Goal: Information Seeking & Learning: Compare options

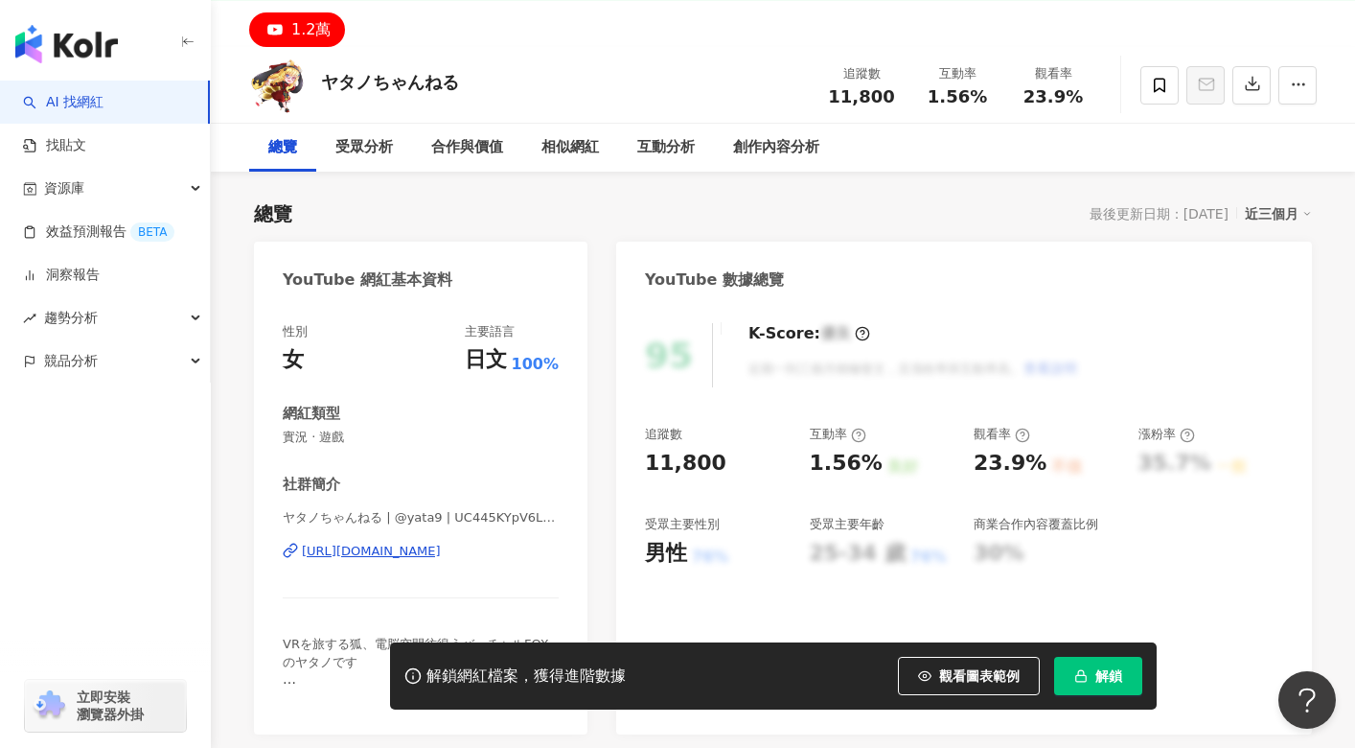
scroll to position [96, 0]
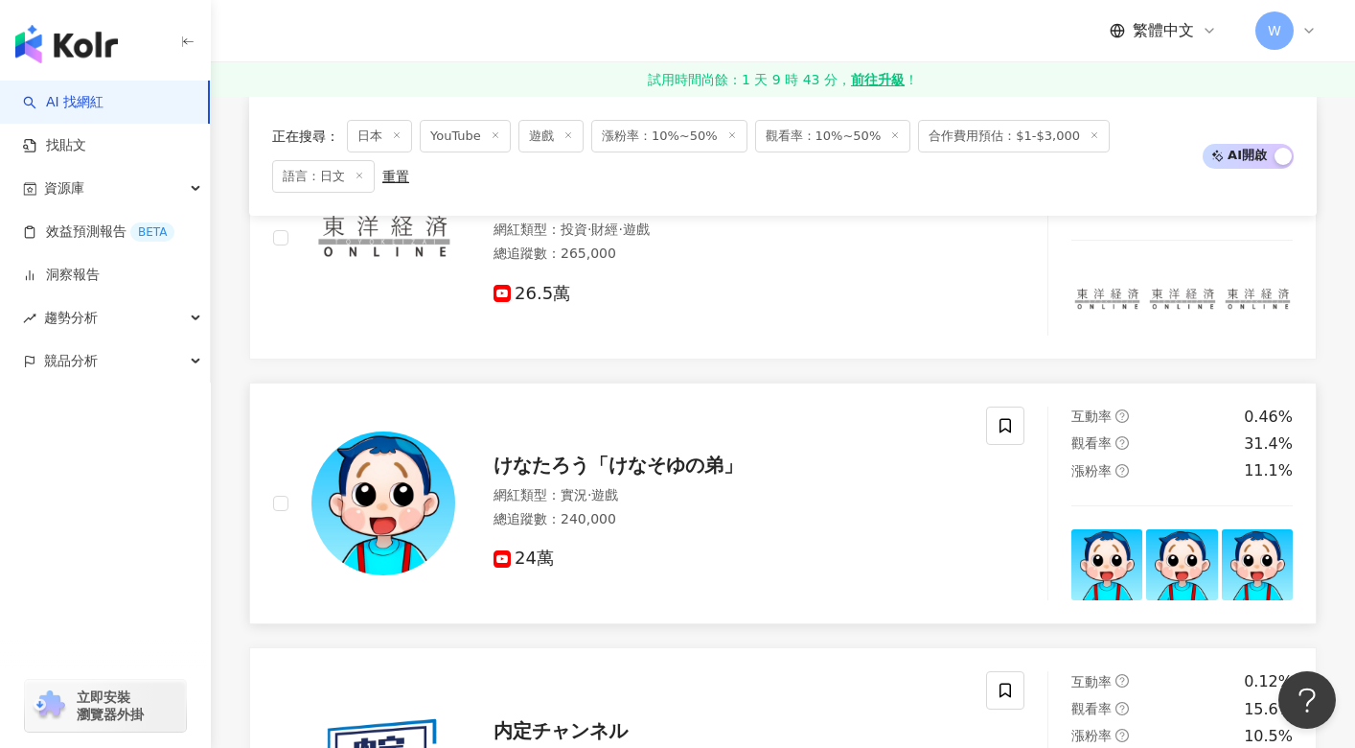
scroll to position [2588, 0]
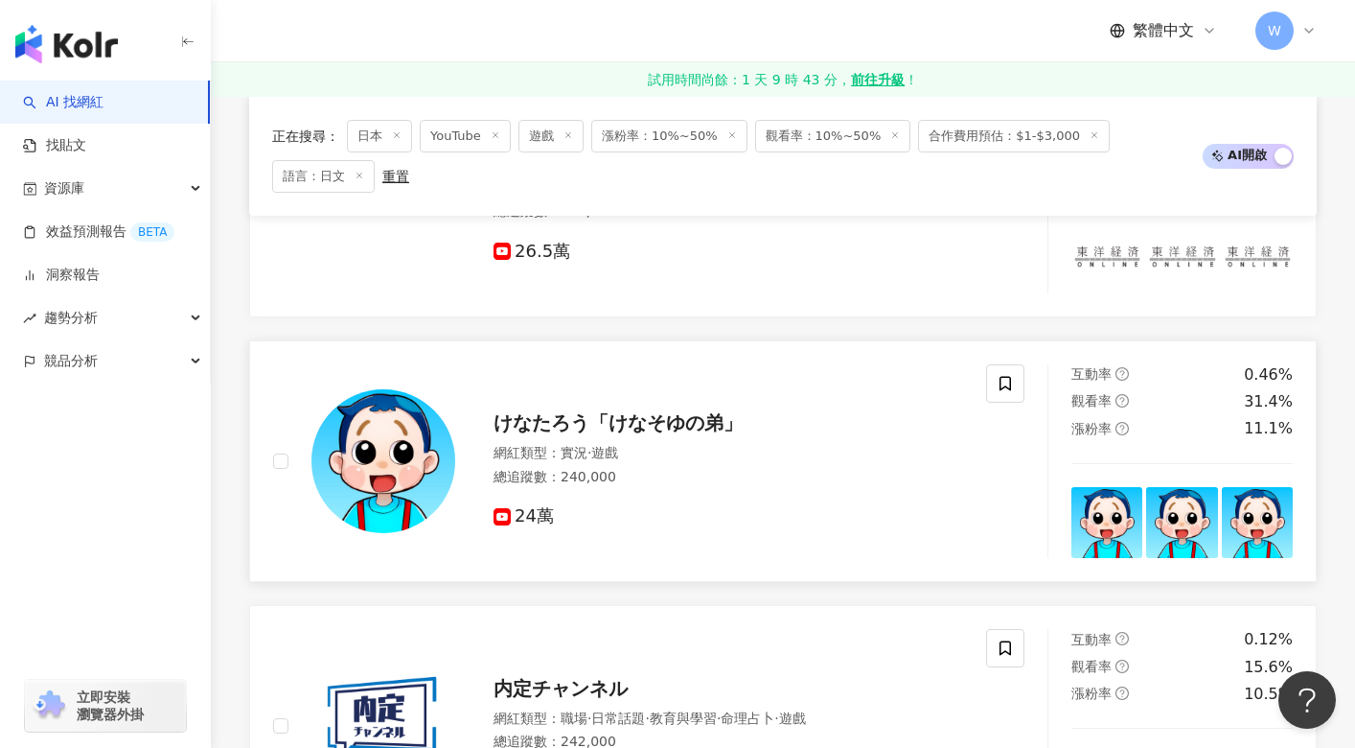
click at [582, 430] on span "けなたろう「けなそゆの弟」" at bounding box center [618, 422] width 249 height 23
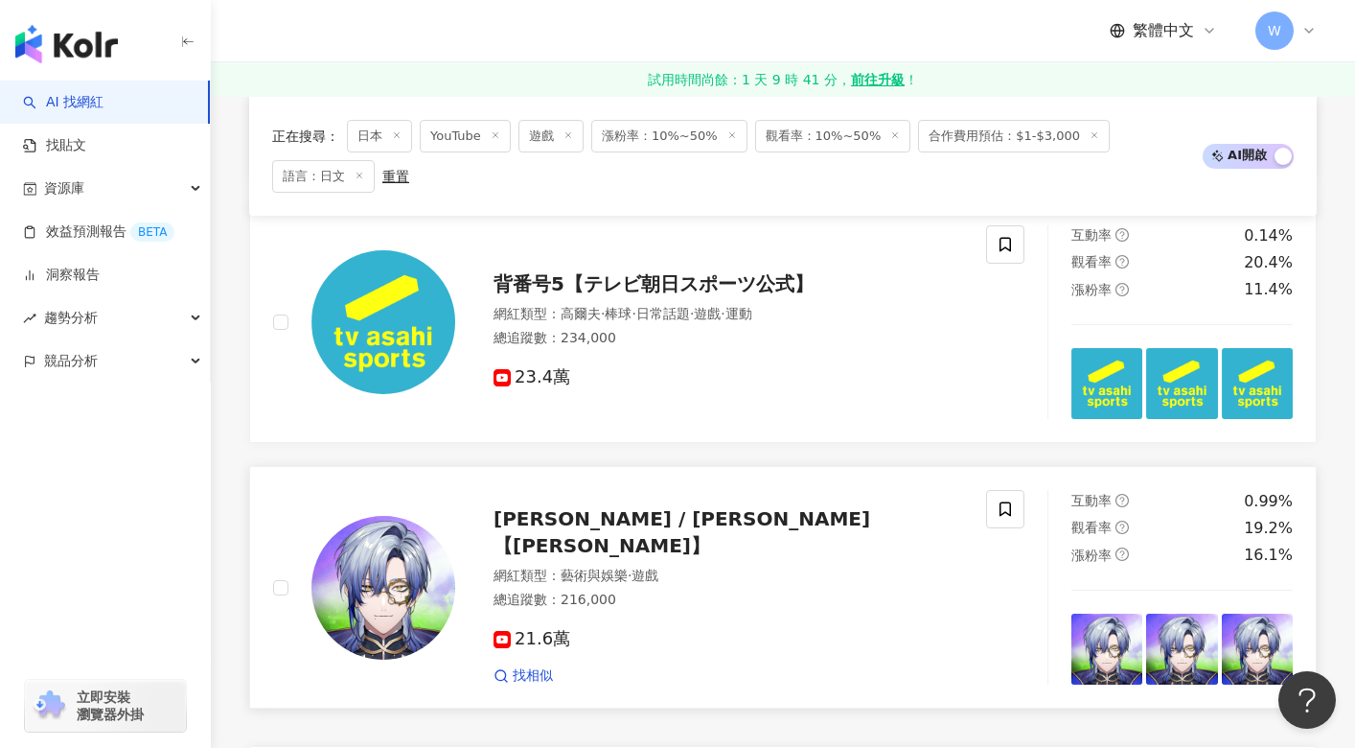
scroll to position [3259, 0]
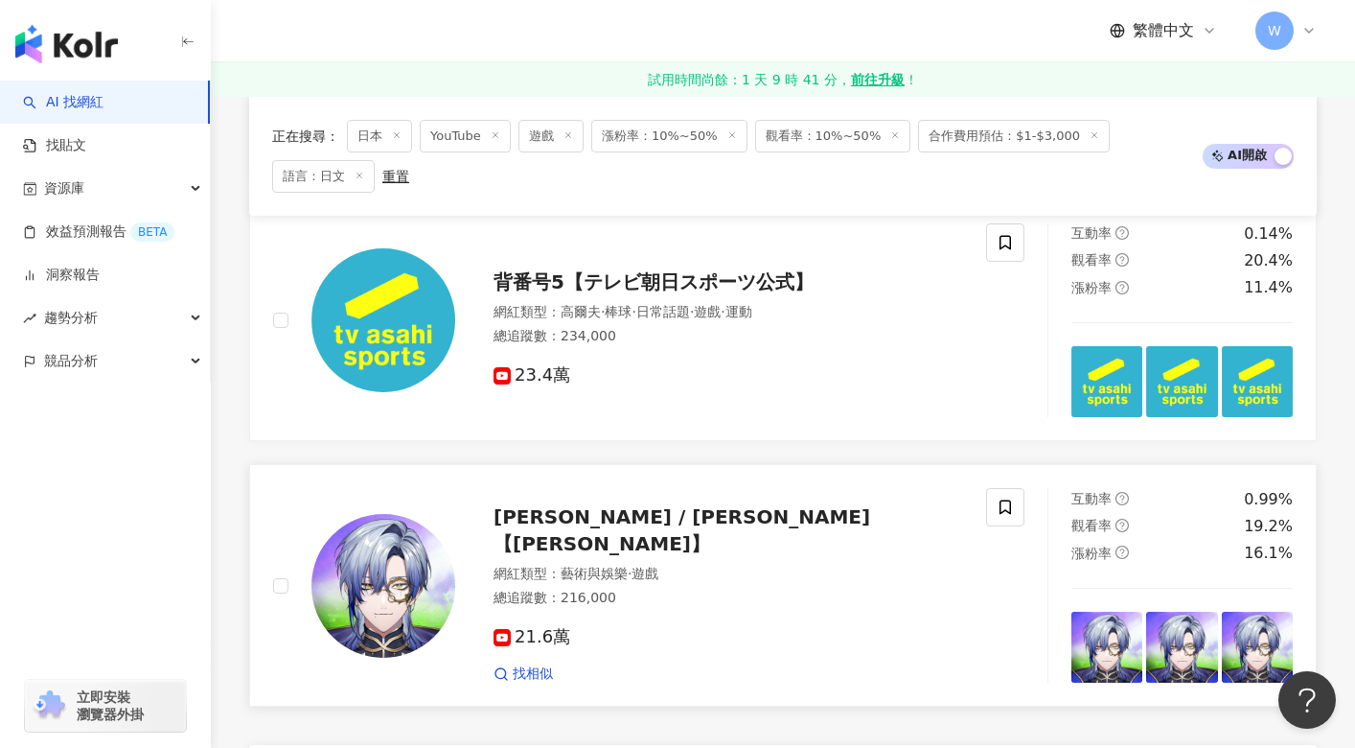
click at [620, 534] on span "ミラン・ケストレル / Milan Kestrel 【にじさんじ】" at bounding box center [682, 530] width 377 height 50
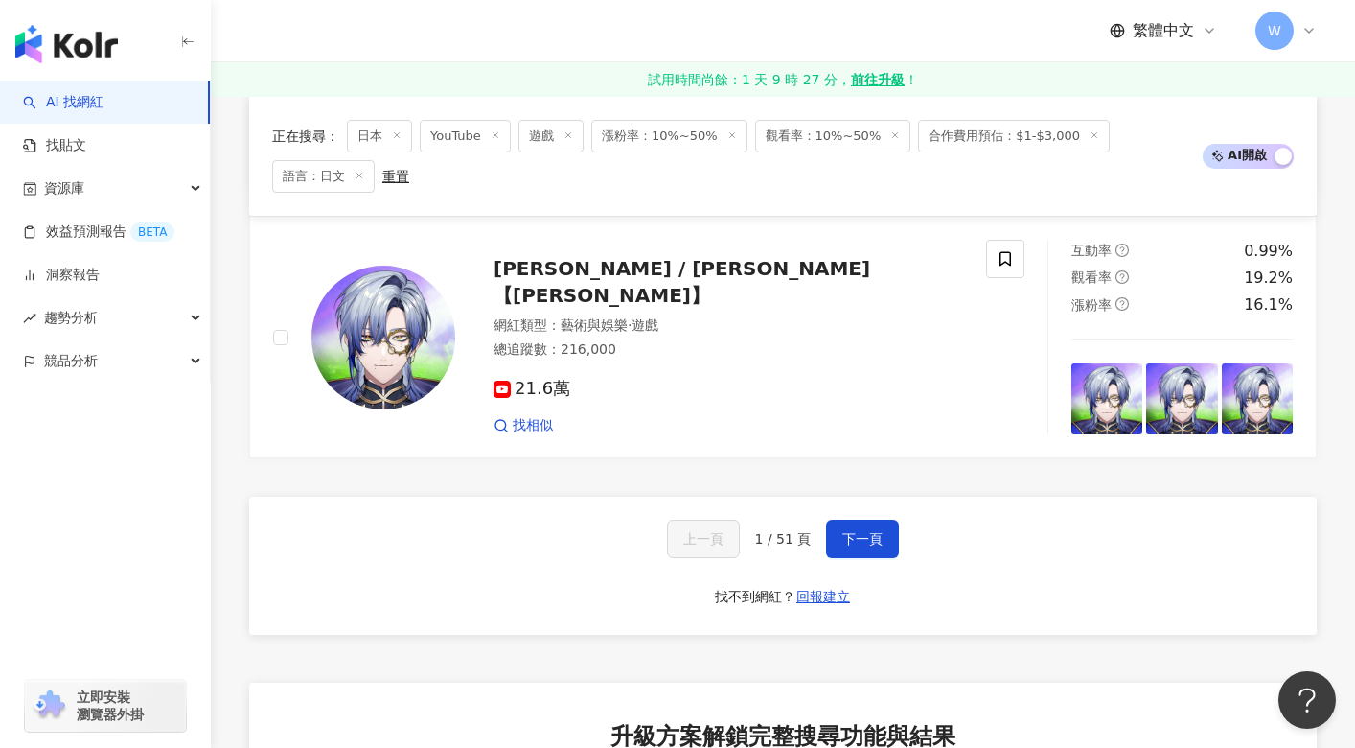
scroll to position [3546, 0]
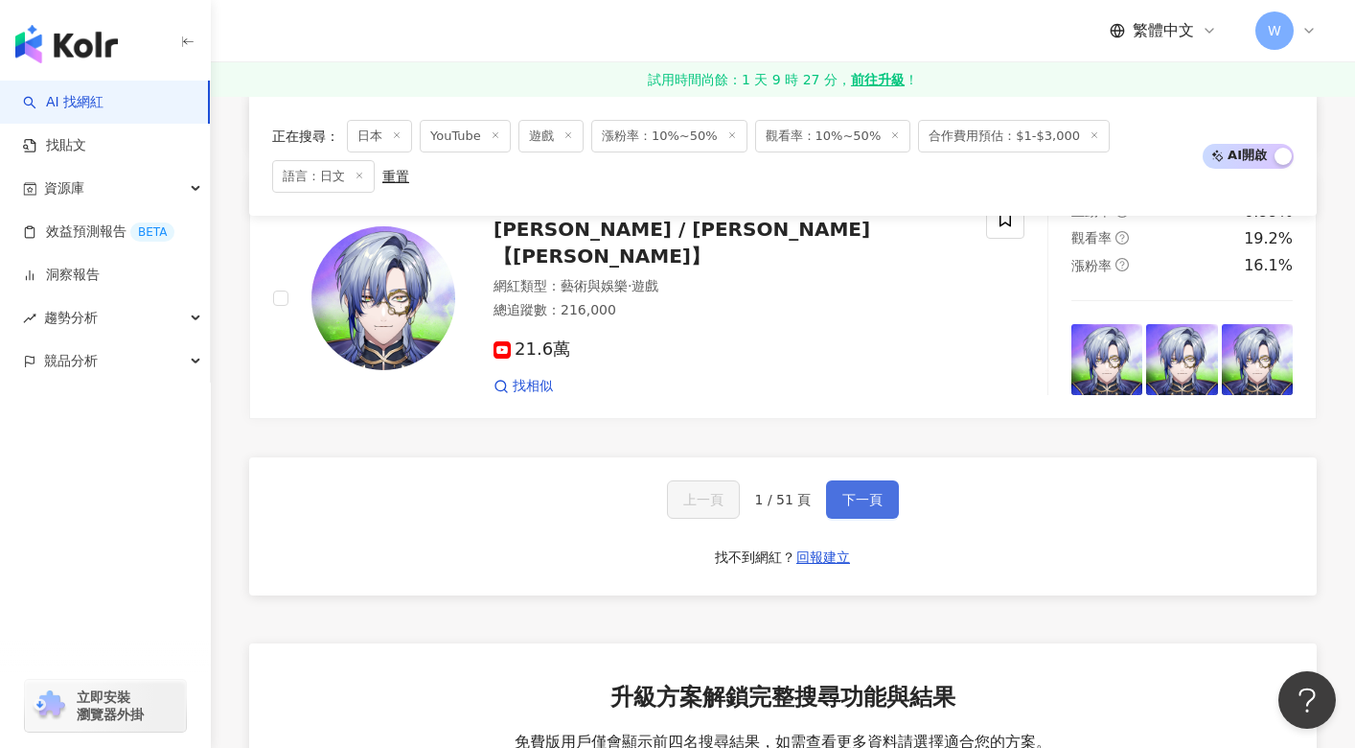
click at [887, 510] on button "下一頁" at bounding box center [862, 499] width 73 height 38
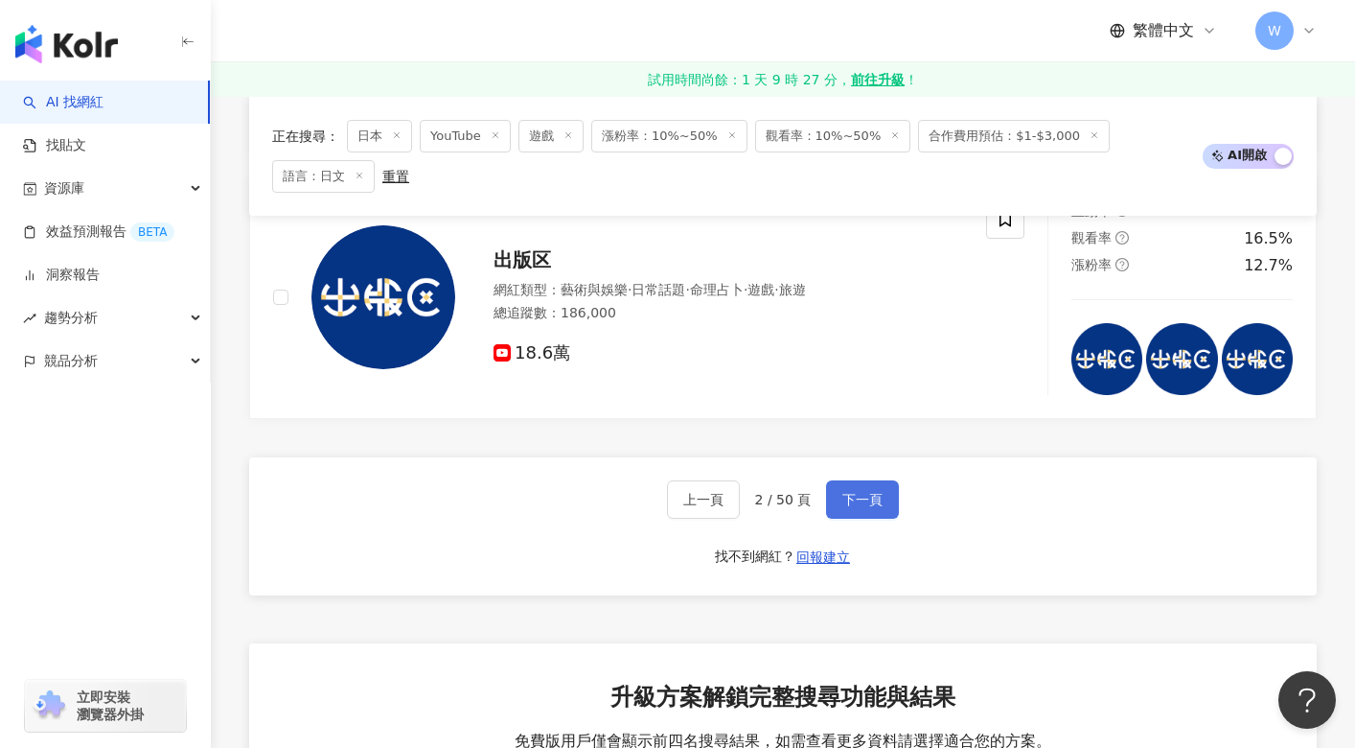
click at [842, 505] on span "下一頁" at bounding box center [862, 499] width 40 height 15
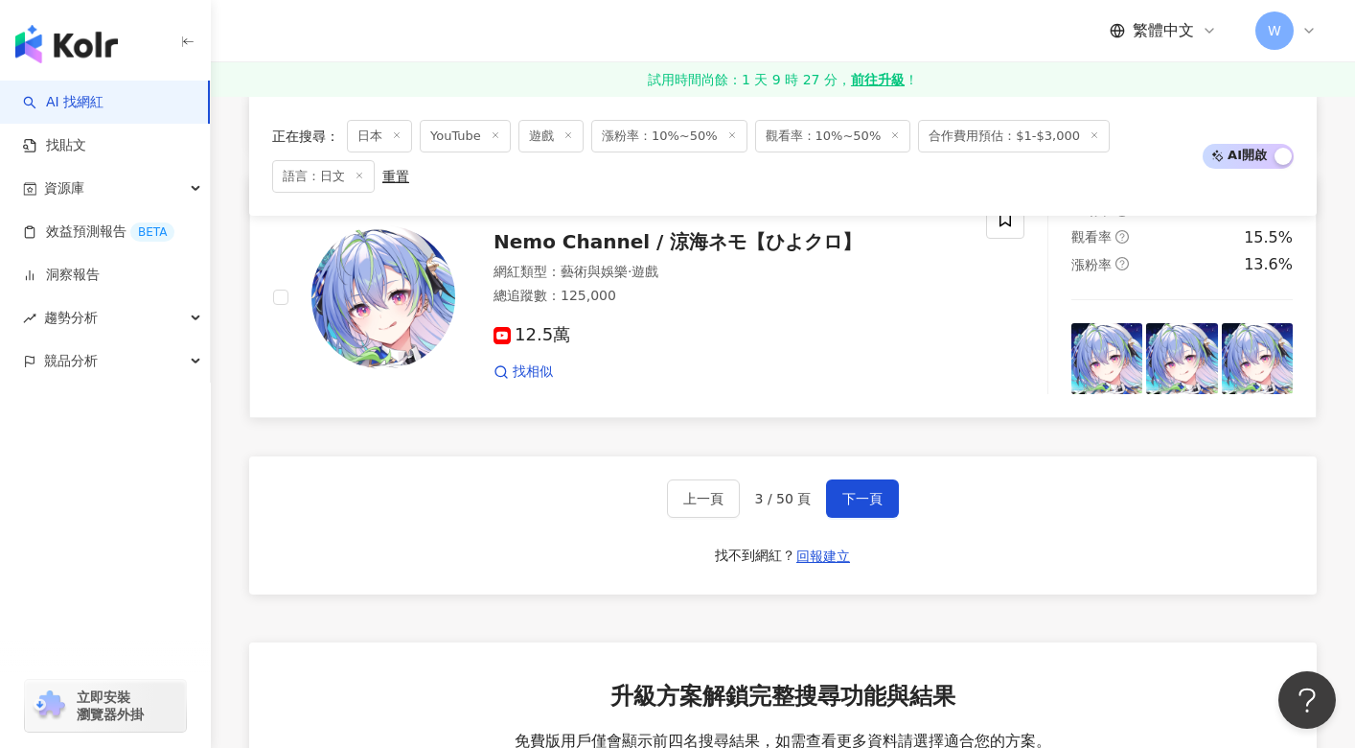
click at [667, 253] on span "Nemo Channel / 涼海ネモ【ひよクロ】" at bounding box center [678, 241] width 368 height 23
click at [890, 509] on button "下一頁" at bounding box center [862, 498] width 73 height 38
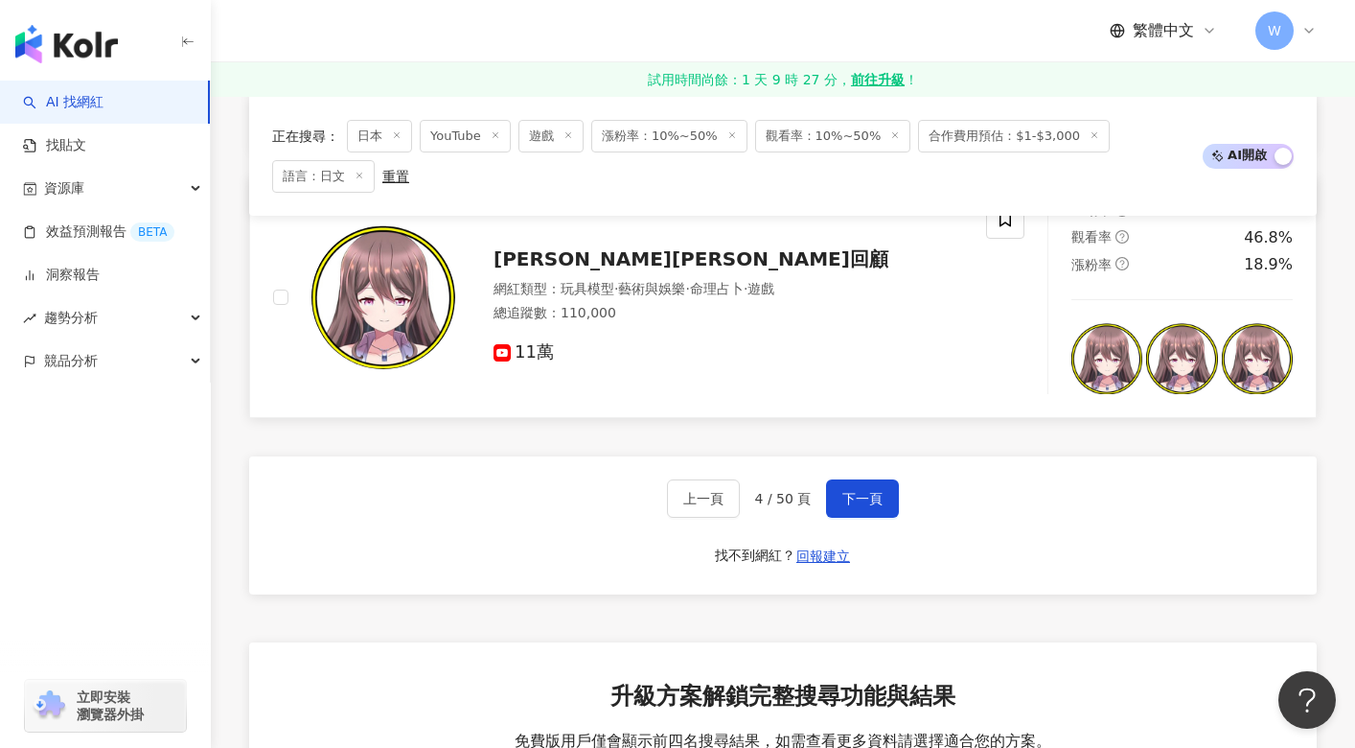
click at [603, 258] on div "伊東彩のほんのり昭和回顧 網紅類型 ： 玩具模型 · 藝術與娛樂 · 命理占卜 · 遊戲 總追蹤數 ： 110,000 11萬" at bounding box center [709, 297] width 508 height 134
click at [861, 504] on span "下一頁" at bounding box center [862, 498] width 40 height 15
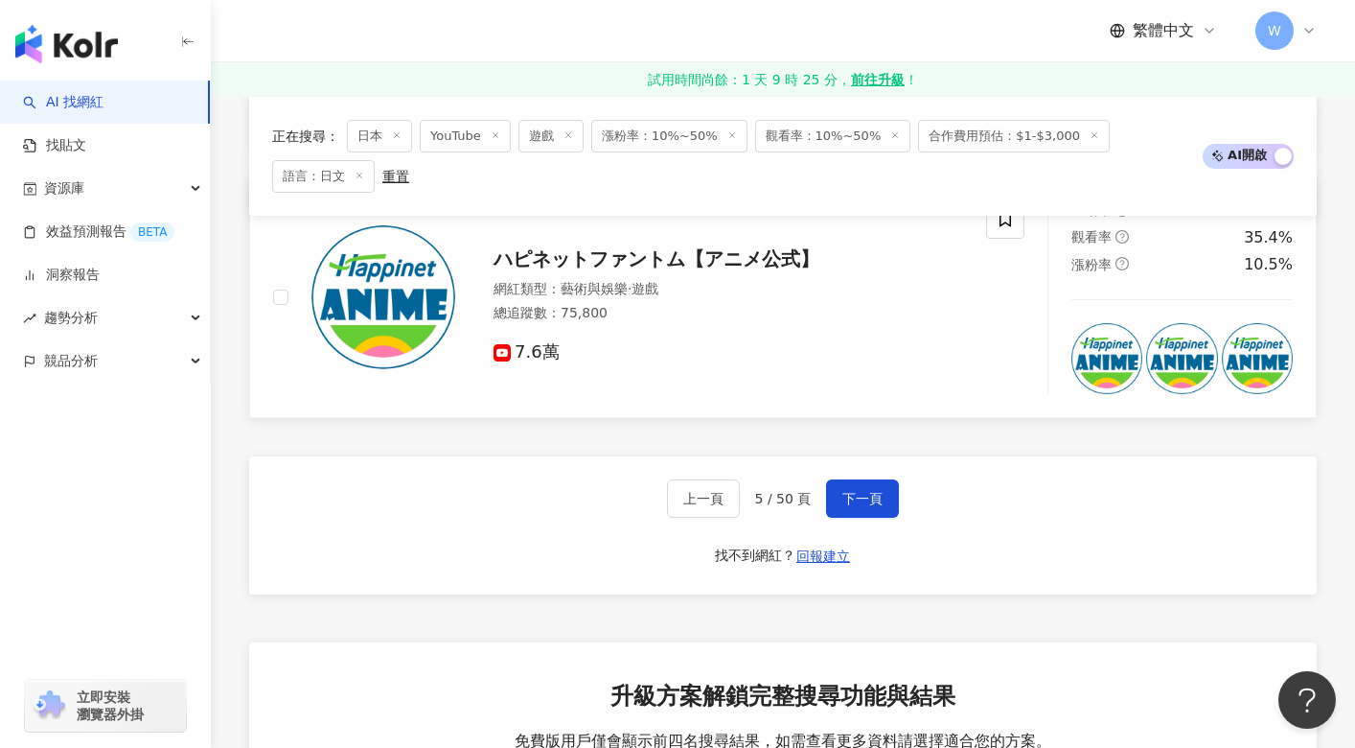
click at [573, 261] on span "ハピネットファントム【アニメ公式】" at bounding box center [657, 258] width 326 height 23
click at [856, 504] on span "下一頁" at bounding box center [862, 498] width 40 height 15
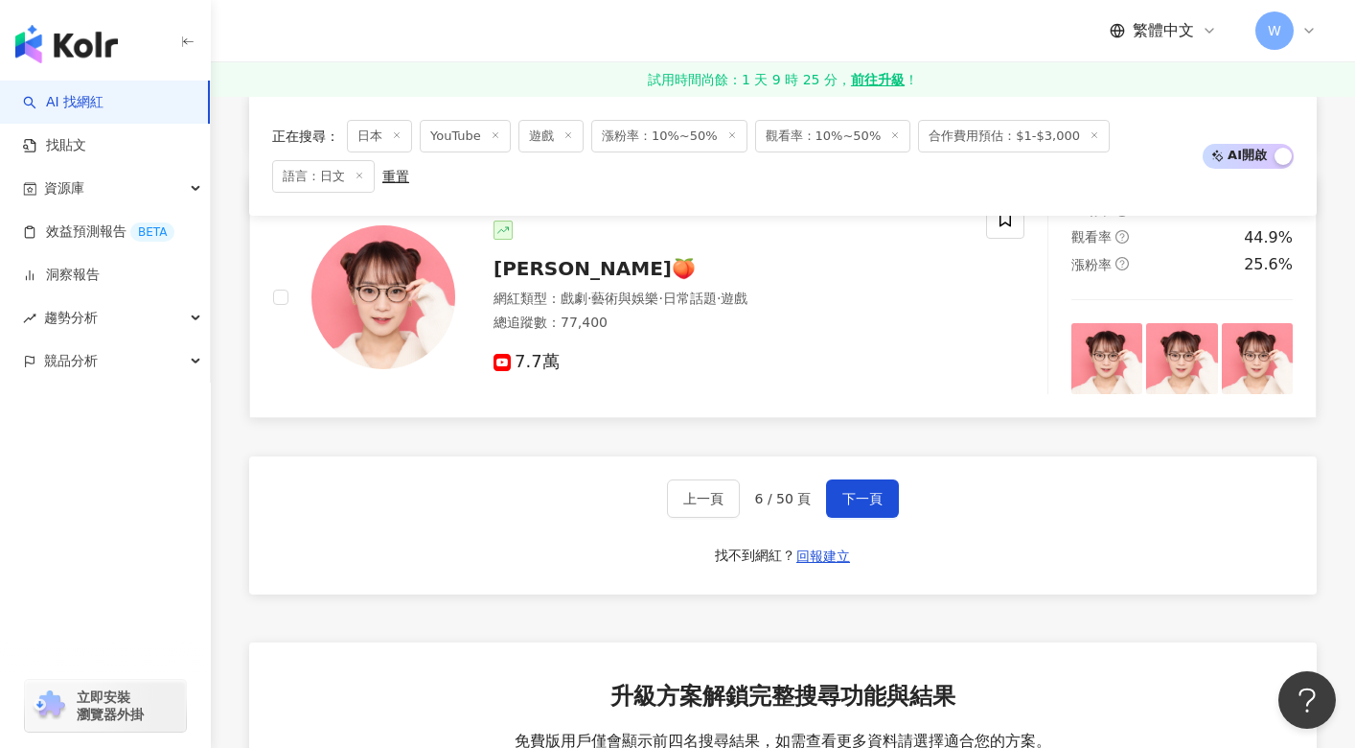
click at [602, 280] on span "ジョンピーチ🍑" at bounding box center [595, 268] width 202 height 23
click at [851, 506] on span "下一頁" at bounding box center [862, 498] width 40 height 15
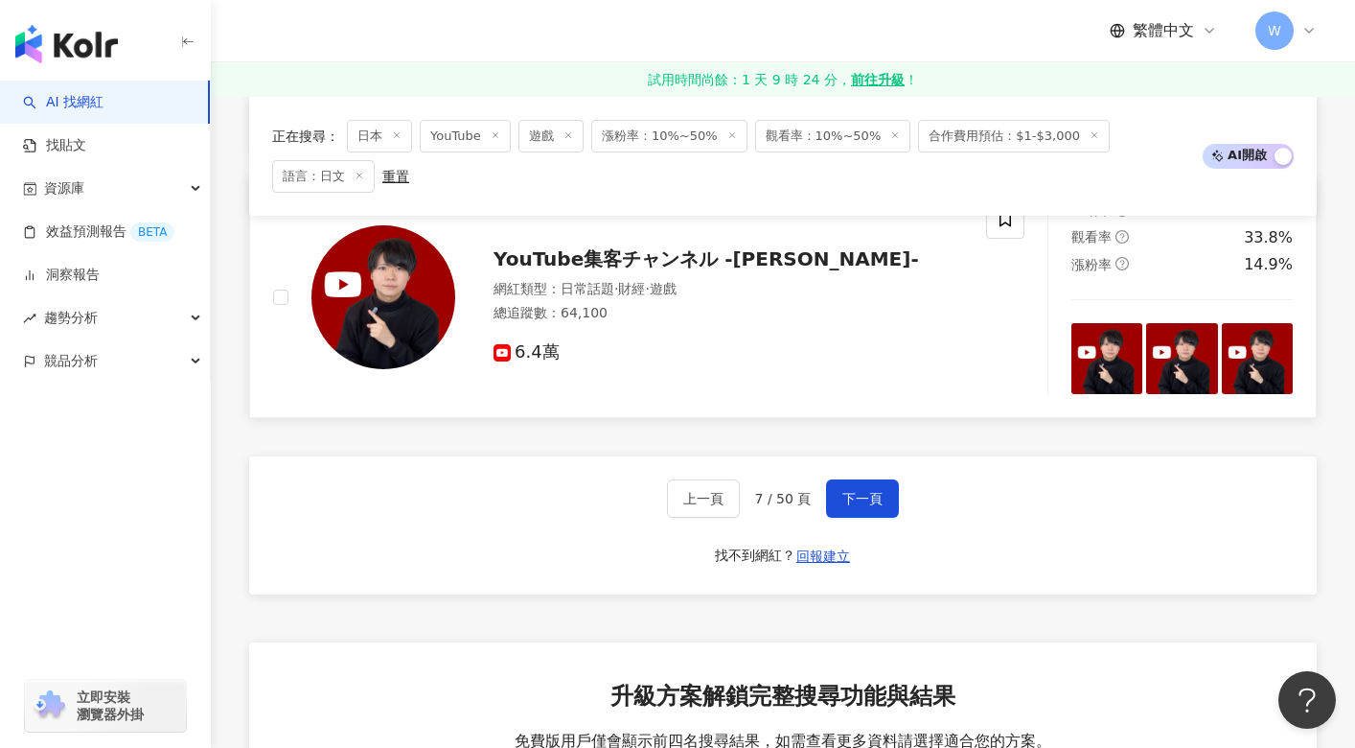
click at [625, 269] on span "YouTube集客チャンネル -菅野-" at bounding box center [707, 258] width 426 height 23
click at [863, 506] on span "下一頁" at bounding box center [862, 498] width 40 height 15
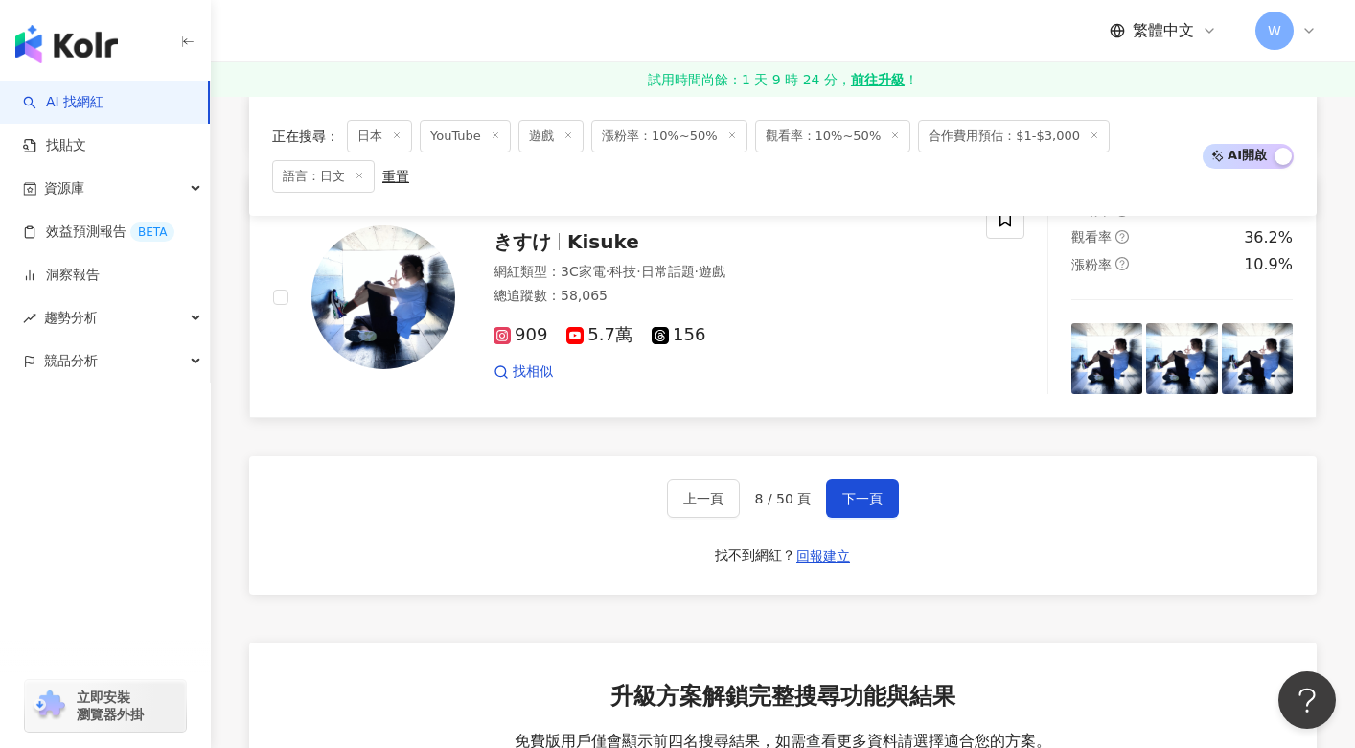
click at [570, 253] on span "Kisuke" at bounding box center [603, 241] width 72 height 23
click at [590, 253] on span "Kisuke" at bounding box center [603, 241] width 72 height 23
click at [862, 500] on button "下一頁" at bounding box center [862, 498] width 73 height 38
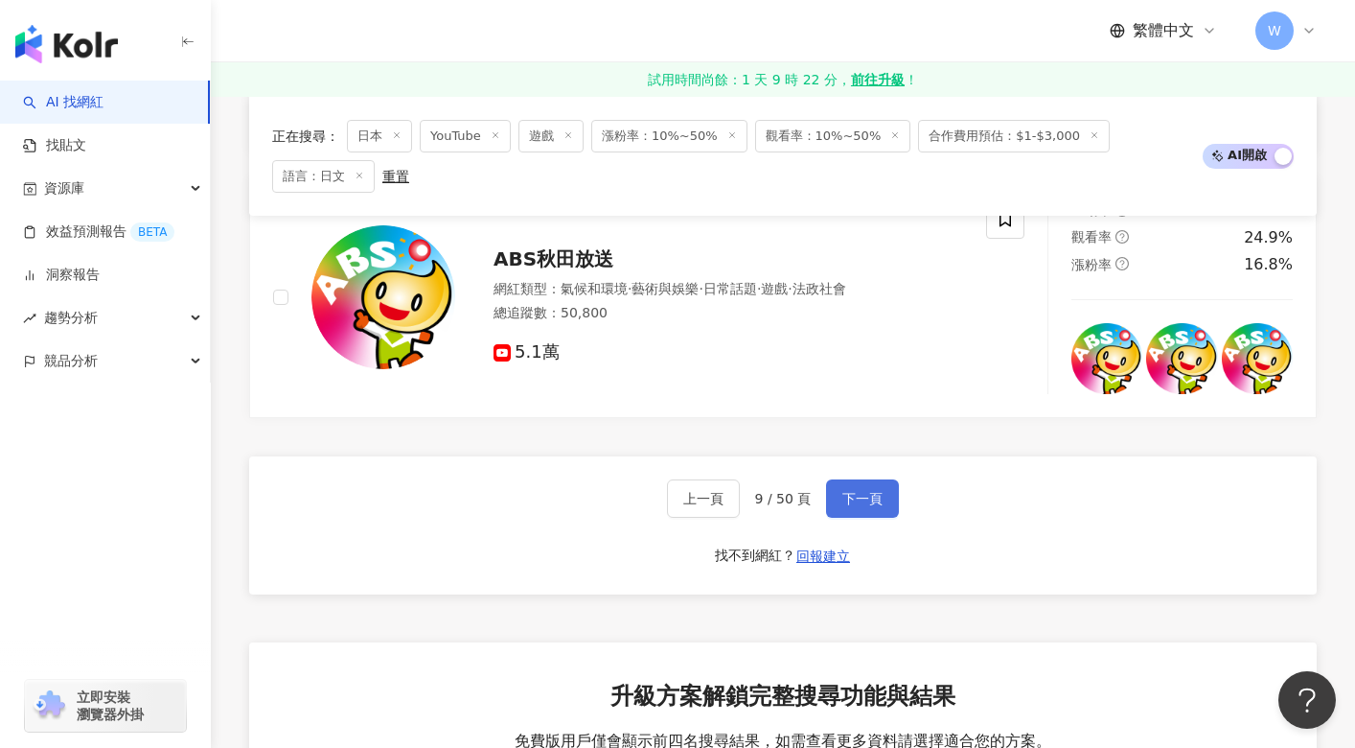
click at [870, 506] on span "下一頁" at bounding box center [862, 498] width 40 height 15
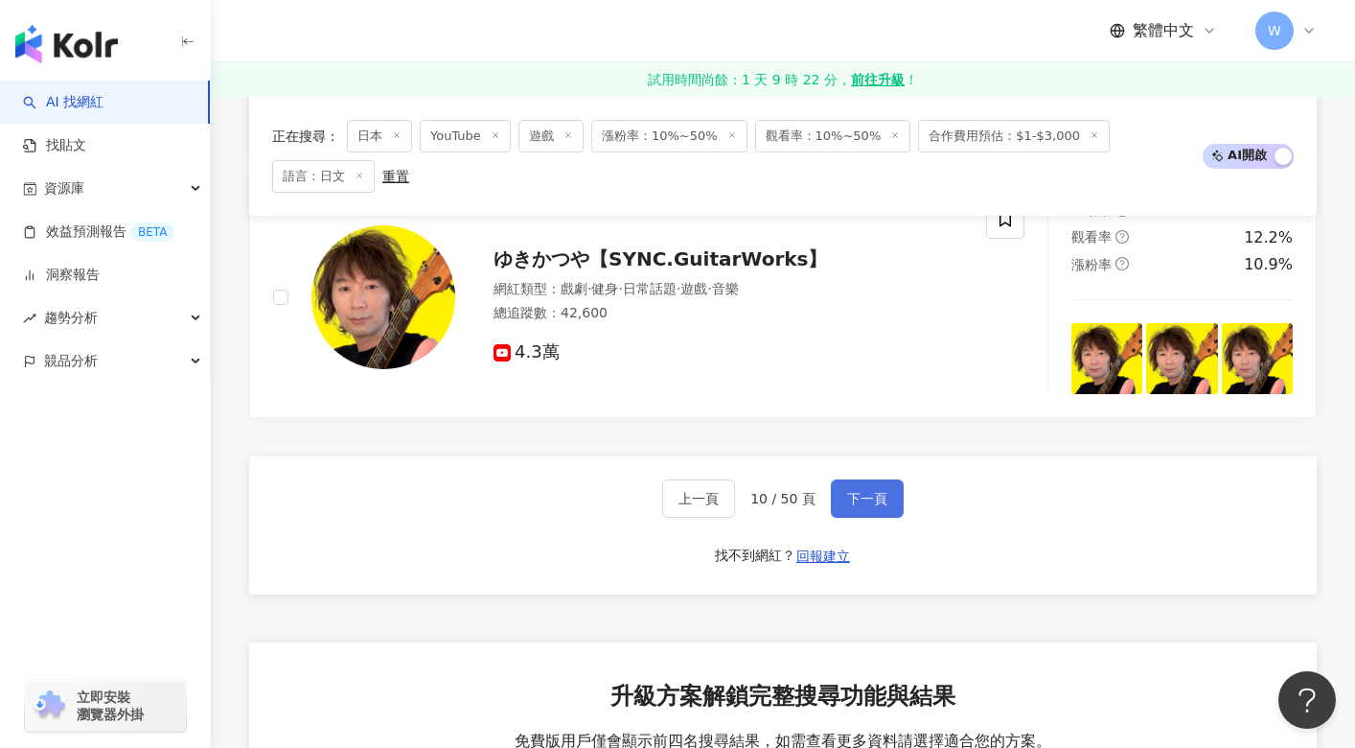
click at [881, 506] on span "下一頁" at bounding box center [867, 498] width 40 height 15
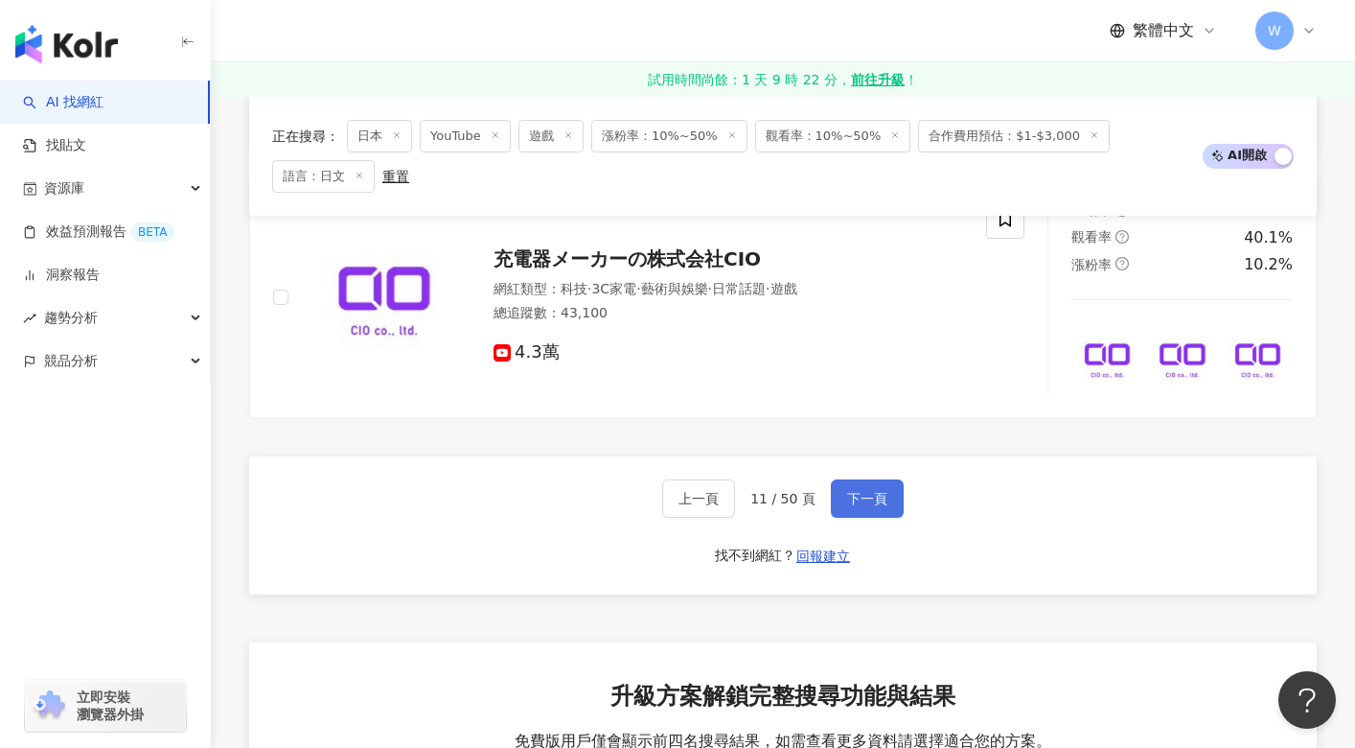
click at [869, 503] on button "下一頁" at bounding box center [867, 498] width 73 height 38
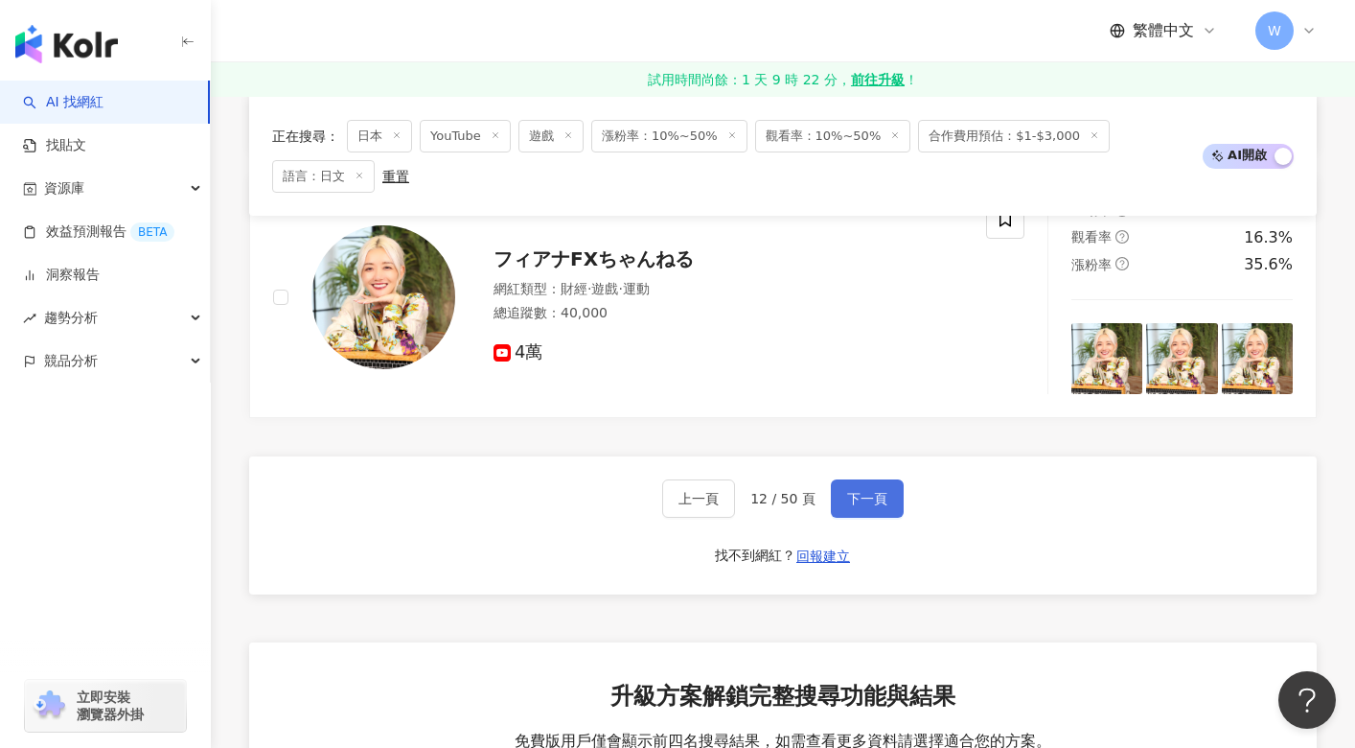
click at [849, 505] on span "下一頁" at bounding box center [867, 498] width 40 height 15
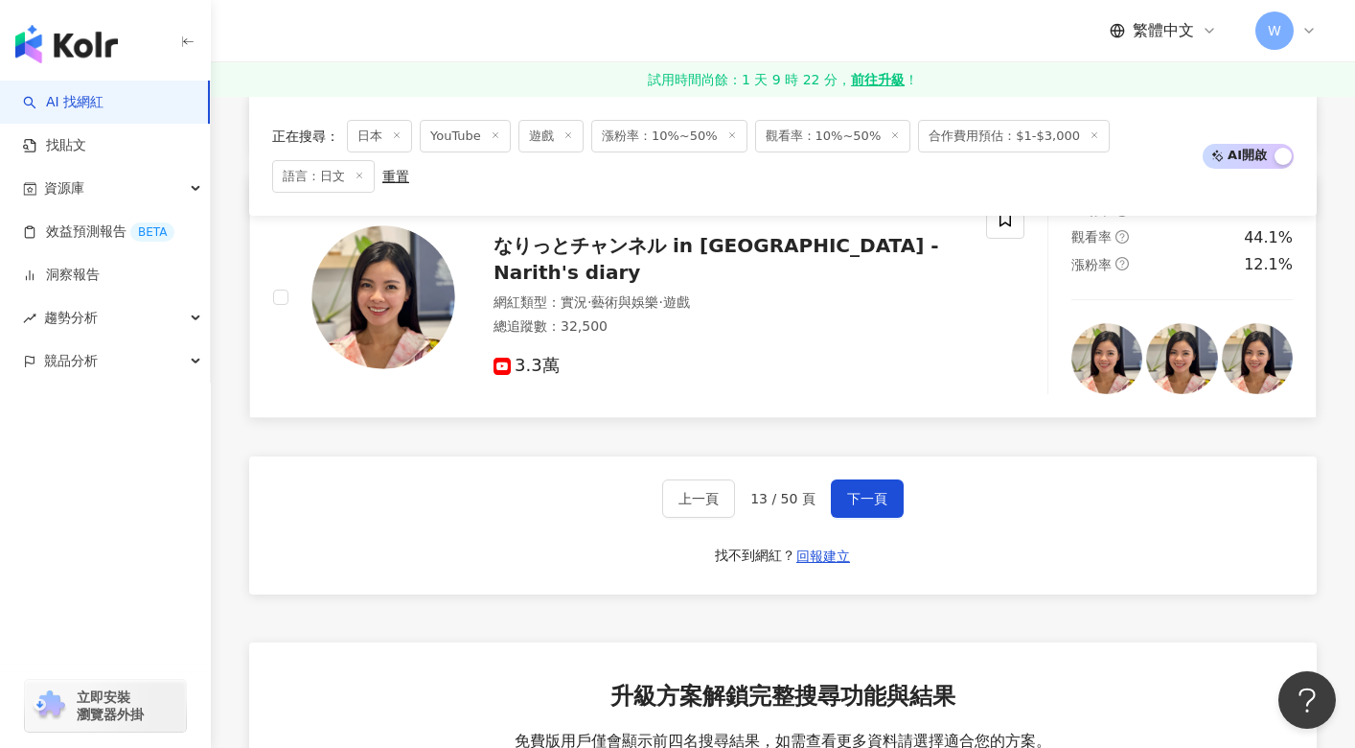
click at [574, 267] on span "なりっとチャンネル in [GEOGRAPHIC_DATA] - Narith's diary" at bounding box center [717, 259] width 446 height 50
click at [872, 506] on span "下一頁" at bounding box center [867, 498] width 40 height 15
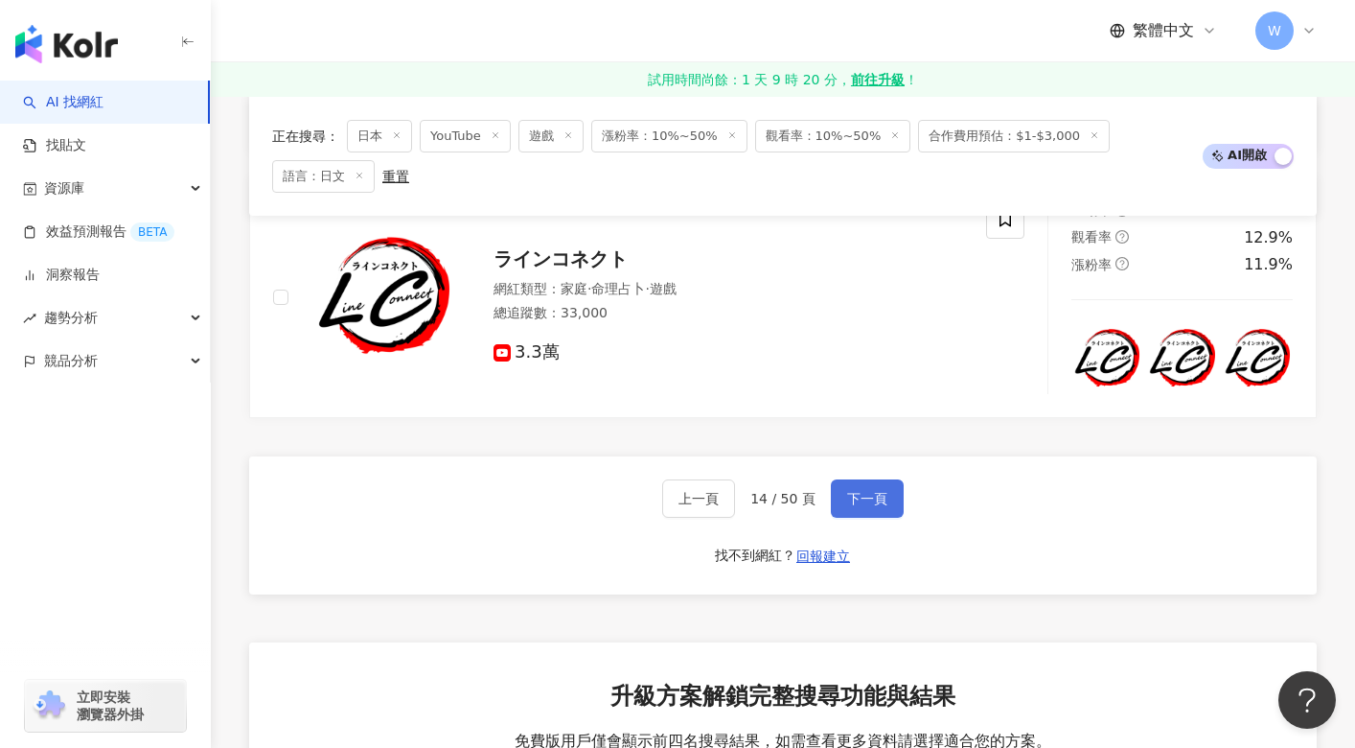
click at [864, 505] on span "下一頁" at bounding box center [867, 498] width 40 height 15
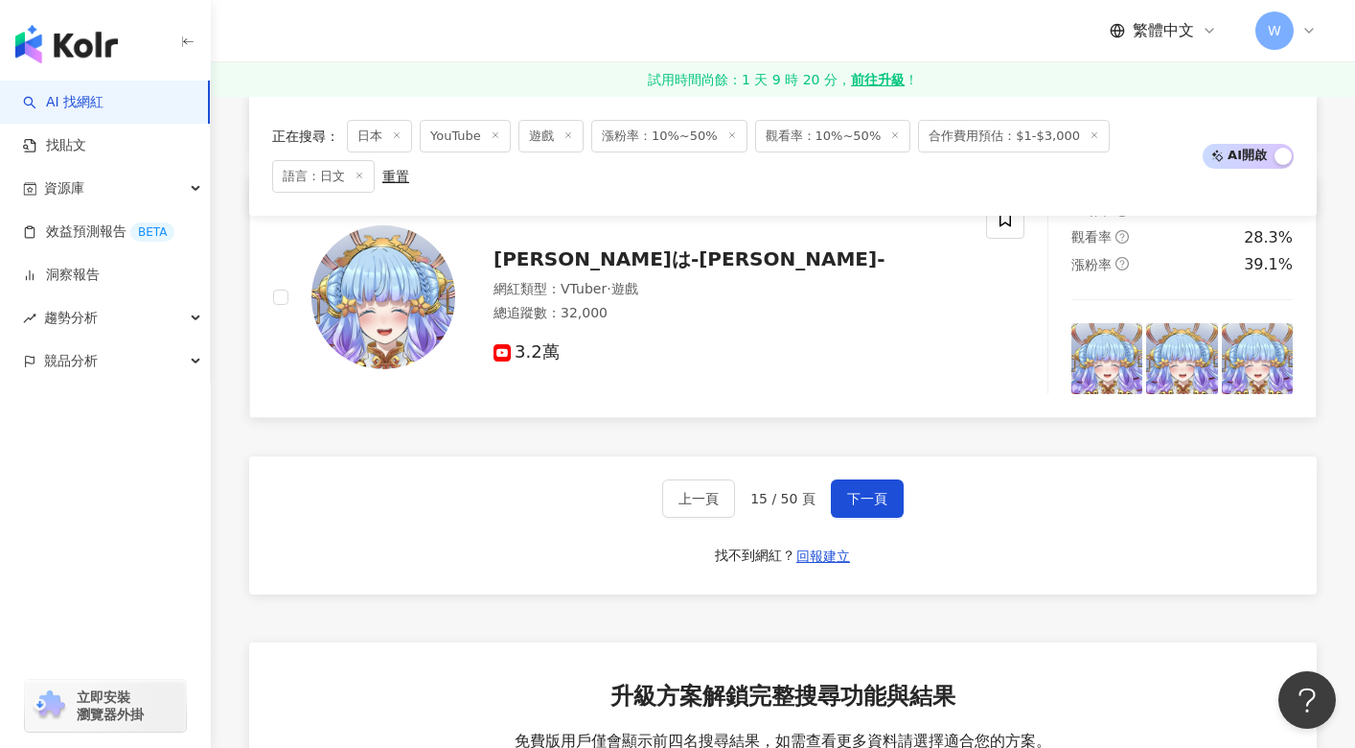
click at [585, 270] on span "雨竜みずは-Mizuha Uryu-" at bounding box center [689, 258] width 391 height 23
click at [866, 506] on span "下一頁" at bounding box center [867, 498] width 40 height 15
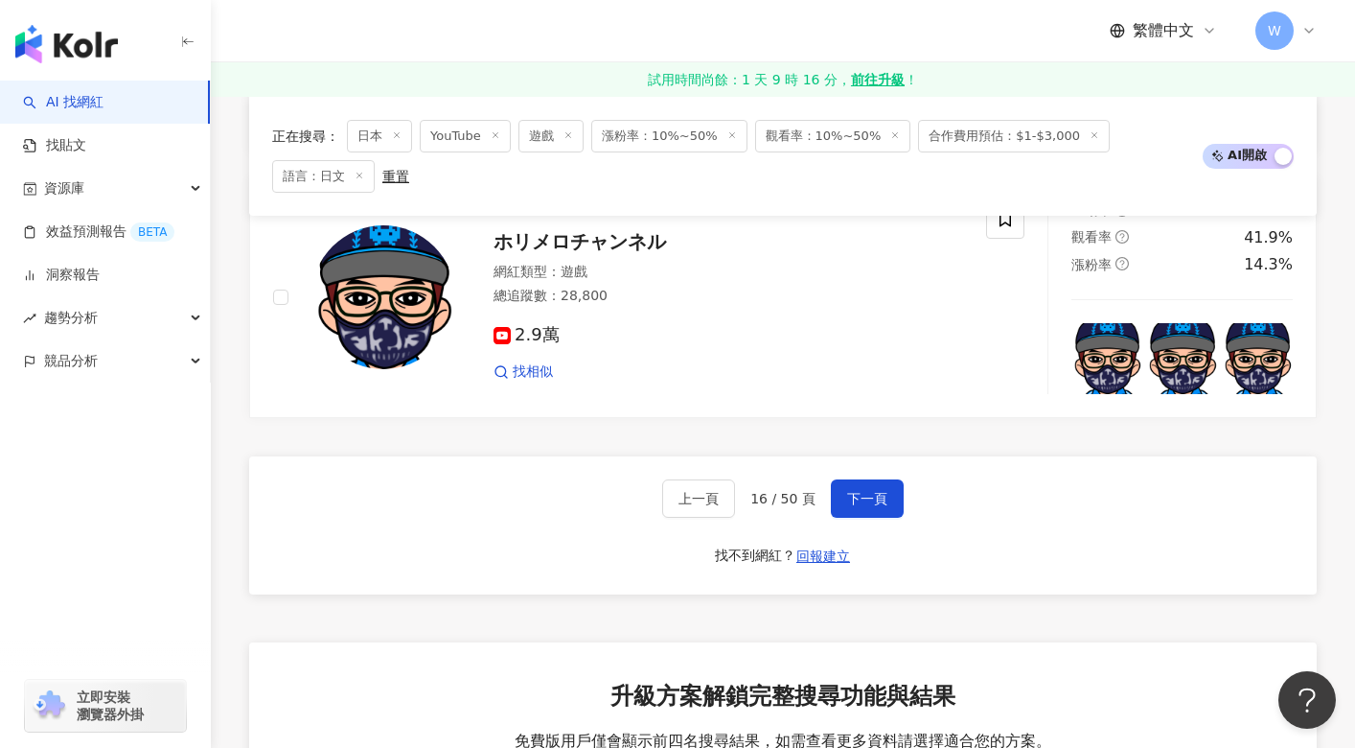
click at [142, 481] on div "button" at bounding box center [105, 445] width 211 height 127
click at [536, 380] on span "找相似" at bounding box center [533, 371] width 40 height 19
click at [874, 503] on button "下一頁" at bounding box center [867, 498] width 73 height 38
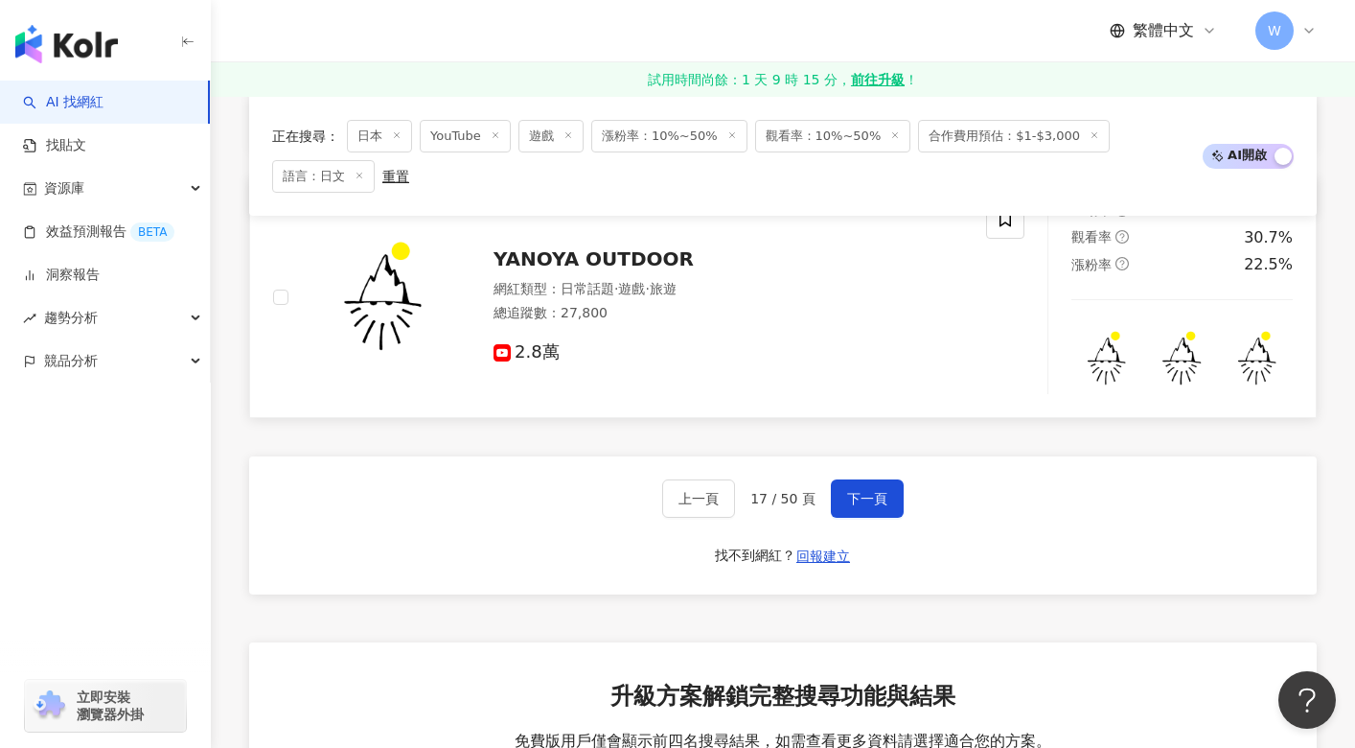
click at [571, 259] on div "YANOYA OUTDOOR" at bounding box center [729, 258] width 470 height 27
click at [864, 502] on button "下一頁" at bounding box center [867, 498] width 73 height 38
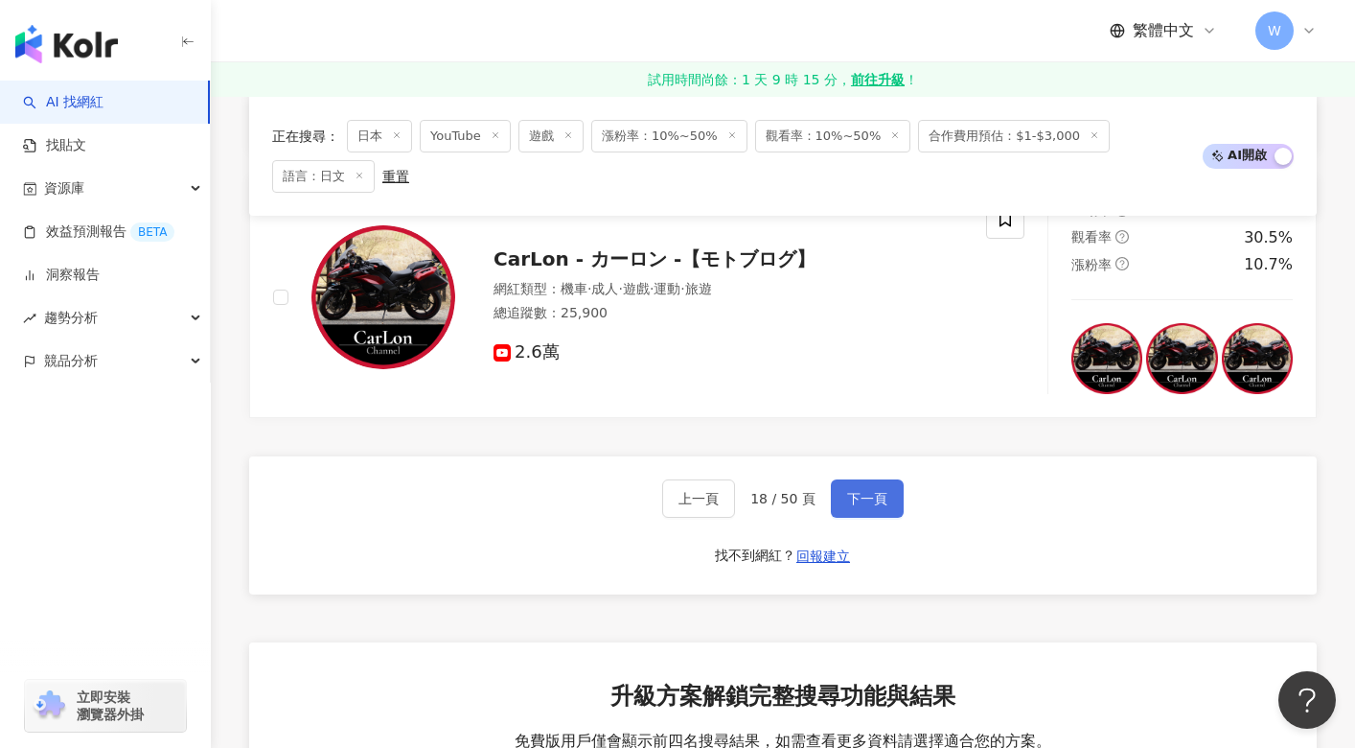
click at [877, 505] on span "下一頁" at bounding box center [867, 498] width 40 height 15
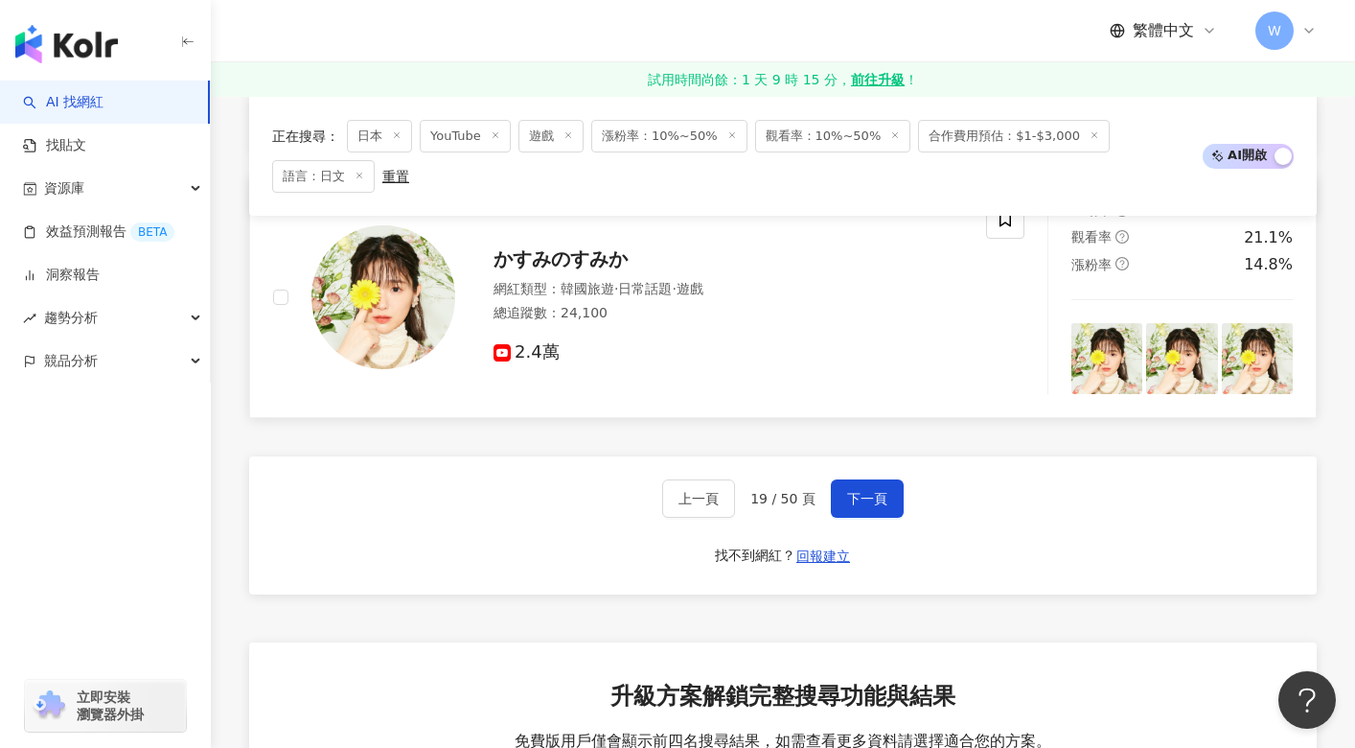
click at [595, 270] on span "かすみのすみか" at bounding box center [561, 258] width 134 height 23
click at [864, 504] on span "下一頁" at bounding box center [867, 498] width 40 height 15
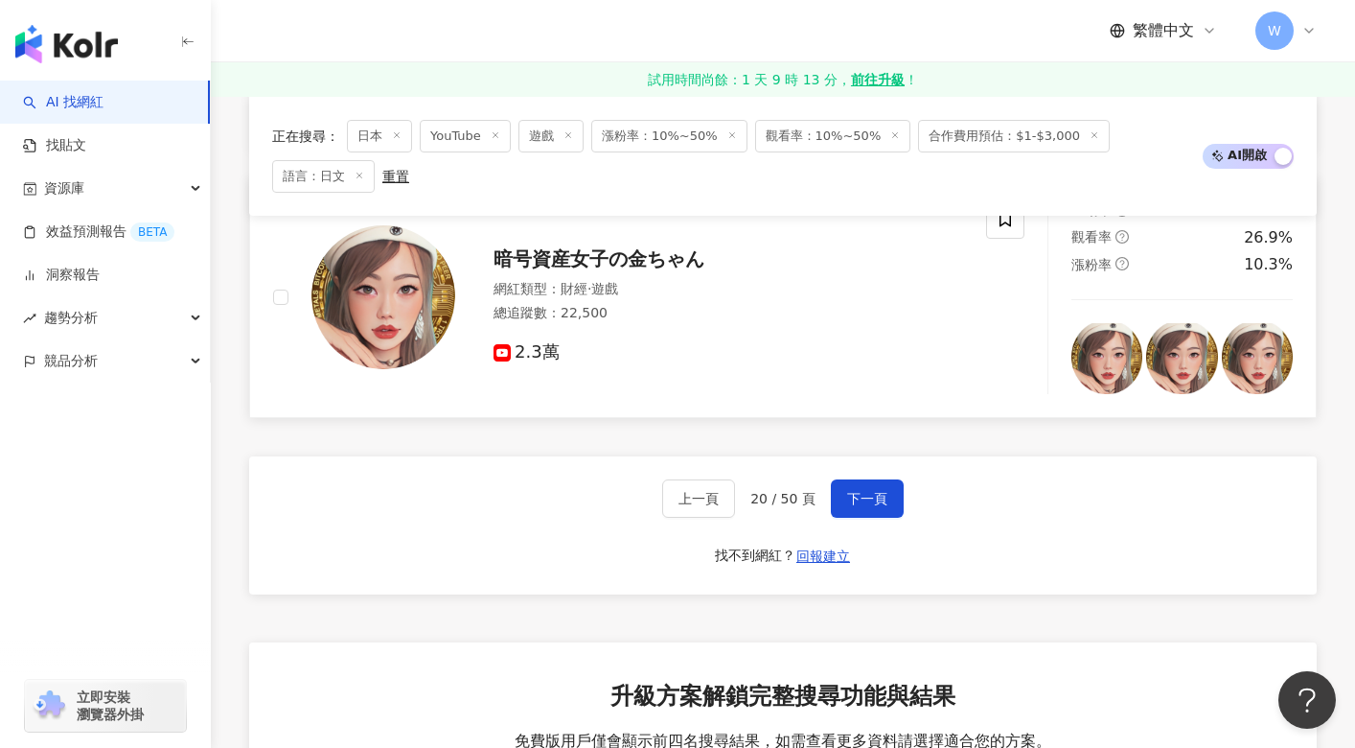
click at [608, 270] on span "暗号資産女子の金ちゃん" at bounding box center [599, 258] width 211 height 23
click at [864, 506] on span "下一頁" at bounding box center [867, 498] width 40 height 15
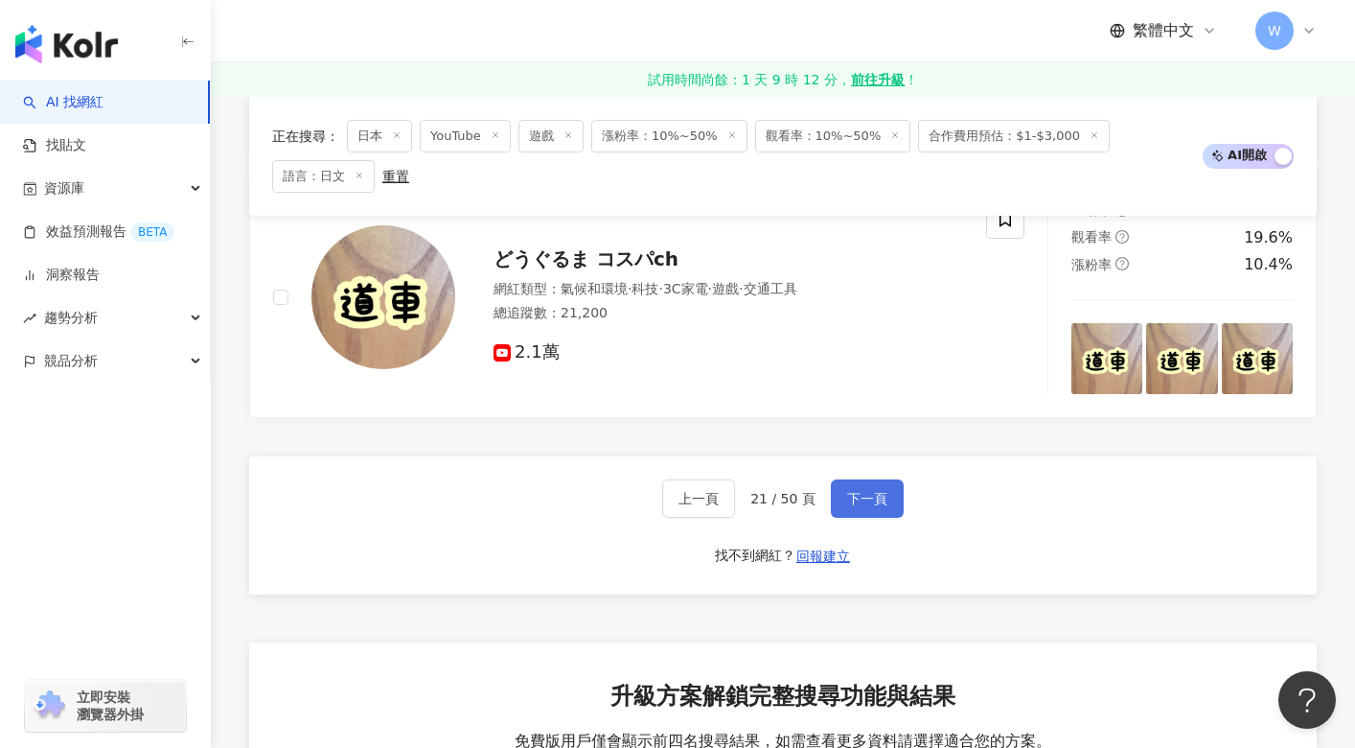
click at [864, 506] on span "下一頁" at bounding box center [867, 498] width 40 height 15
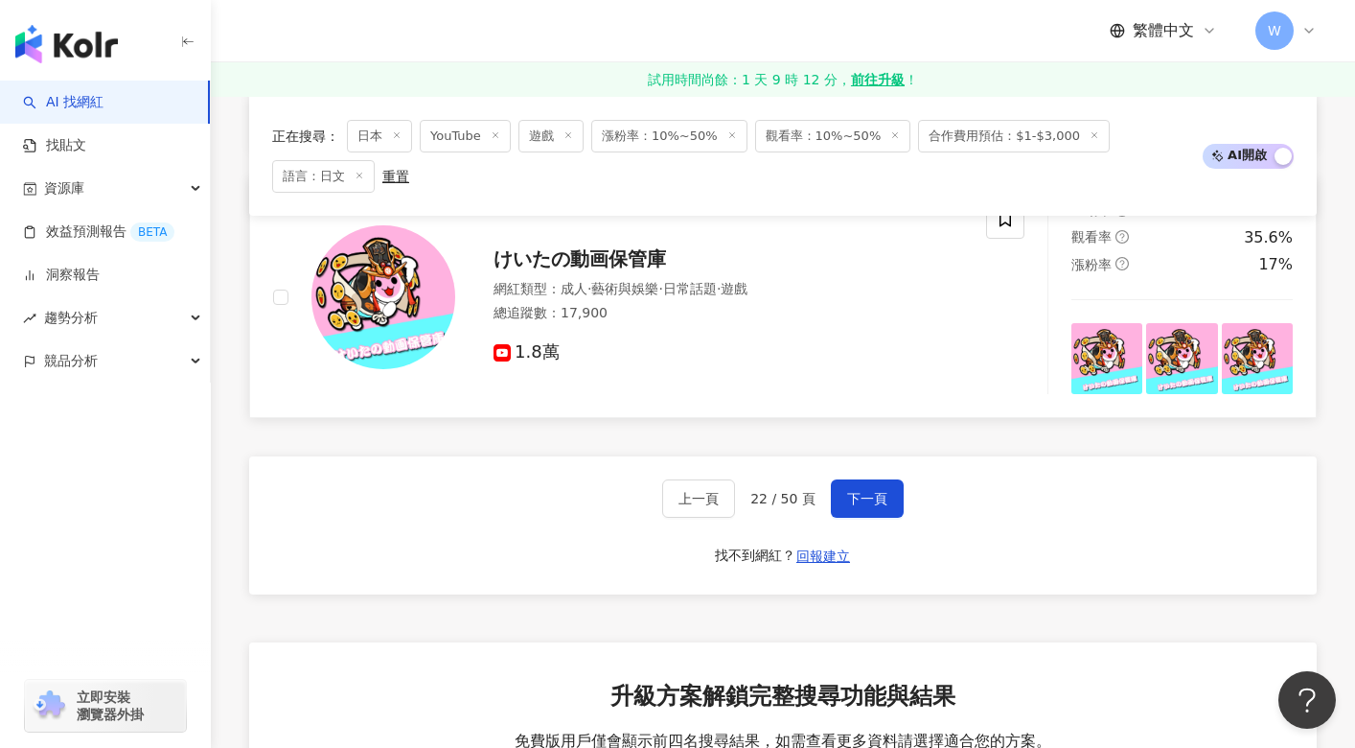
click at [607, 269] on span "けいたの動画保管庫" at bounding box center [580, 258] width 173 height 23
click at [874, 506] on span "下一頁" at bounding box center [867, 498] width 40 height 15
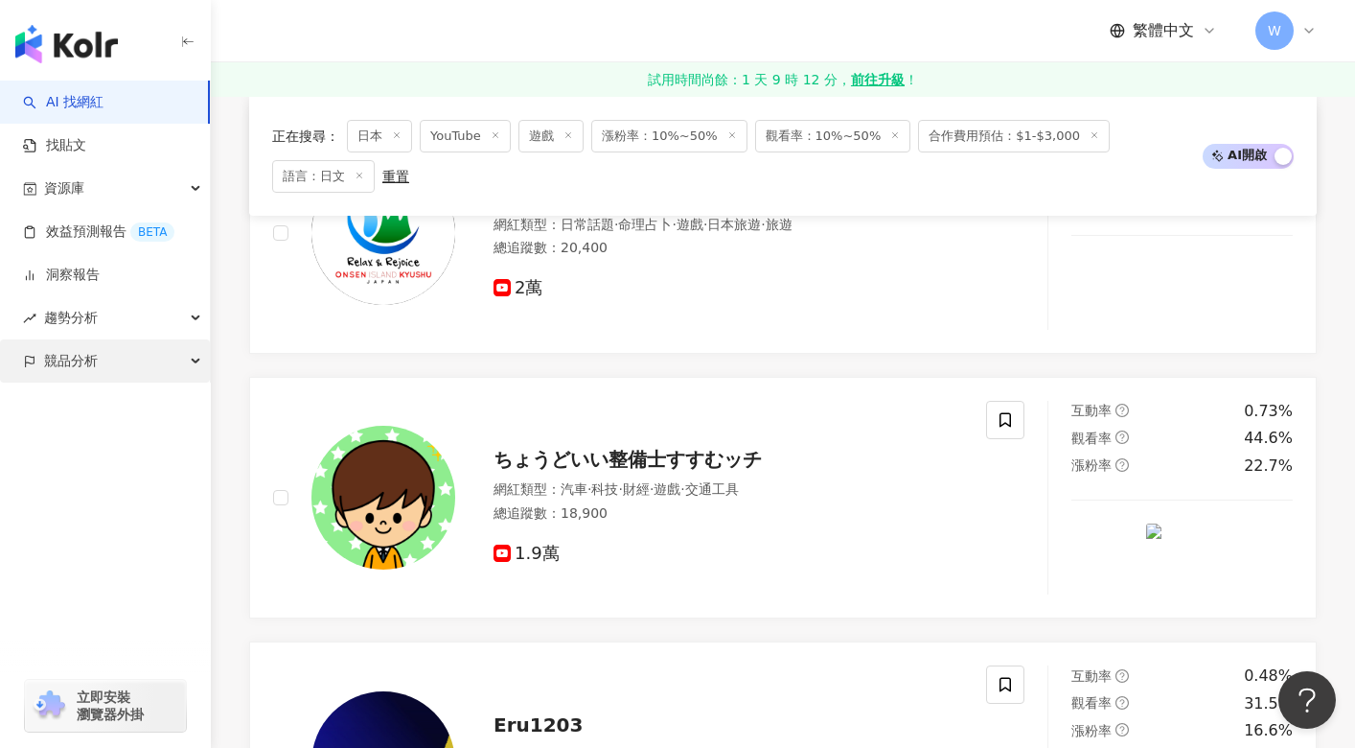
scroll to position [3584, 0]
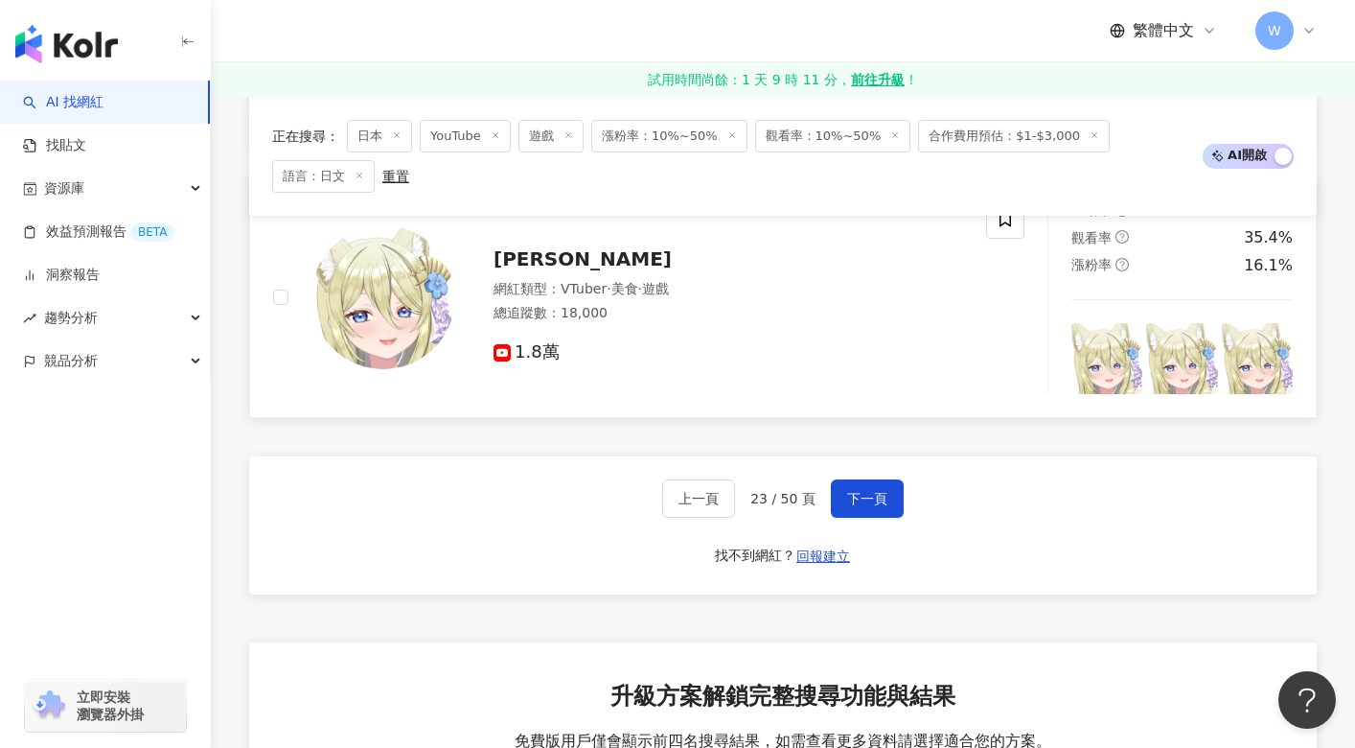
click at [551, 270] on span "七宮なこ" at bounding box center [583, 258] width 178 height 23
click at [851, 506] on span "下一頁" at bounding box center [867, 498] width 40 height 15
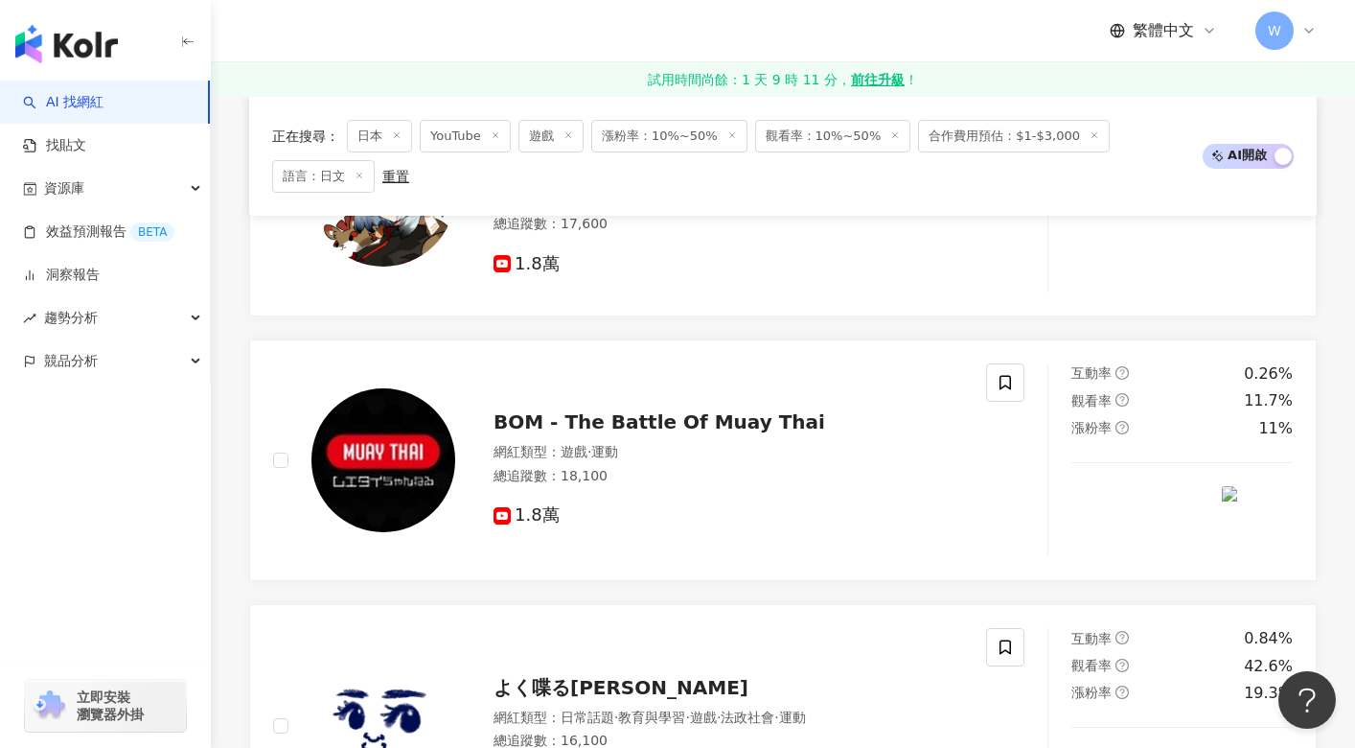
scroll to position [3546, 0]
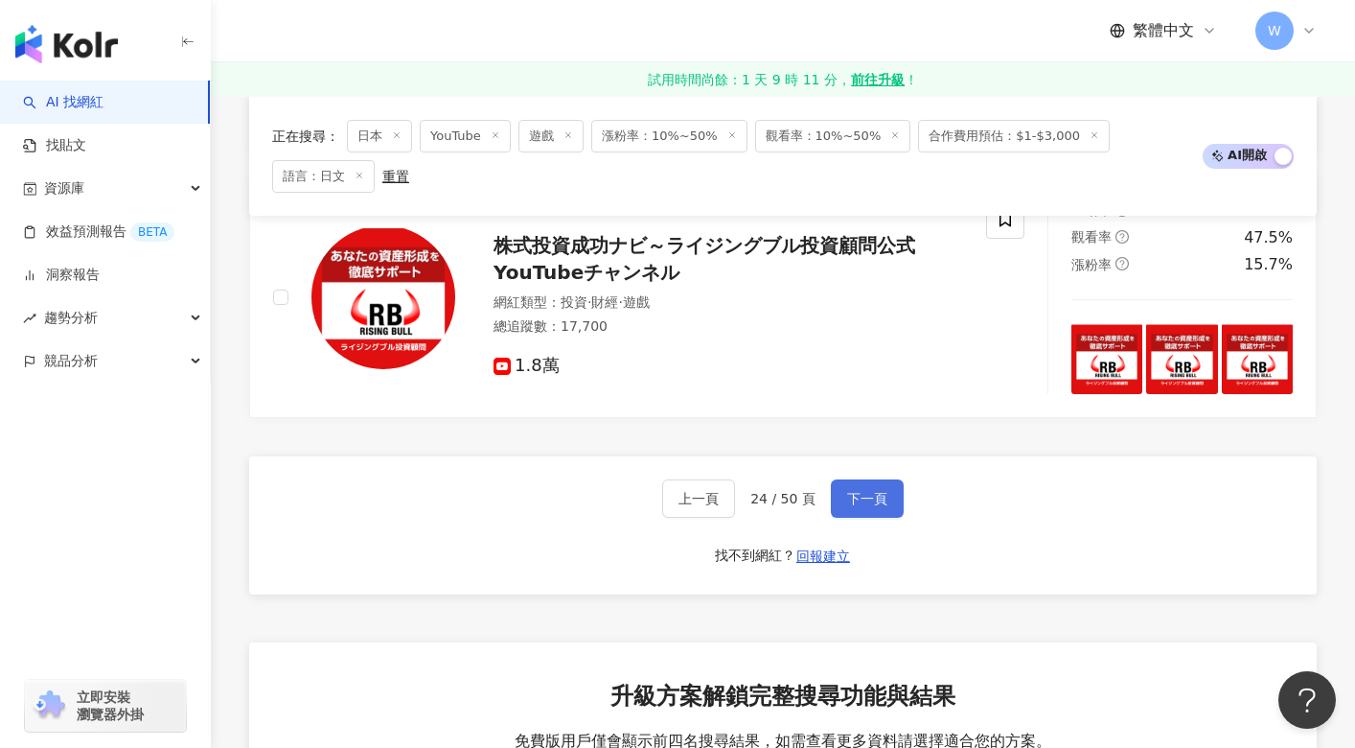
click at [864, 506] on span "下一頁" at bounding box center [867, 498] width 40 height 15
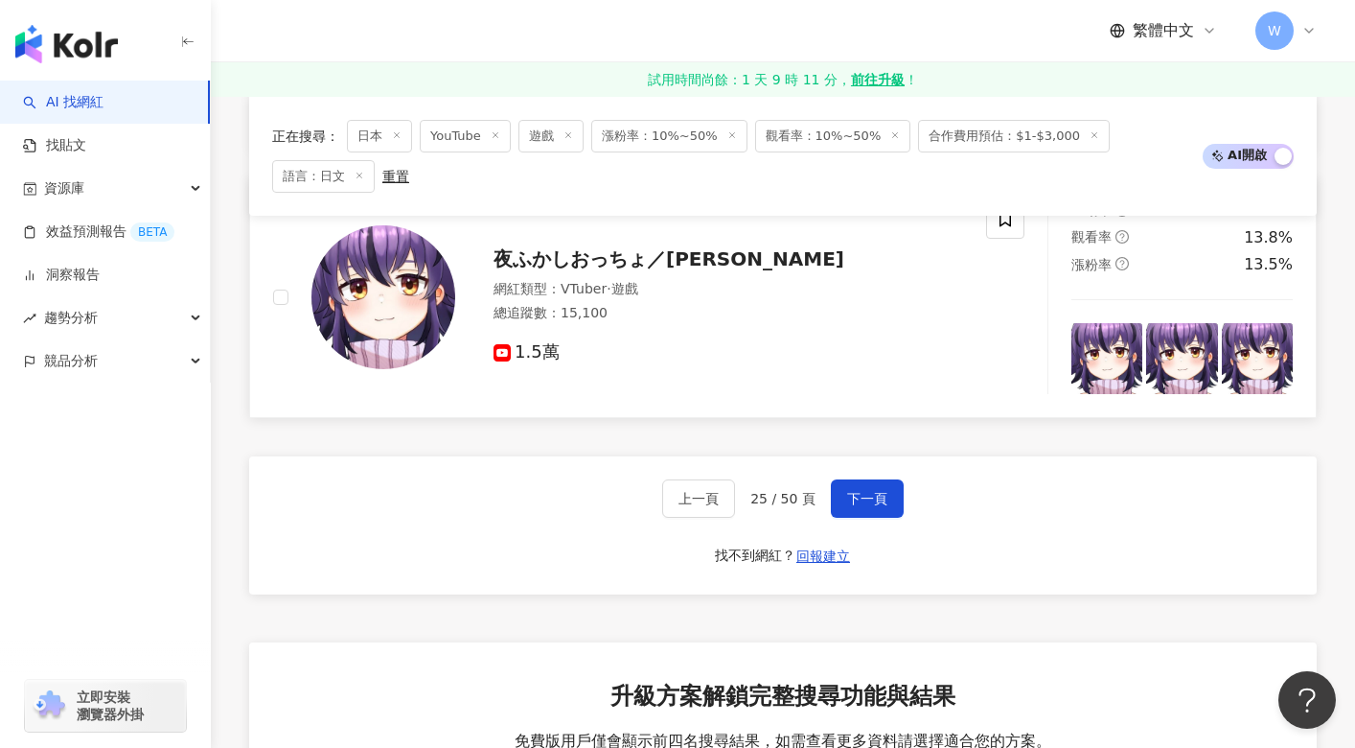
click at [558, 270] on span "夜ふかしおっちょ／Yofukashi Ocho" at bounding box center [669, 258] width 351 height 23
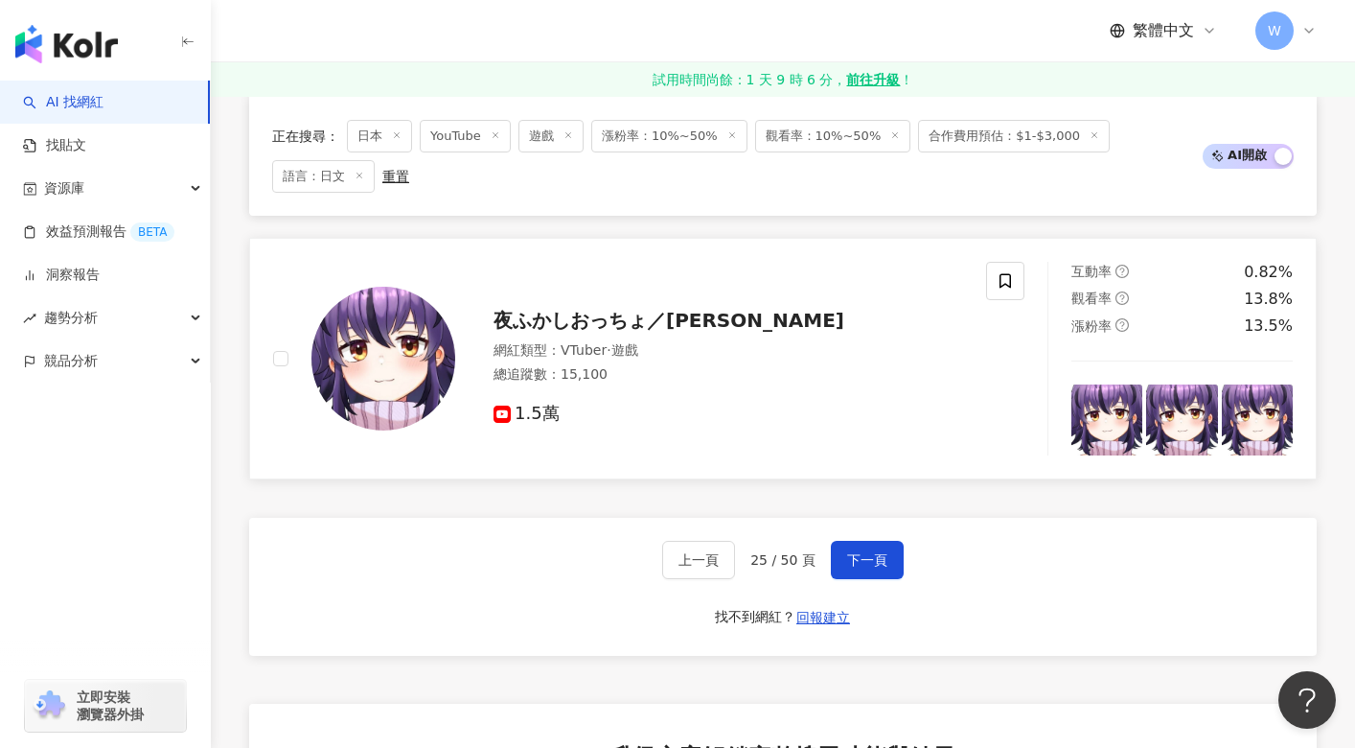
scroll to position [3450, 0]
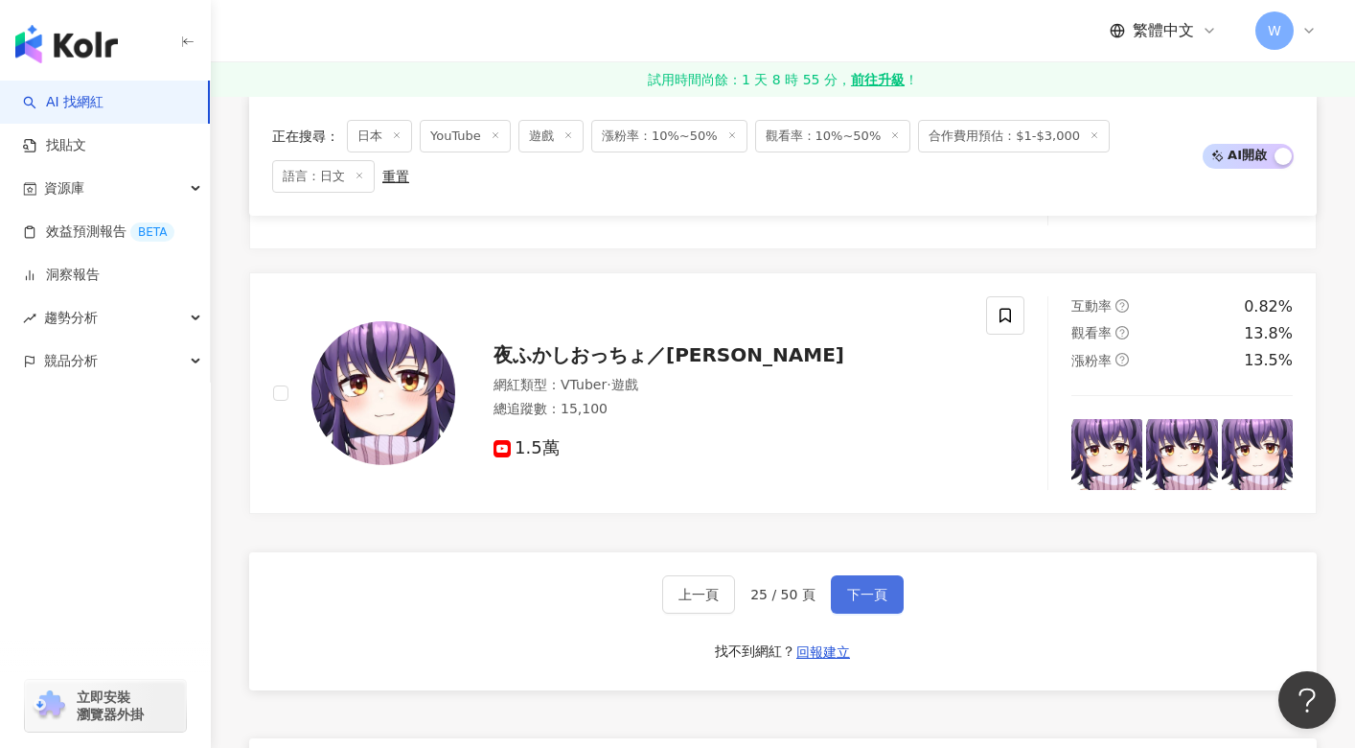
click at [869, 602] on span "下一頁" at bounding box center [867, 594] width 40 height 15
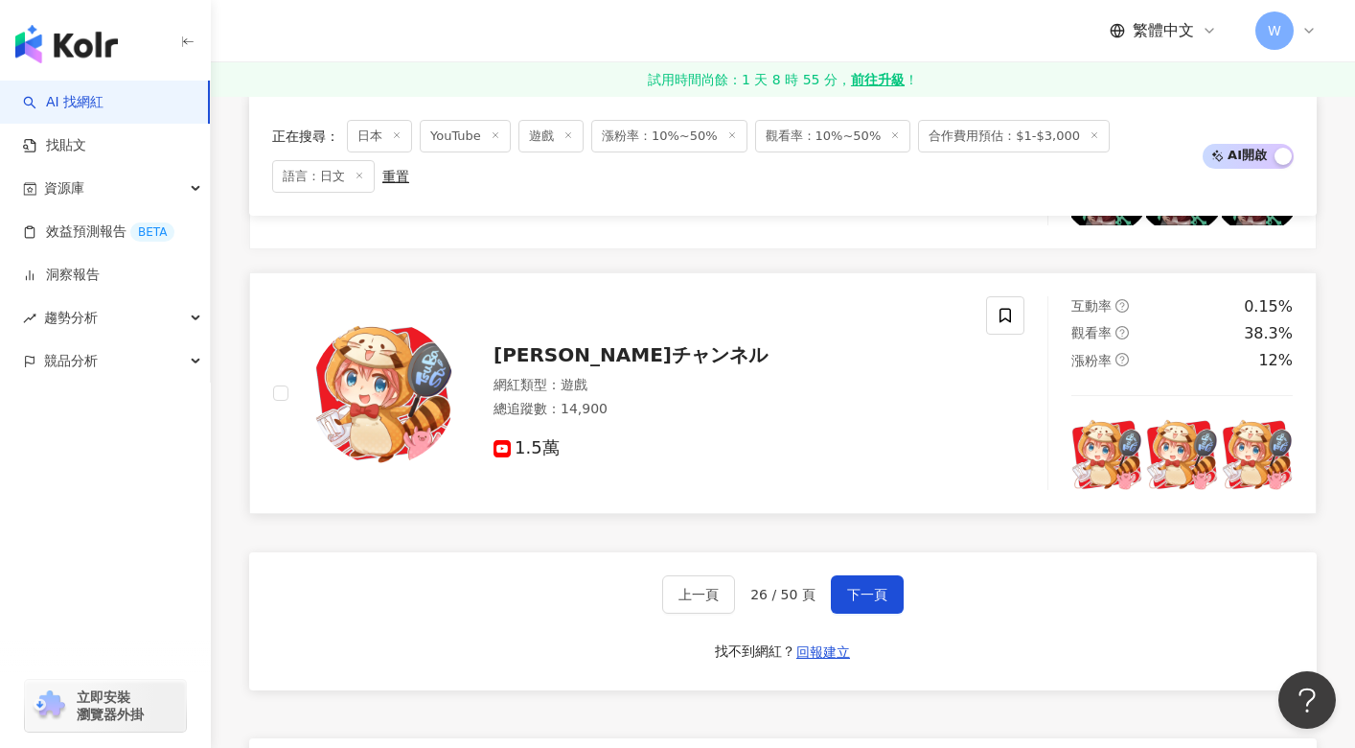
click at [556, 362] on span "つばさチャンネル" at bounding box center [631, 354] width 274 height 23
click at [866, 598] on button "下一頁" at bounding box center [867, 594] width 73 height 38
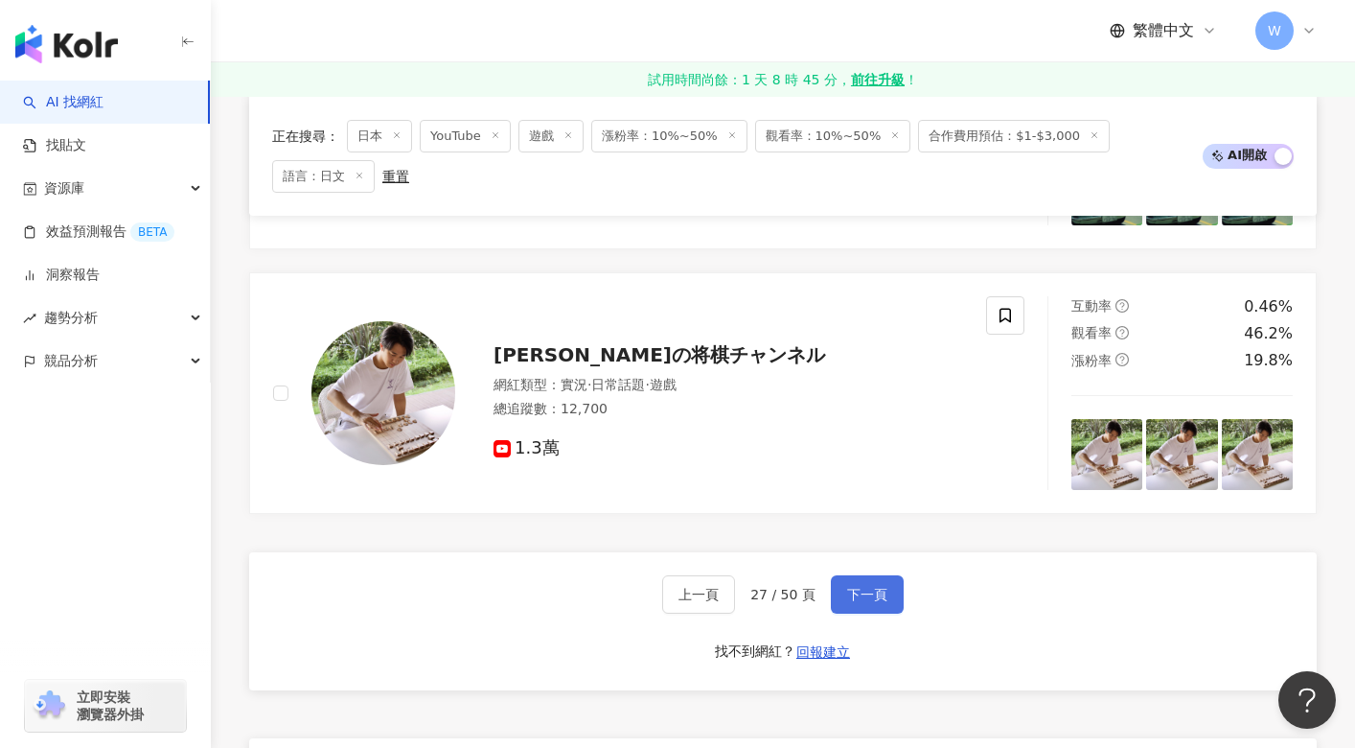
click at [866, 598] on button "下一頁" at bounding box center [867, 594] width 73 height 38
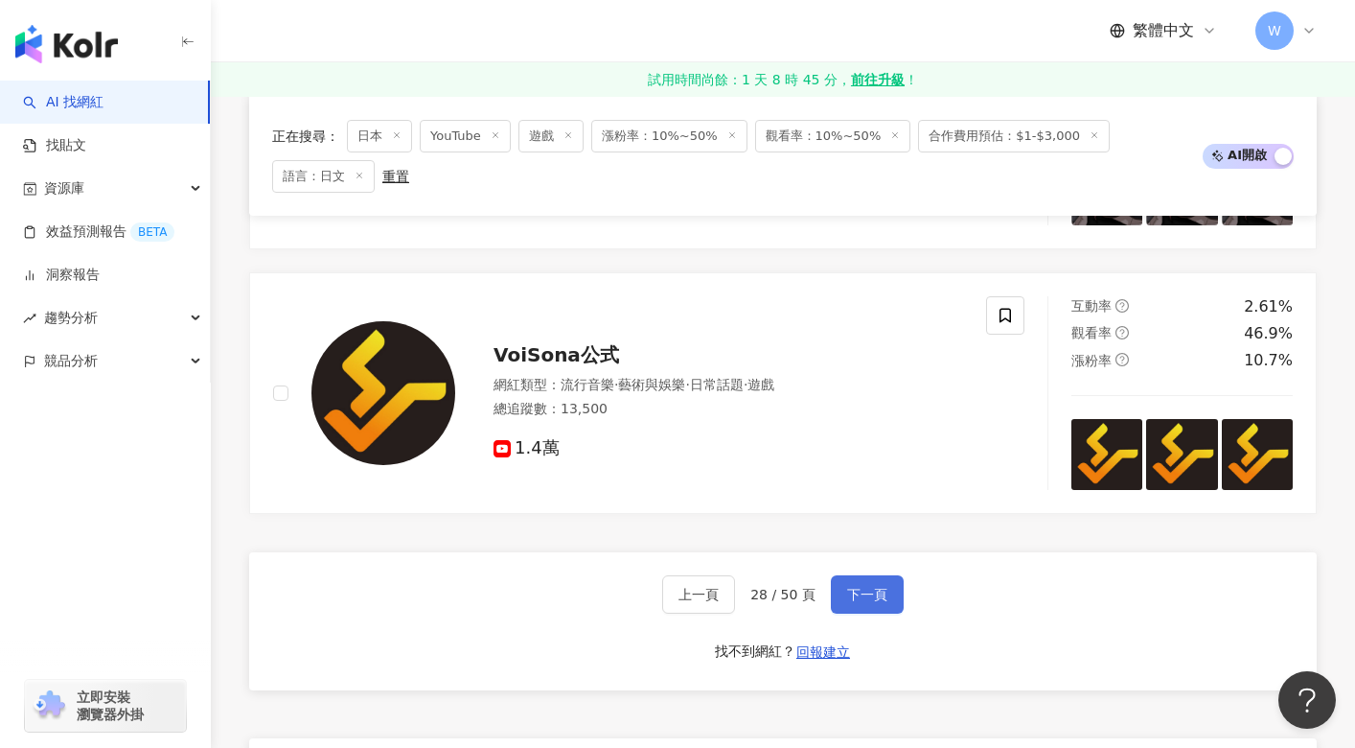
click at [856, 602] on span "下一頁" at bounding box center [867, 594] width 40 height 15
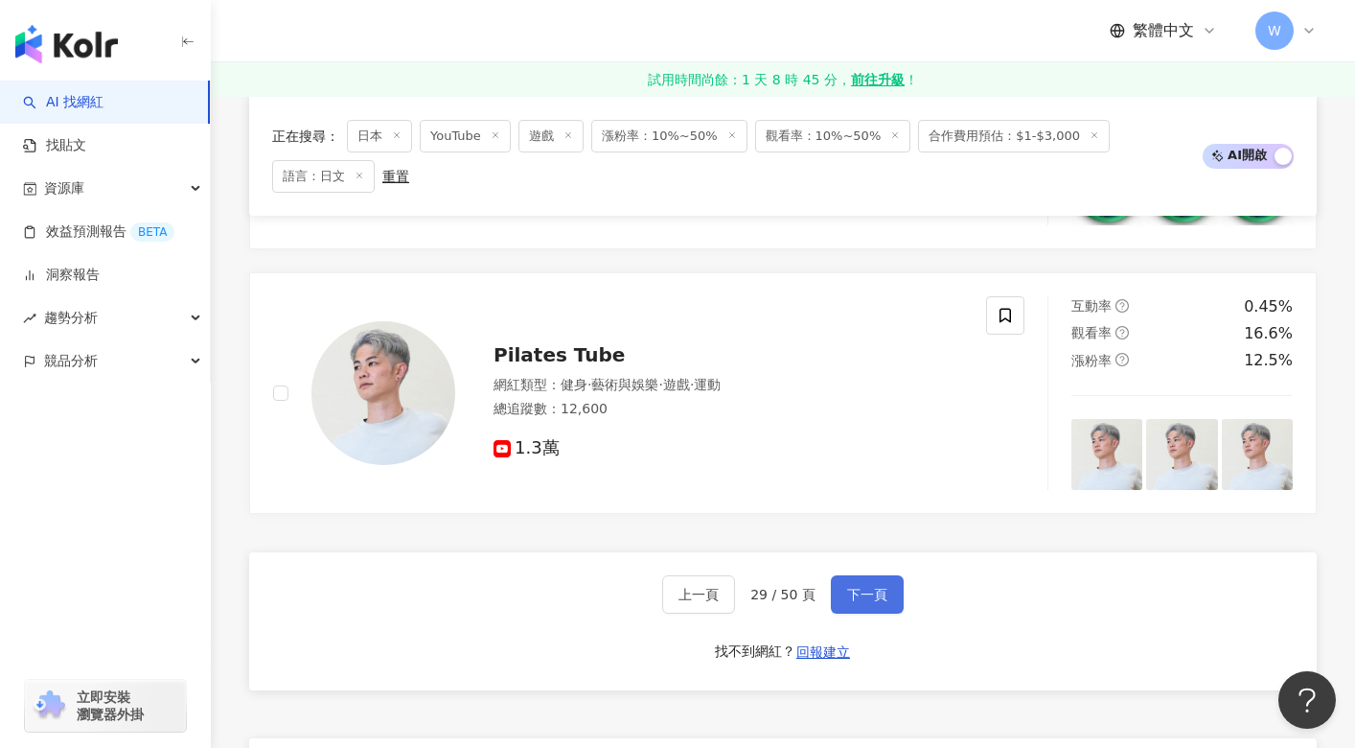
click at [858, 600] on span "下一頁" at bounding box center [867, 594] width 40 height 15
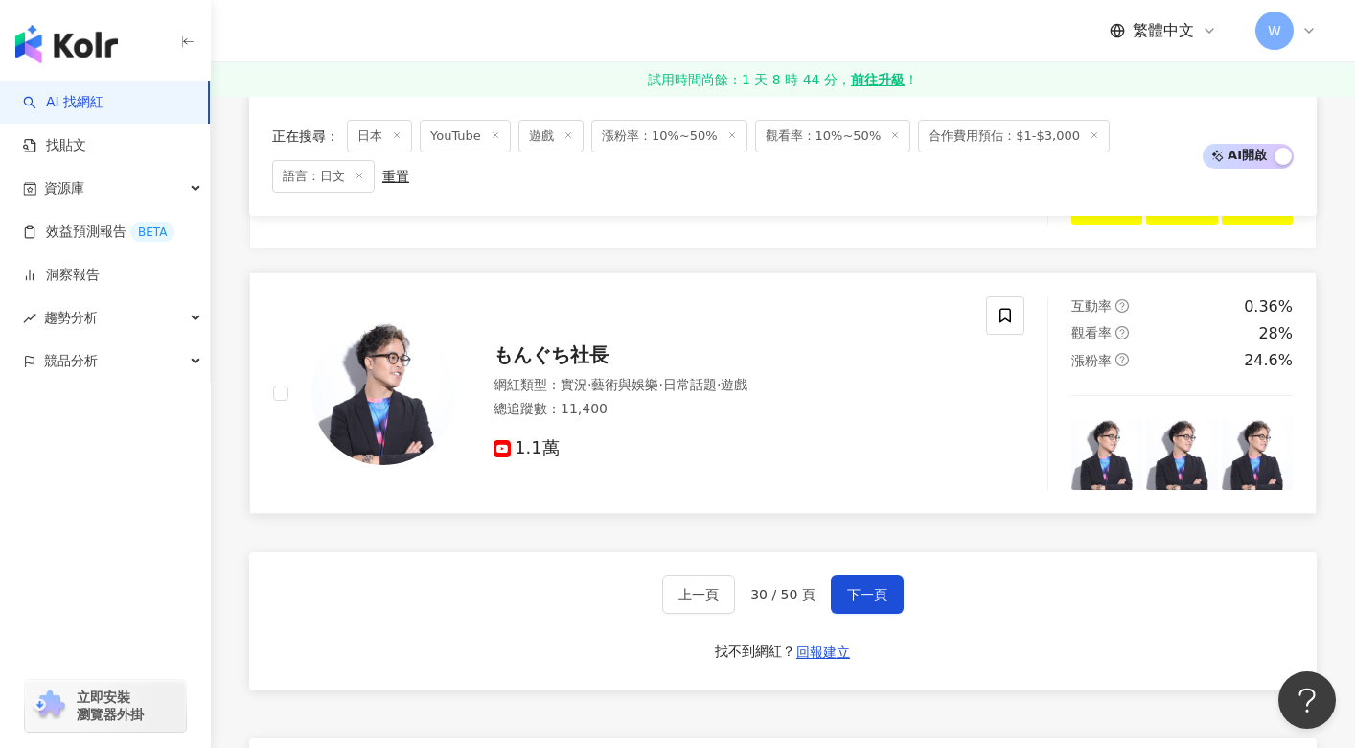
click at [567, 366] on span "もんぐち社長" at bounding box center [551, 354] width 115 height 23
click at [847, 600] on span "下一頁" at bounding box center [867, 594] width 40 height 15
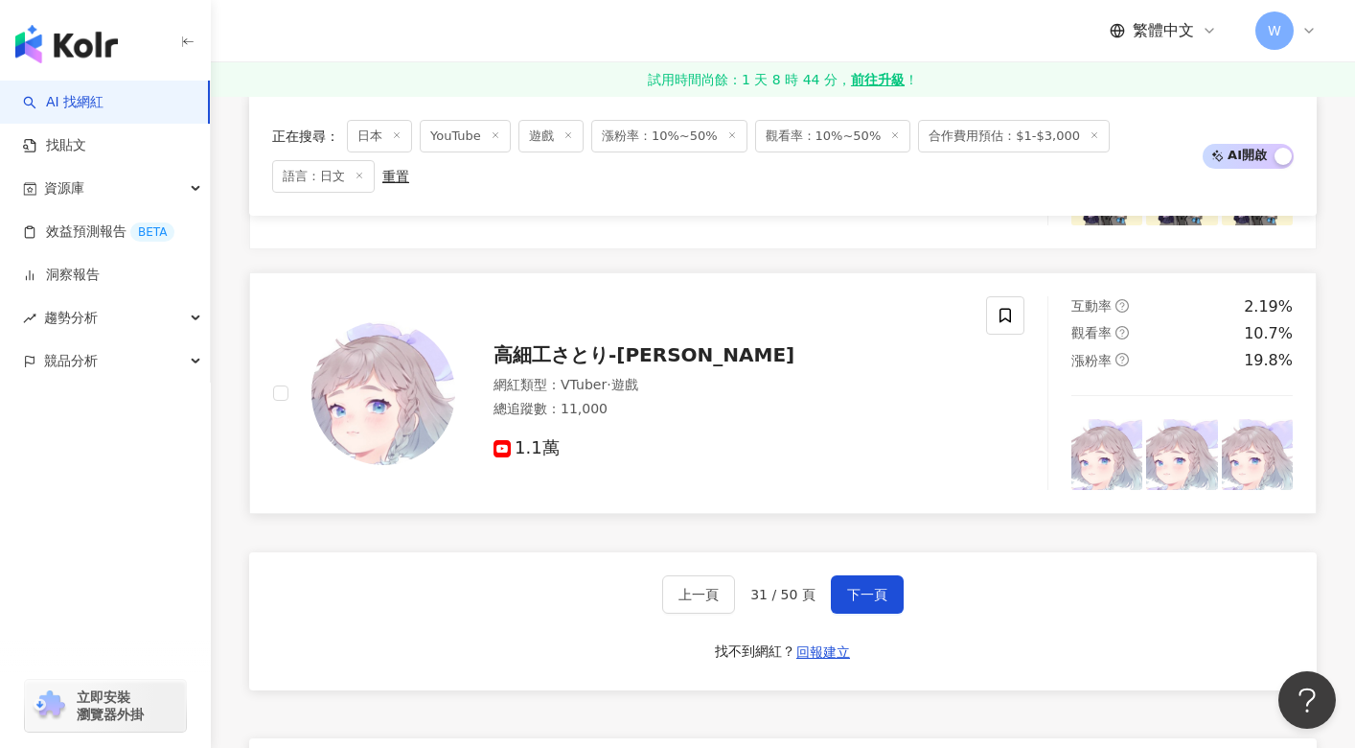
click at [602, 366] on span "高細工さとり-Satori Takazaiku" at bounding box center [644, 354] width 301 height 23
click at [867, 602] on span "下一頁" at bounding box center [867, 594] width 40 height 15
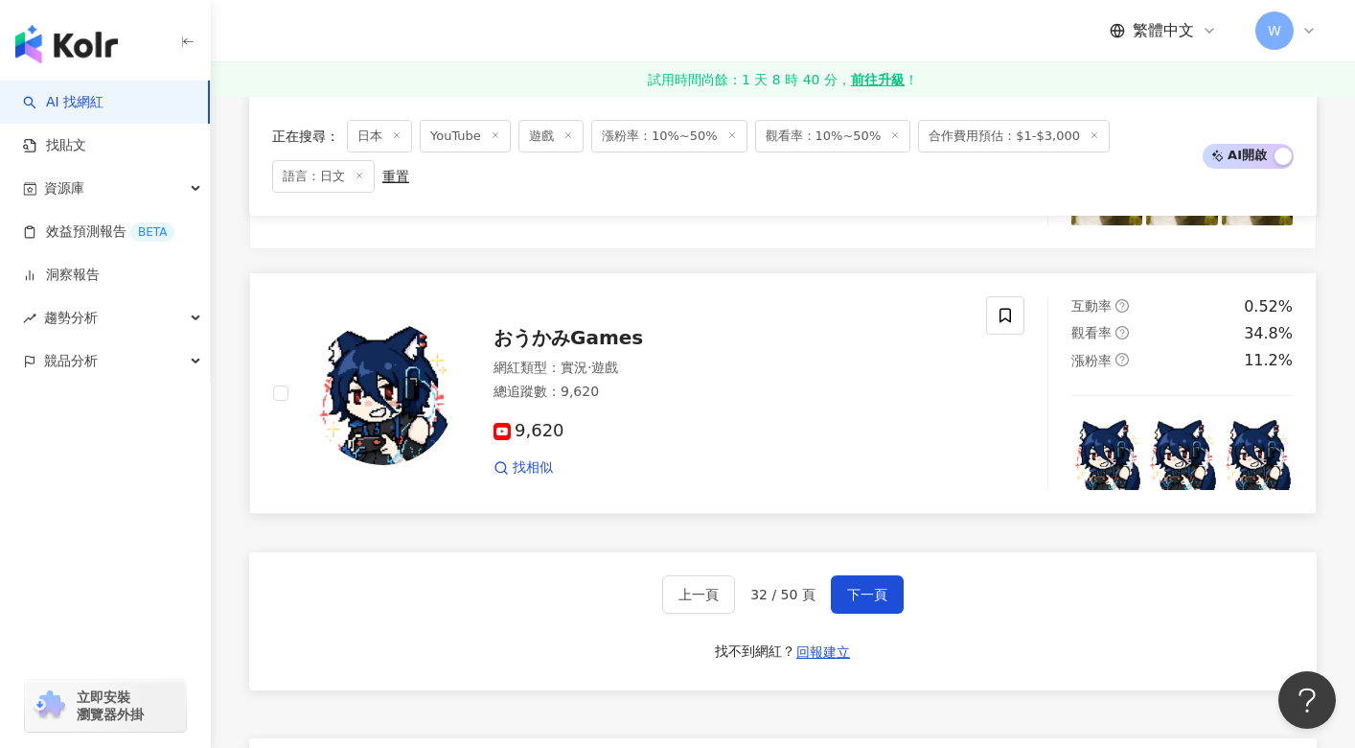
click at [542, 349] on span "おうかみGames" at bounding box center [569, 337] width 150 height 23
click at [849, 602] on span "下一頁" at bounding box center [867, 594] width 40 height 15
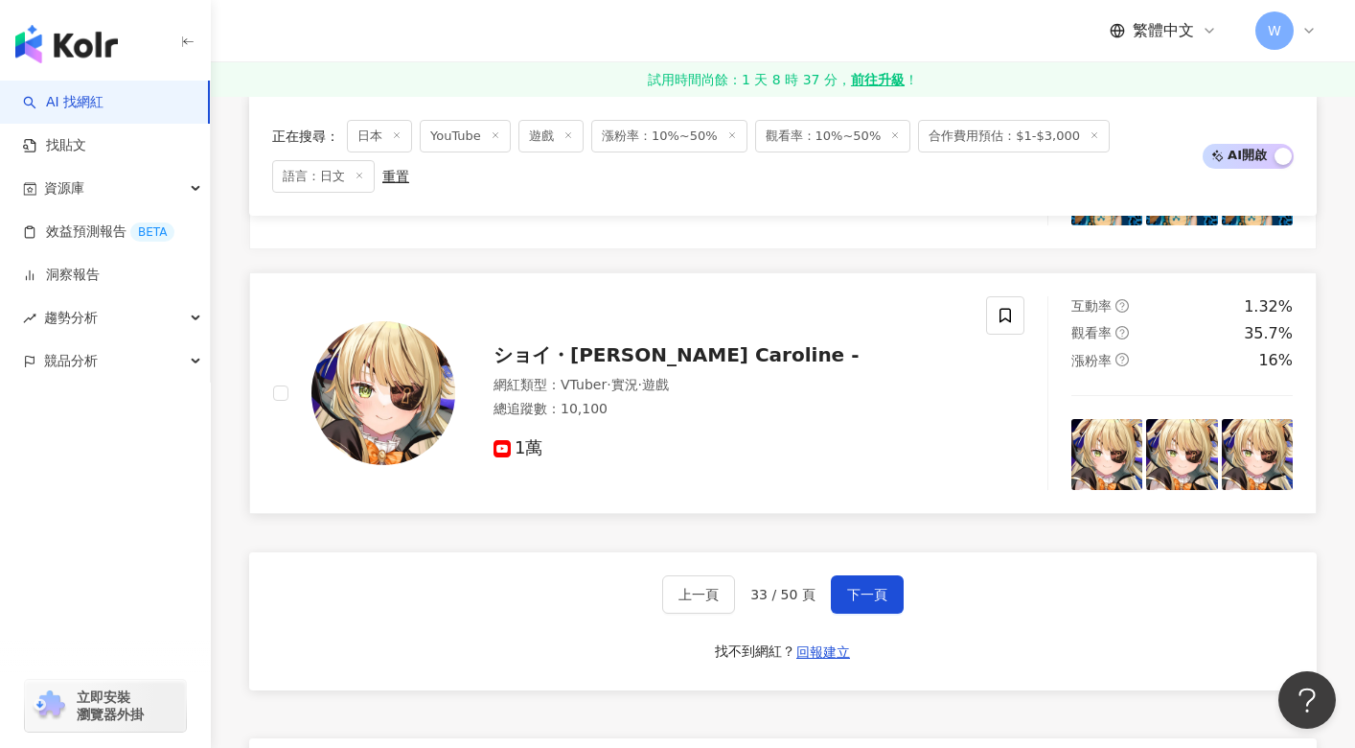
click at [595, 361] on span "ショイ・[PERSON_NAME] -" at bounding box center [676, 354] width 365 height 23
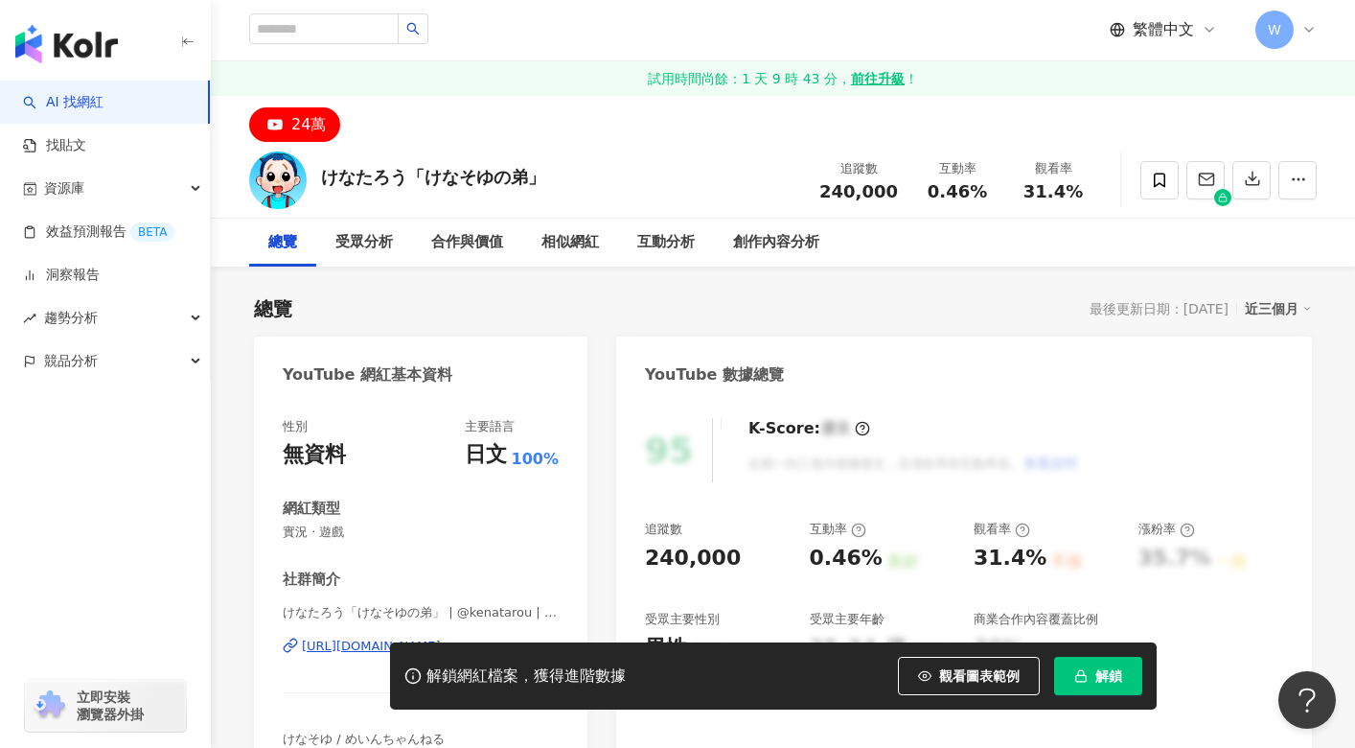
scroll to position [96, 0]
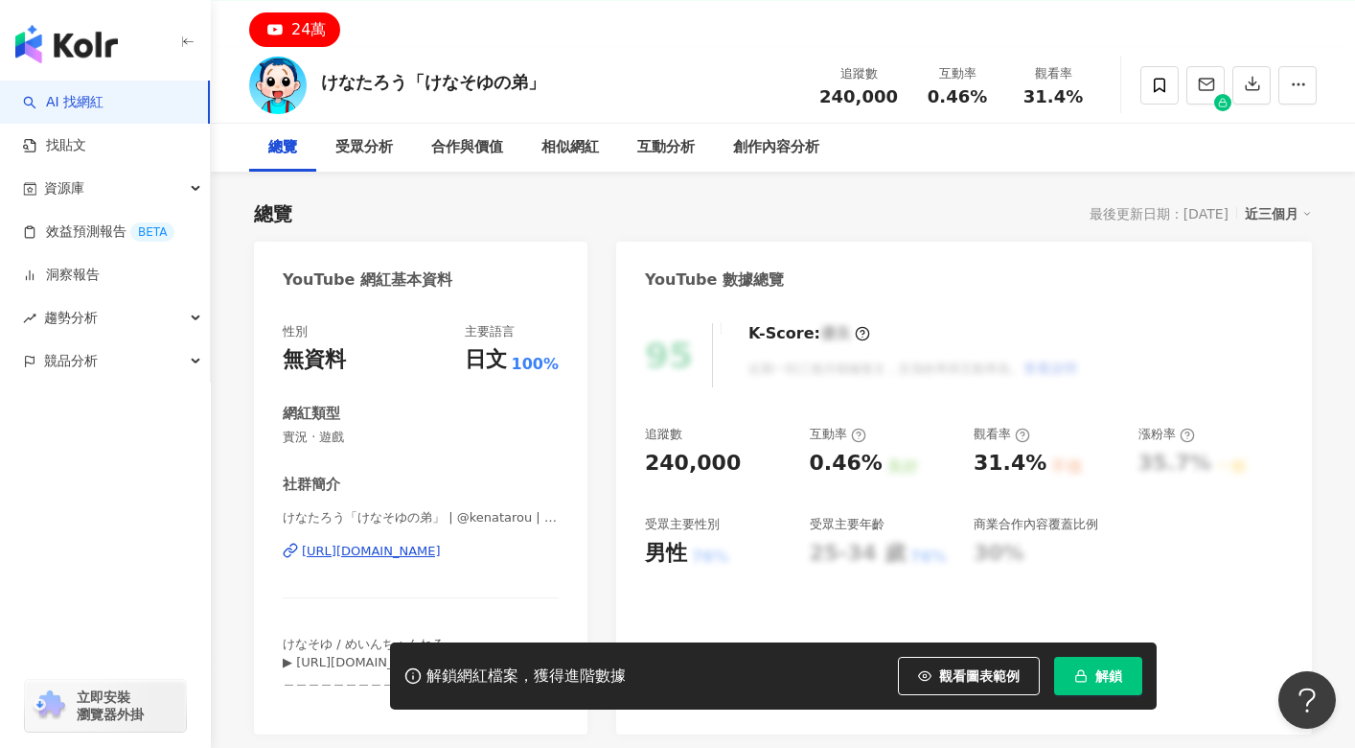
click at [441, 551] on div "https://www.youtube.com/channel/UCblDjUBl_0Fe5PcnrKu07lg" at bounding box center [371, 550] width 139 height 17
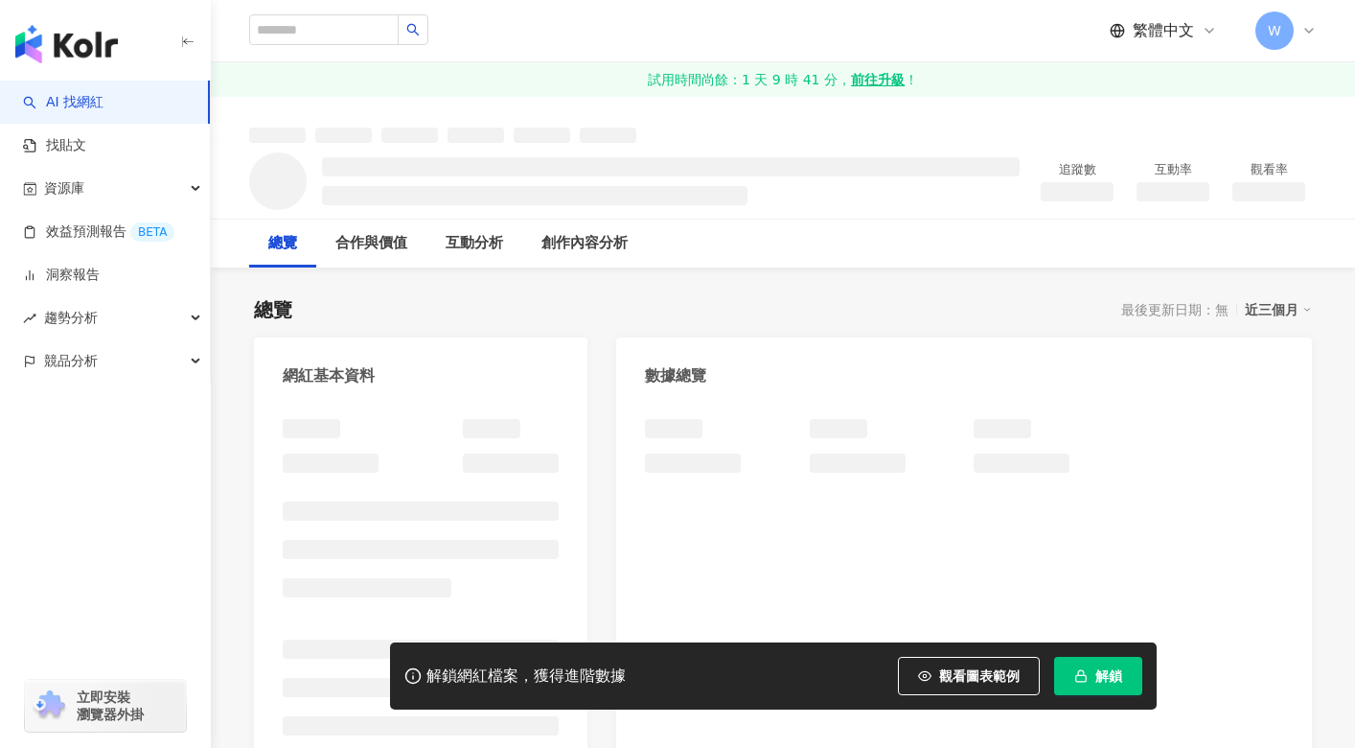
scroll to position [74, 0]
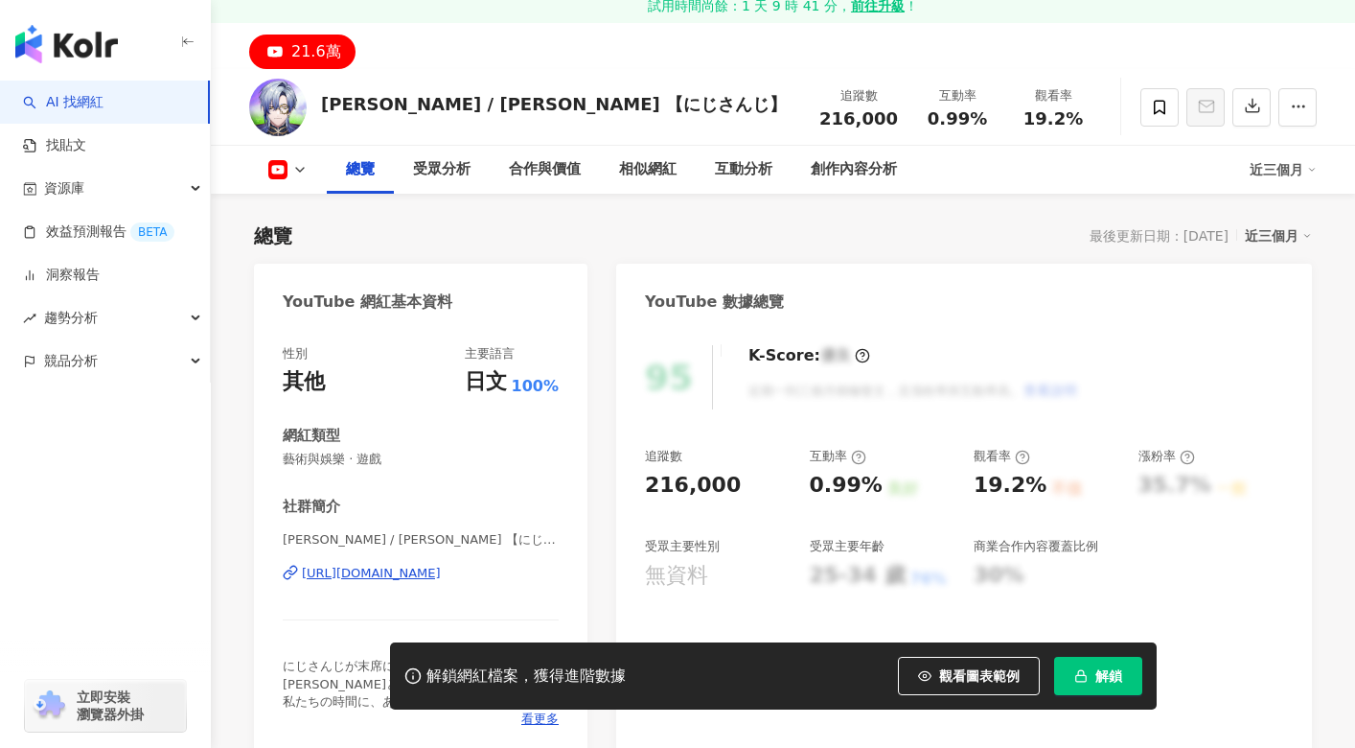
scroll to position [192, 0]
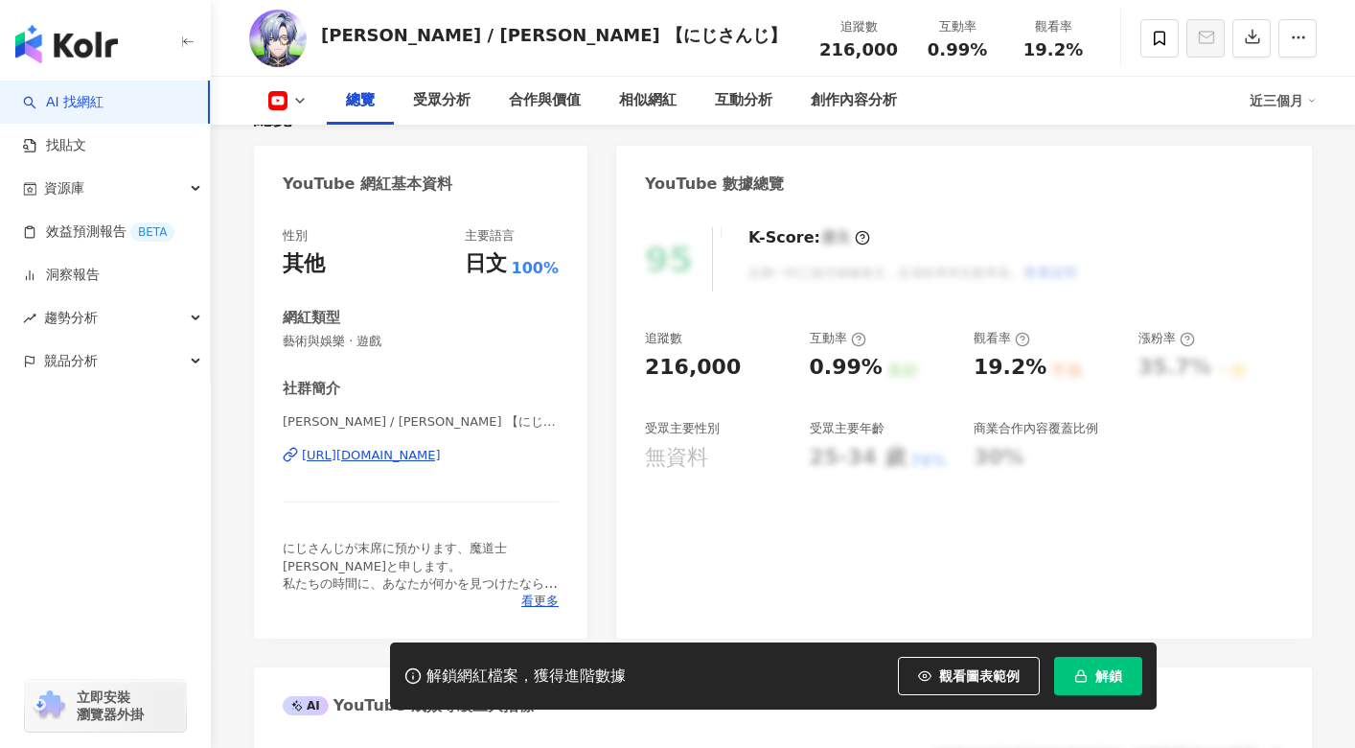
click at [441, 452] on div "https://www.youtube.com/channel/UCFtyinR2ZdvKK_Xgy07qXUg" at bounding box center [371, 455] width 139 height 17
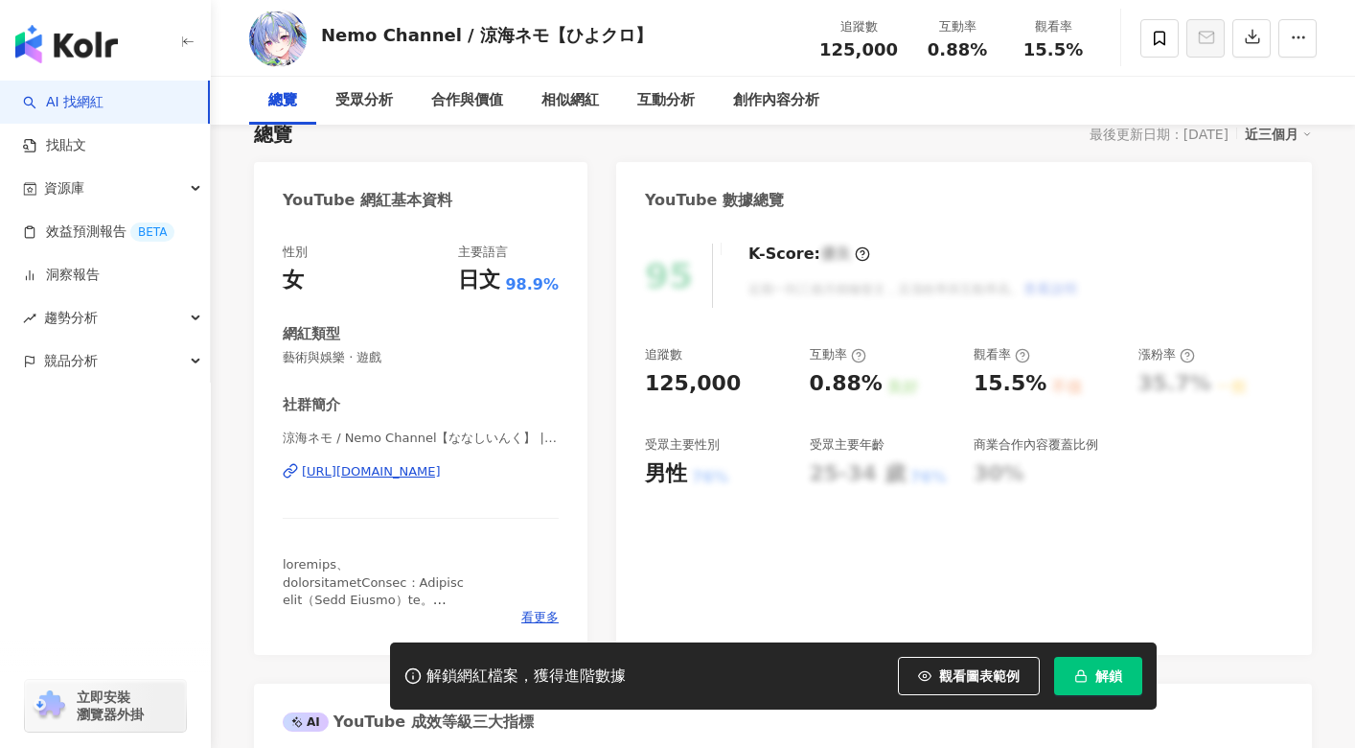
scroll to position [192, 0]
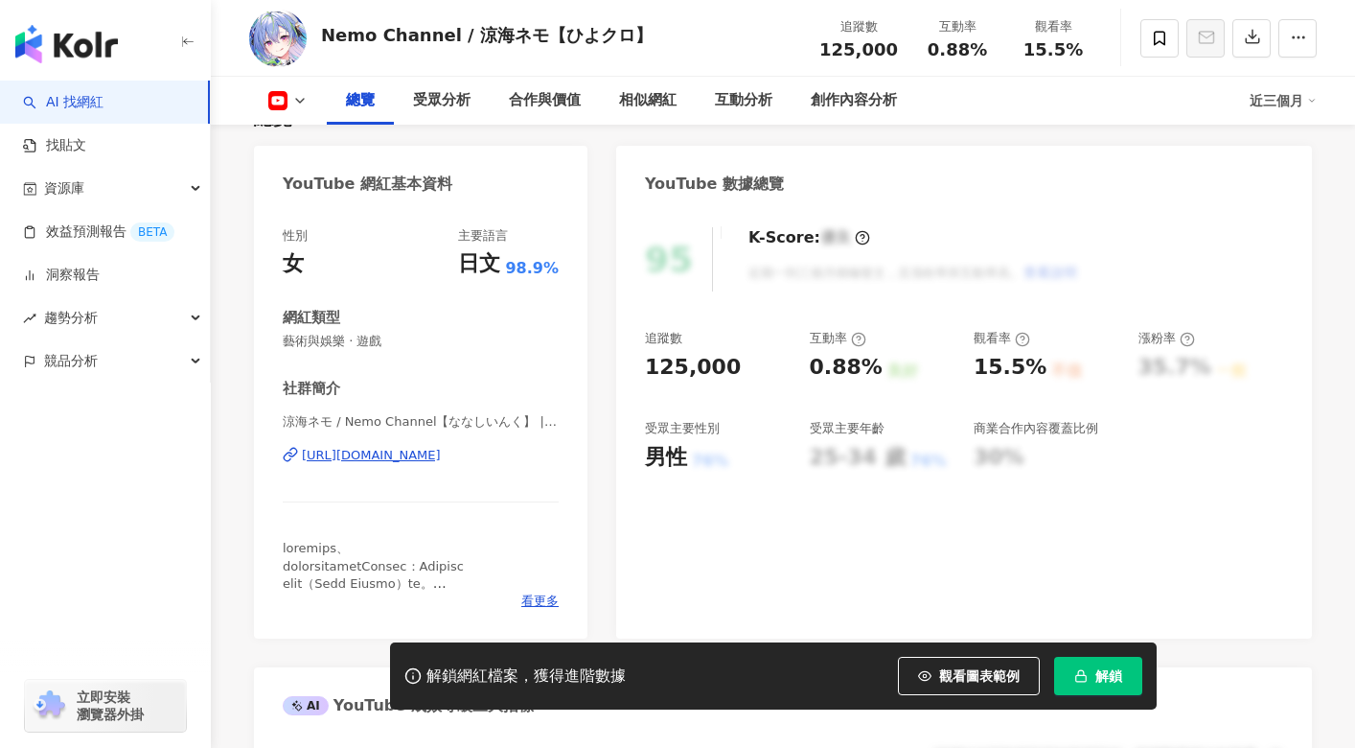
click at [441, 456] on div "[URL][DOMAIN_NAME]" at bounding box center [371, 455] width 139 height 17
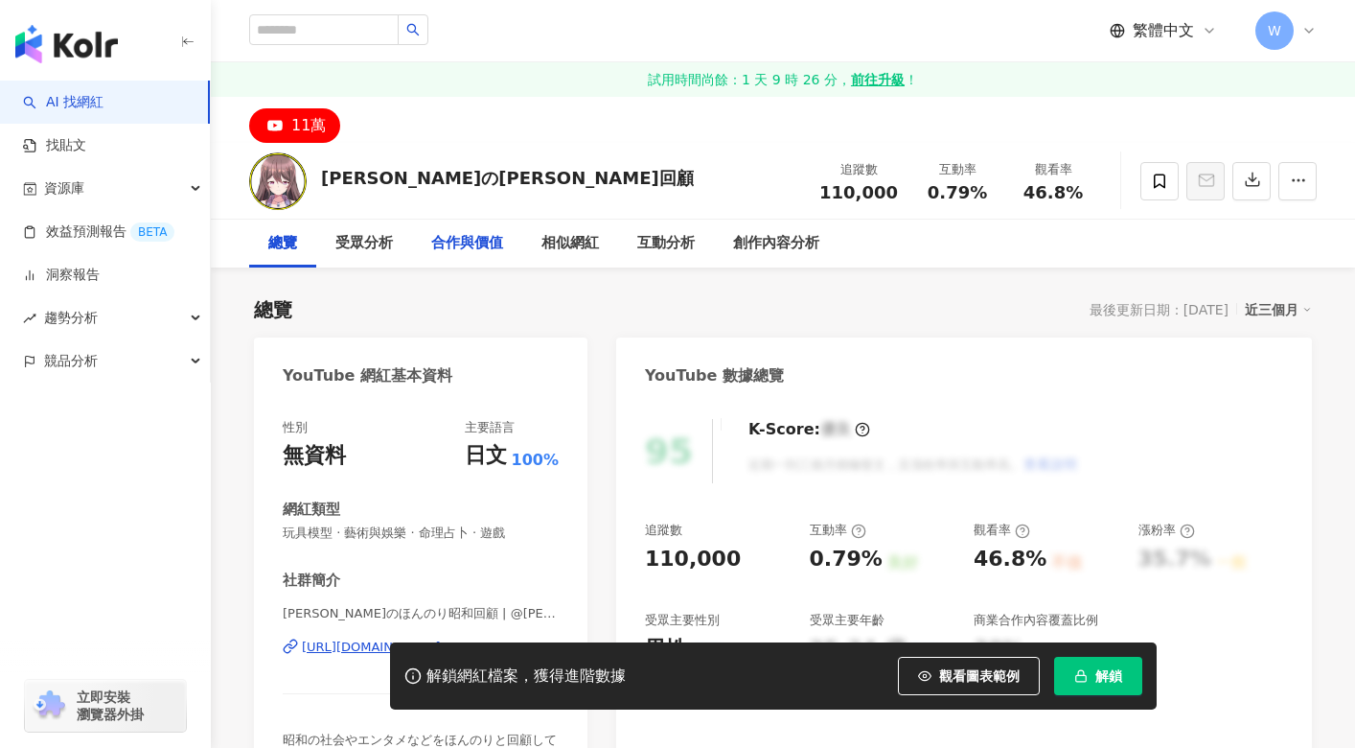
click at [493, 250] on div "合作與價值" at bounding box center [467, 243] width 72 height 23
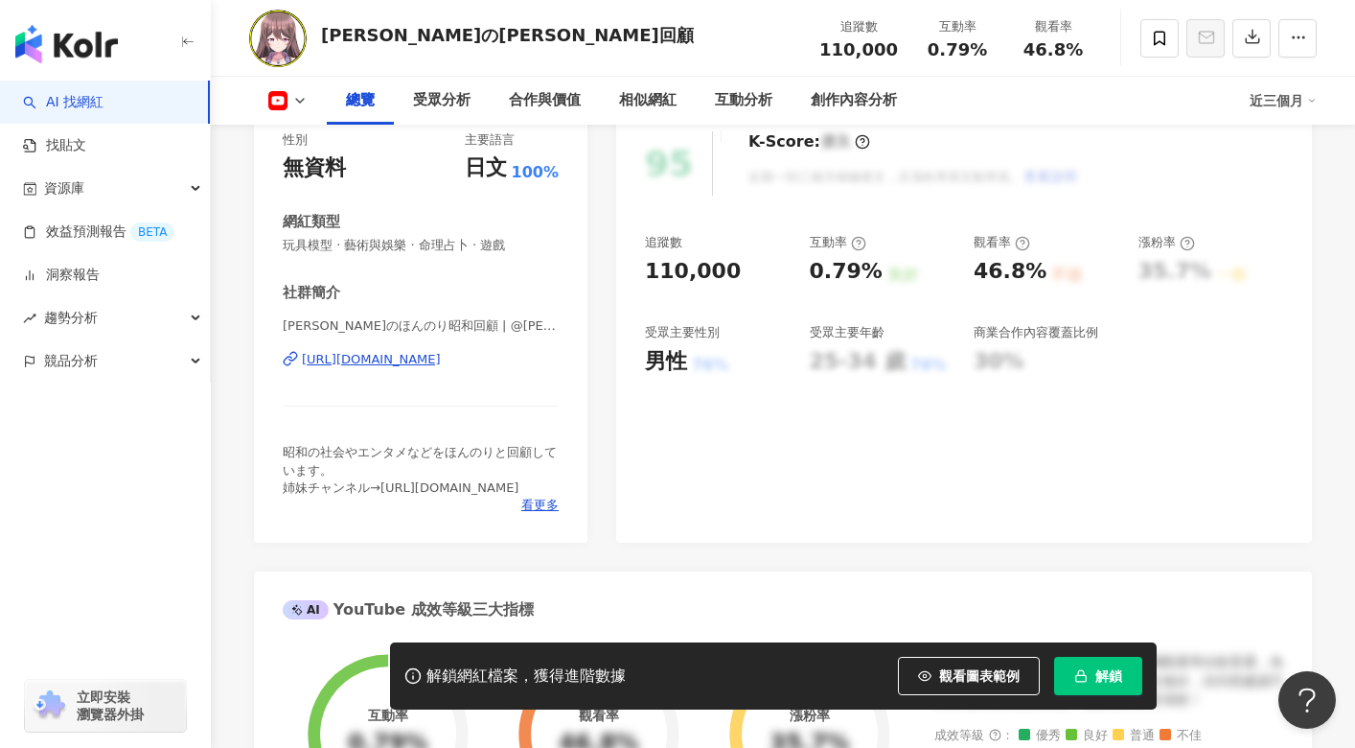
click at [420, 363] on div "https://www.youtube.com/channel/UC6dLNfG3yovI7QMJaW9p1Iw" at bounding box center [371, 359] width 139 height 17
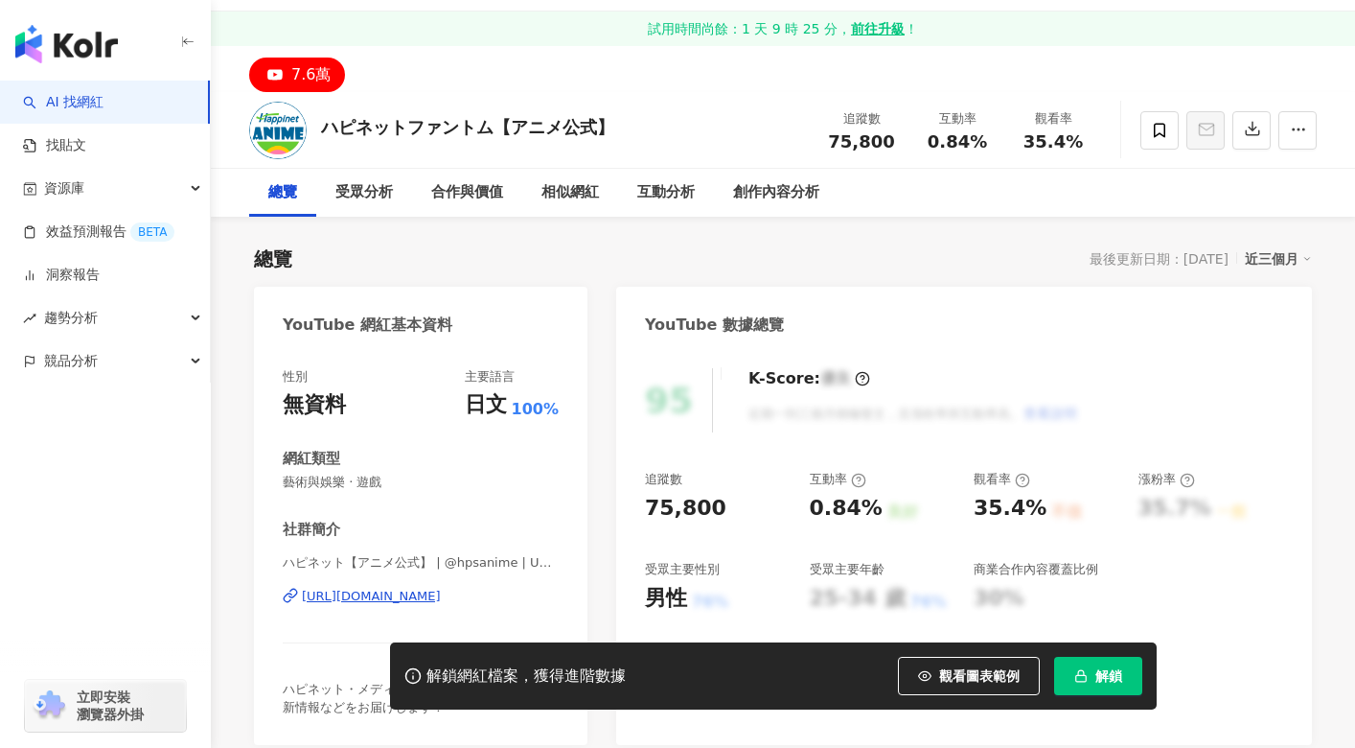
scroll to position [192, 0]
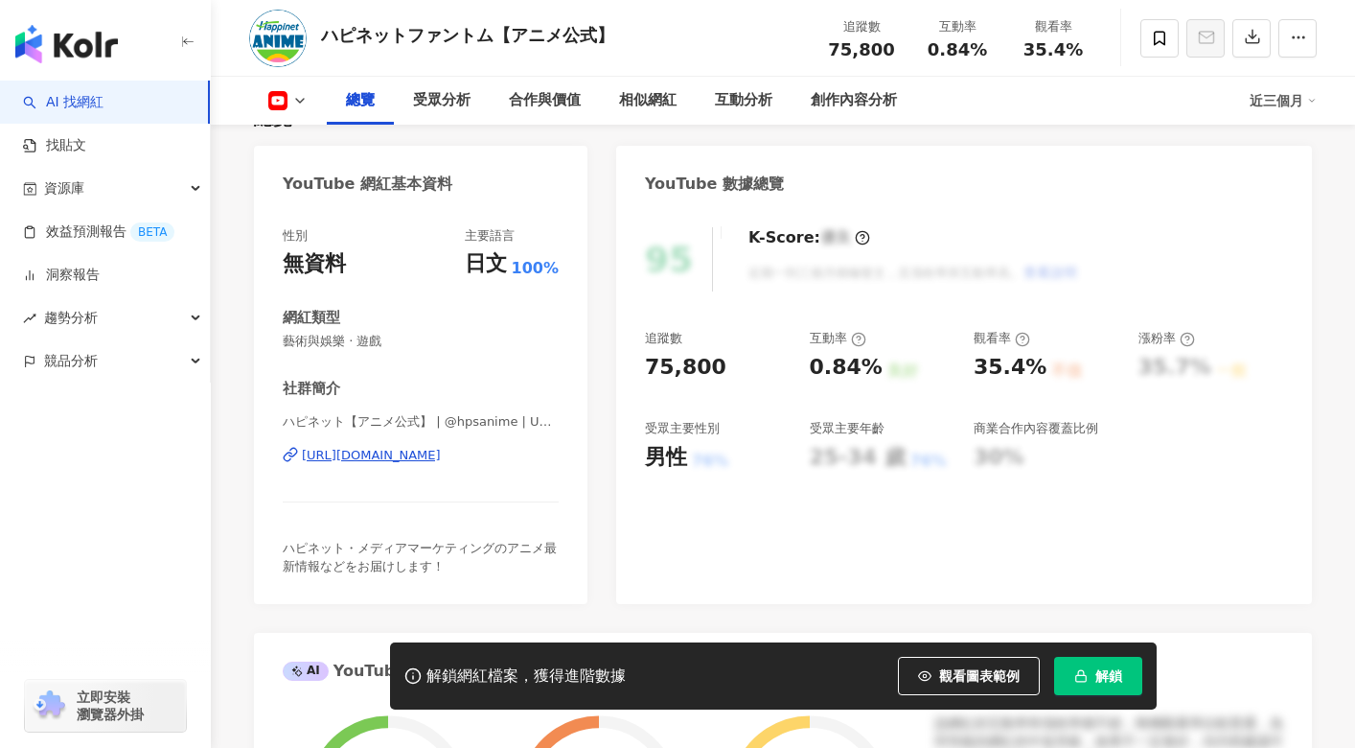
click at [441, 458] on div "[URL][DOMAIN_NAME]" at bounding box center [371, 455] width 139 height 17
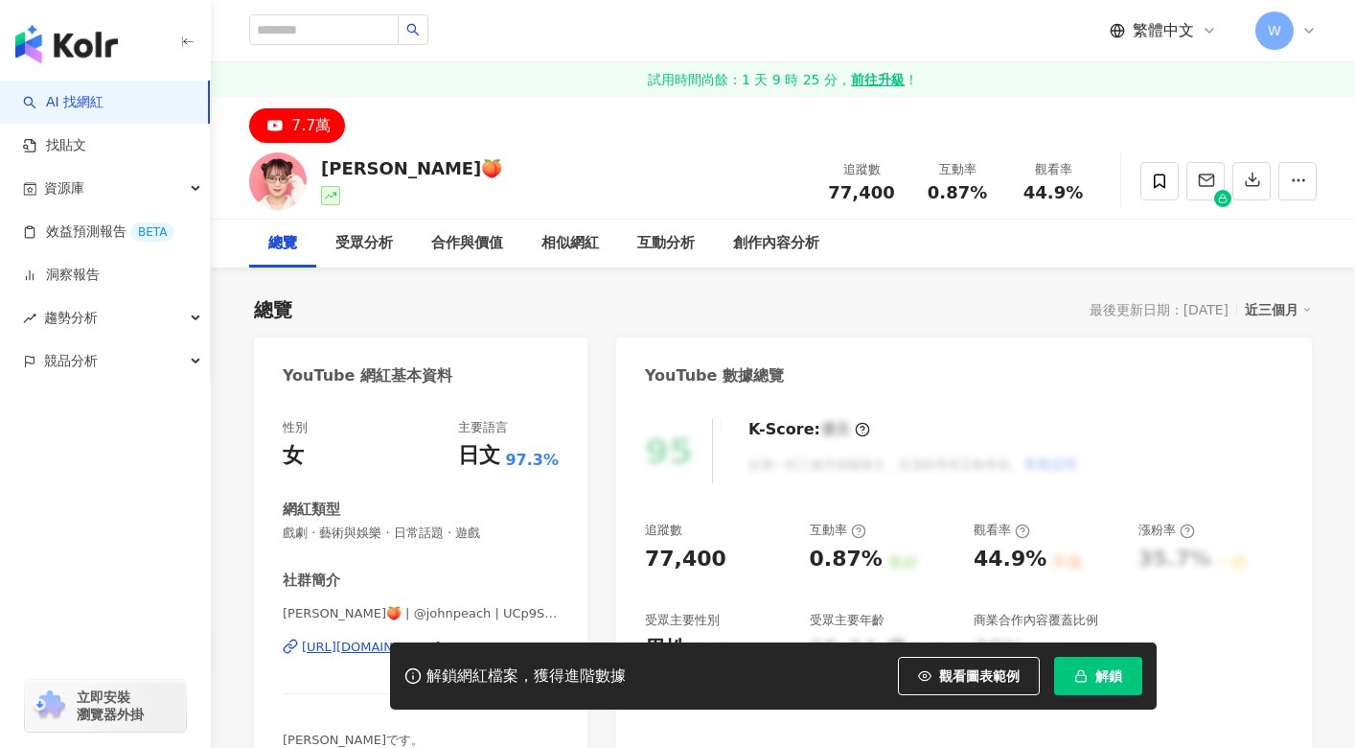
scroll to position [192, 0]
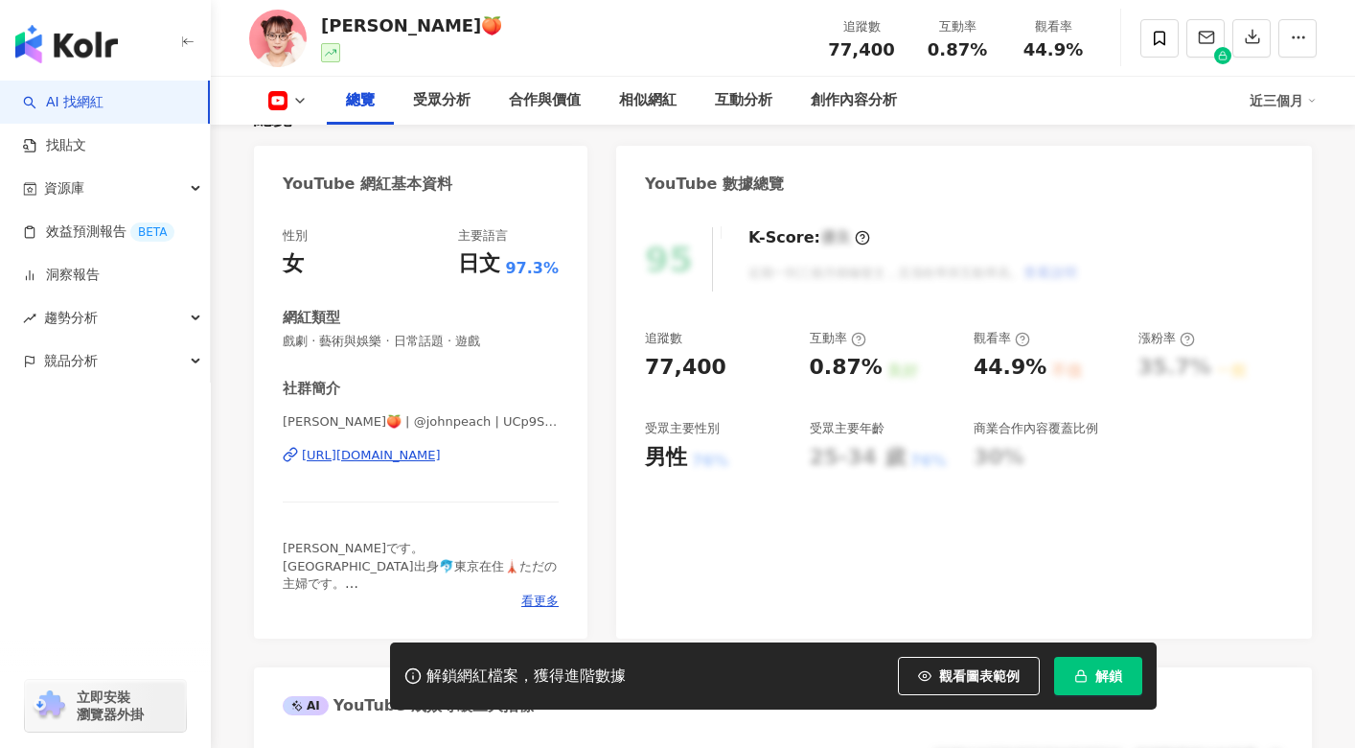
click at [441, 456] on div "https://www.youtube.com/channel/UCp9SyzQX5etI5fzy2zagR0w" at bounding box center [371, 455] width 139 height 17
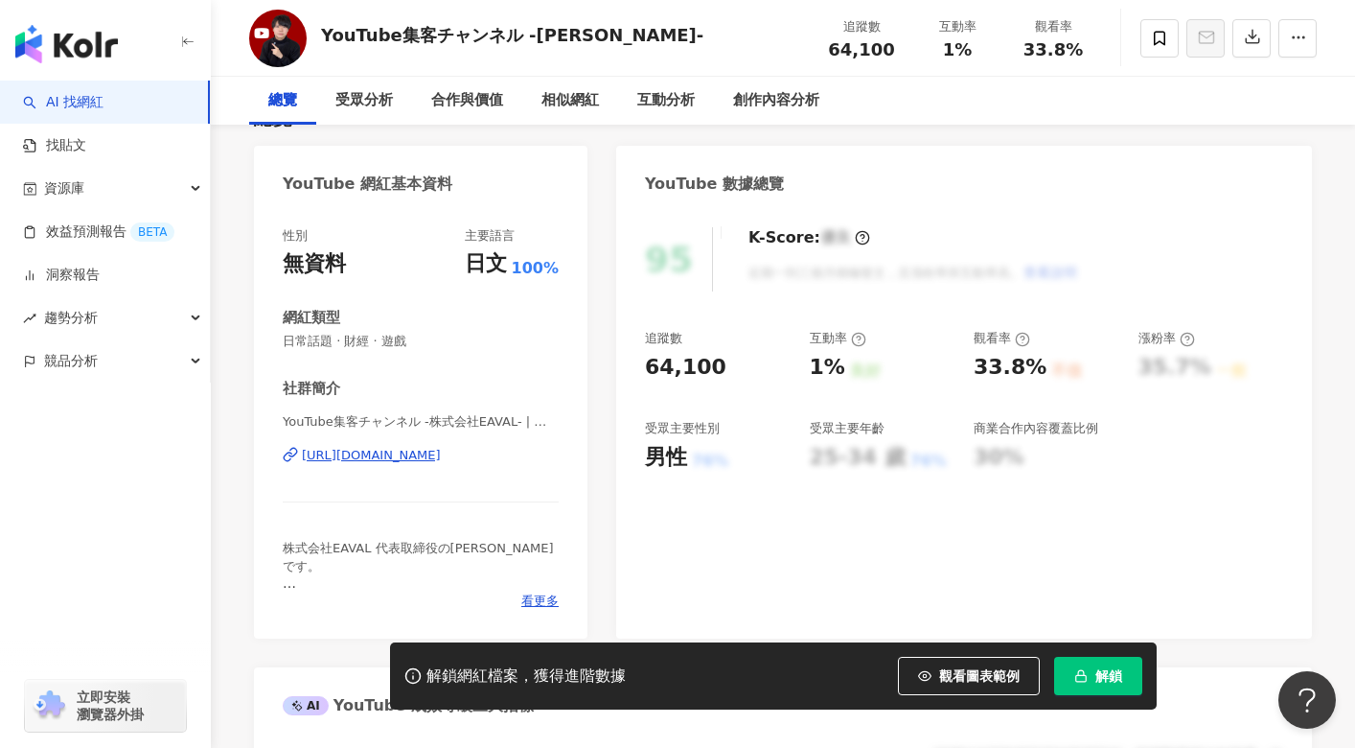
click at [441, 450] on div "[URL][DOMAIN_NAME]" at bounding box center [371, 455] width 139 height 17
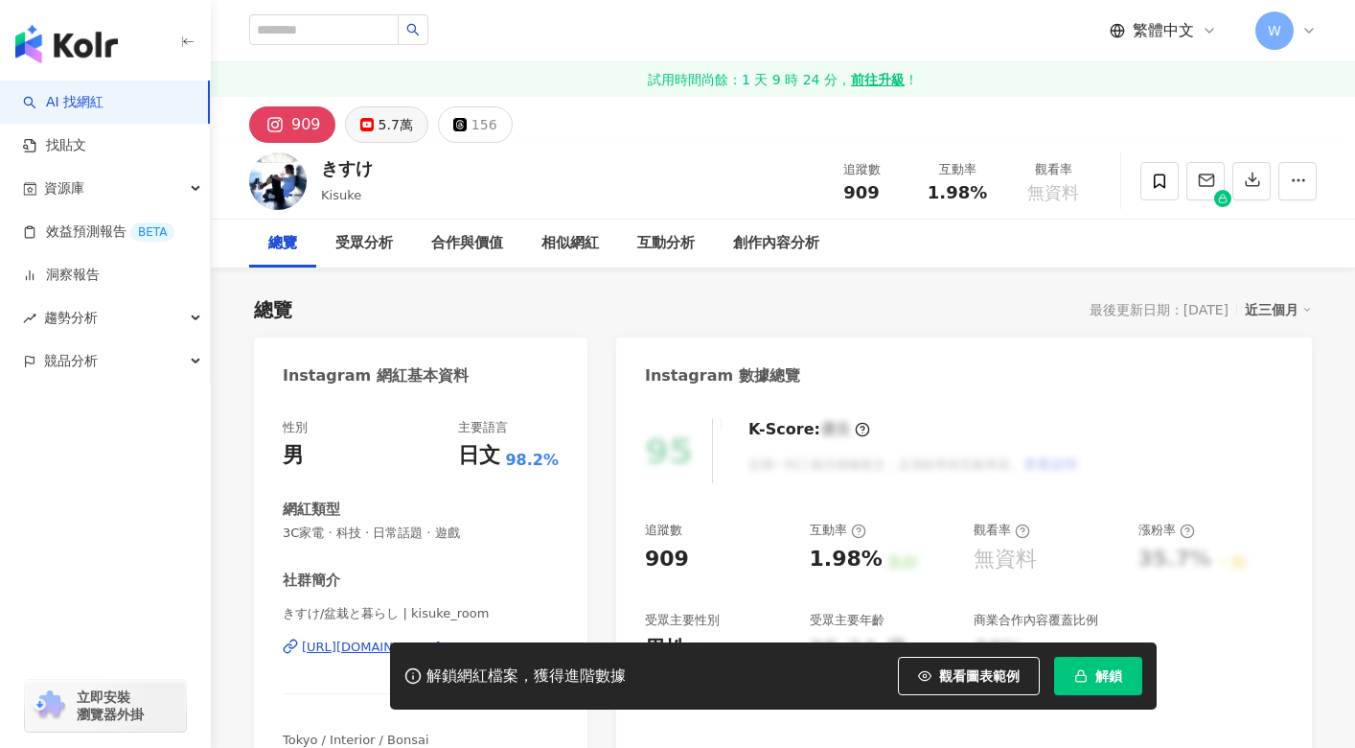
click at [381, 124] on div "5.7萬" at bounding box center [396, 124] width 35 height 27
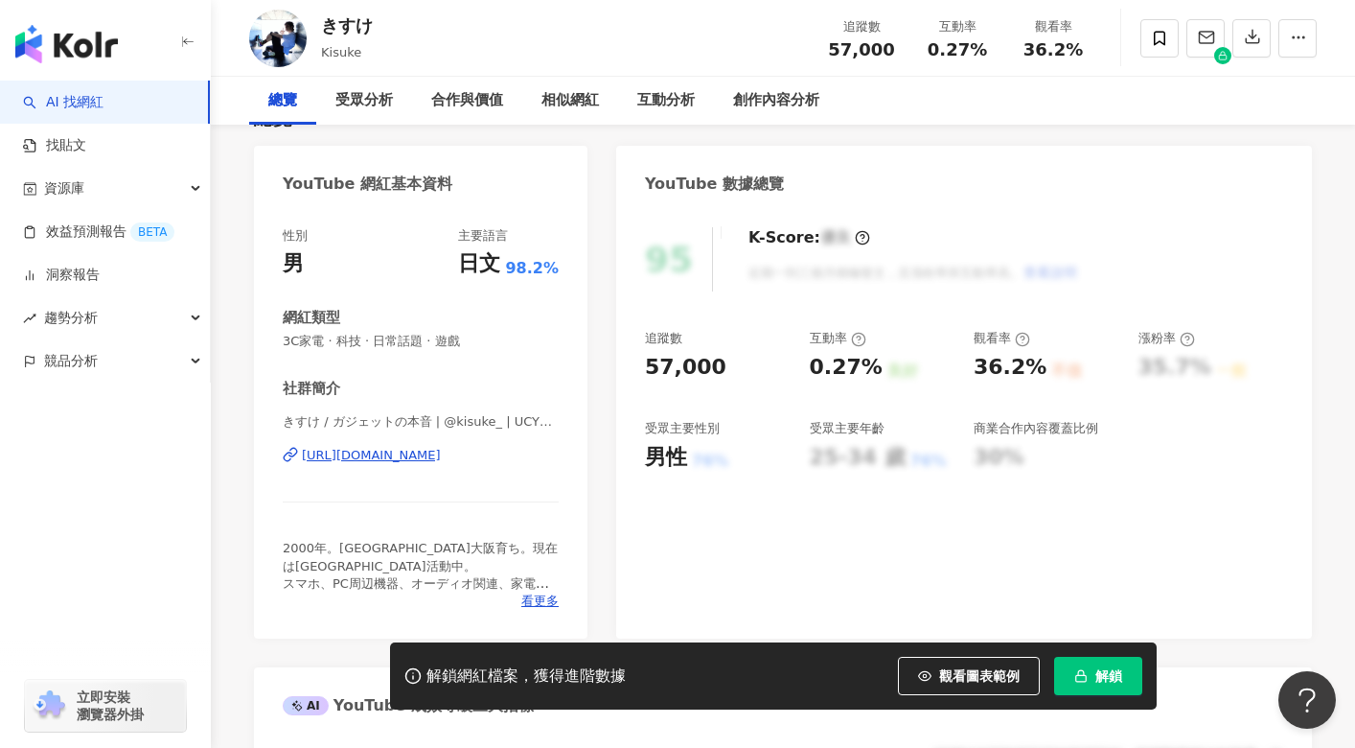
click at [423, 451] on div "[URL][DOMAIN_NAME]" at bounding box center [371, 455] width 139 height 17
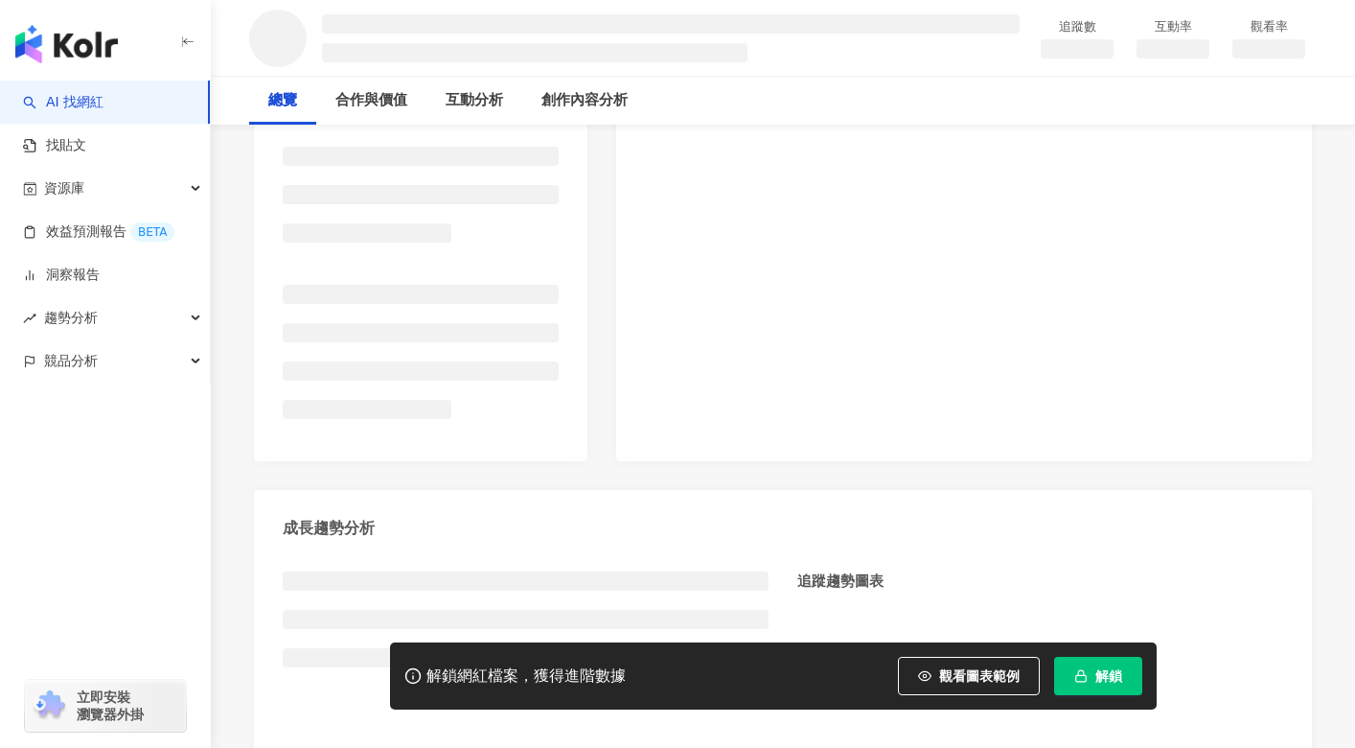
scroll to position [383, 0]
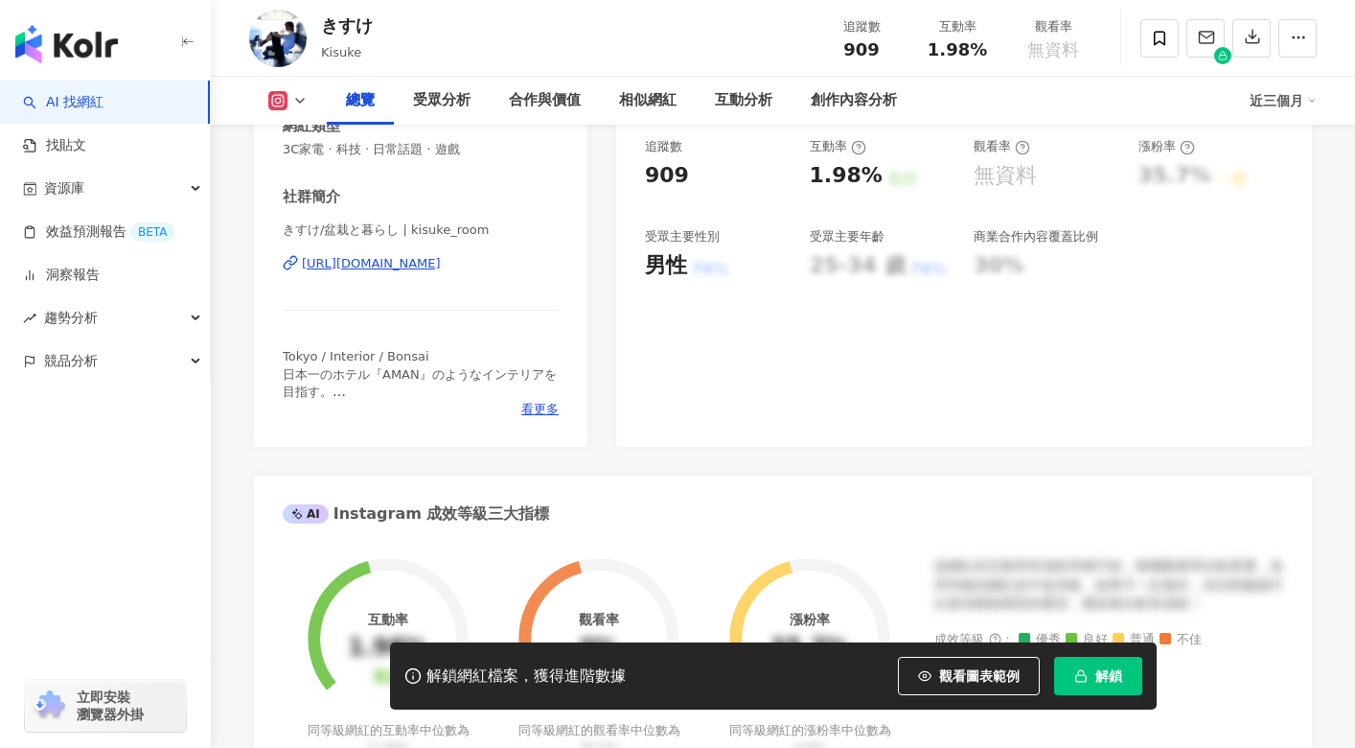
click at [423, 263] on div "https://www.instagram.com/kisuke_room/" at bounding box center [371, 263] width 139 height 17
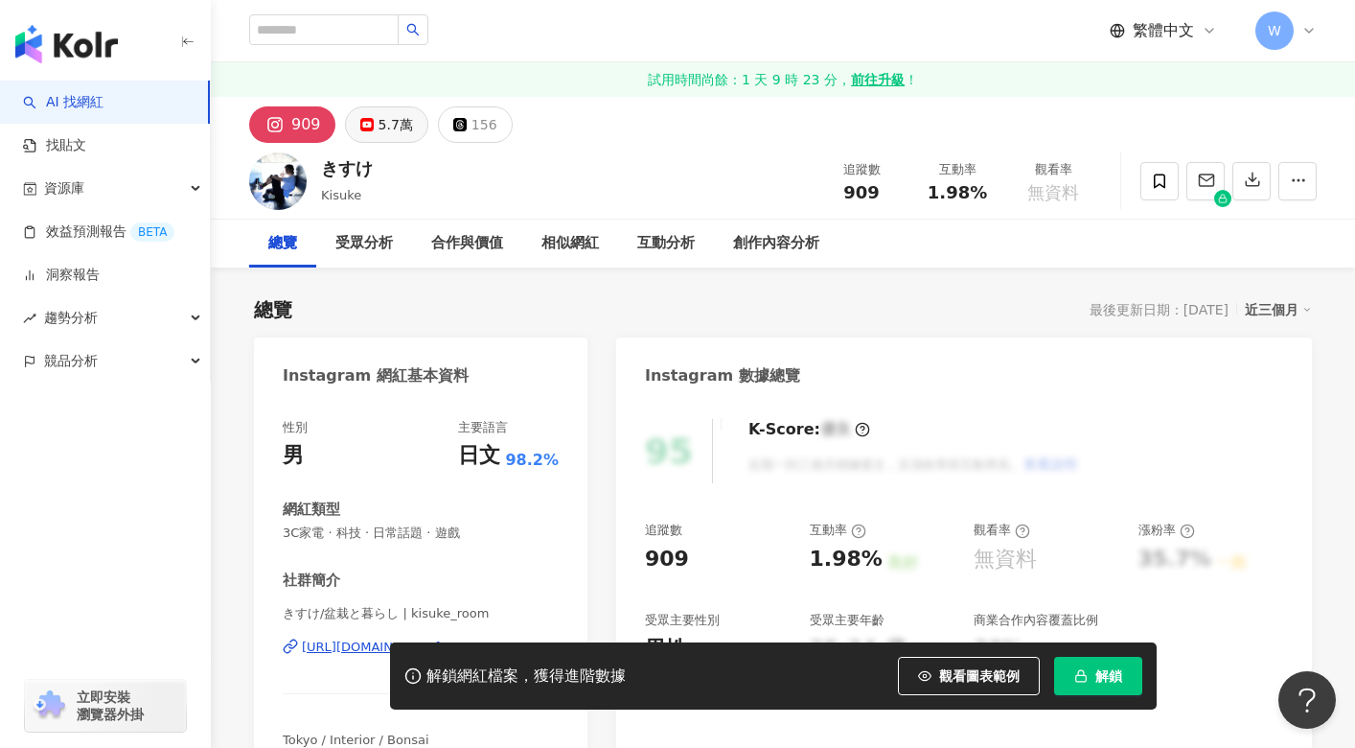
click at [379, 127] on div "5.7萬" at bounding box center [396, 124] width 35 height 27
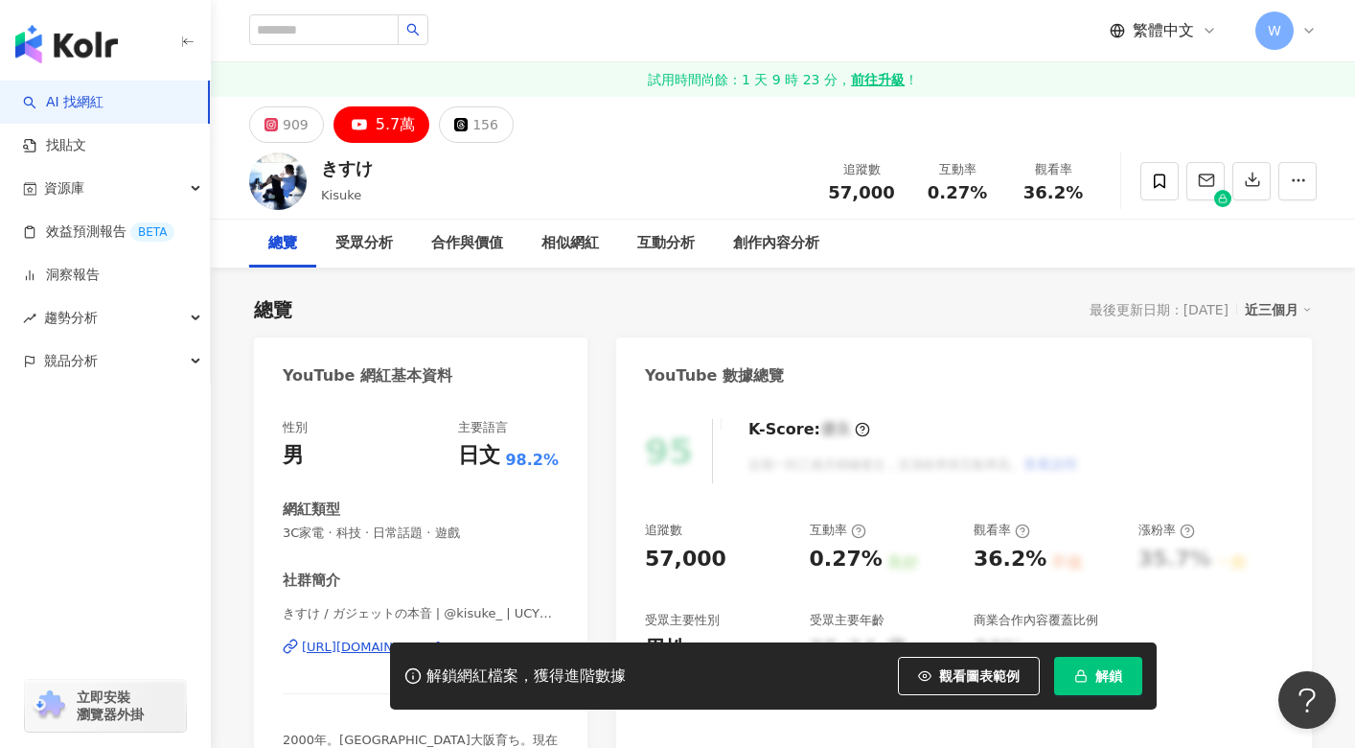
click at [441, 638] on div "https://www.youtube.com/channel/UCY57OrR5CWVgyJav7UZ5XEg" at bounding box center [371, 646] width 139 height 17
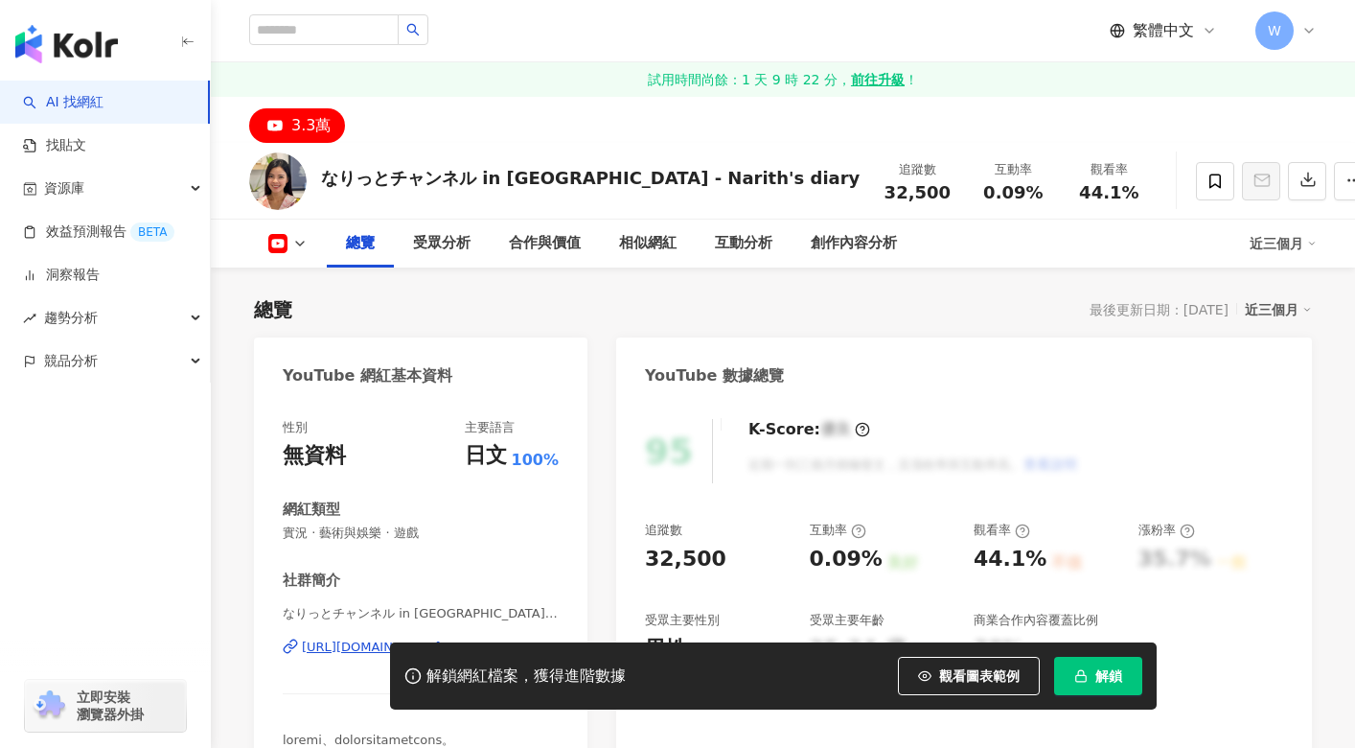
scroll to position [288, 0]
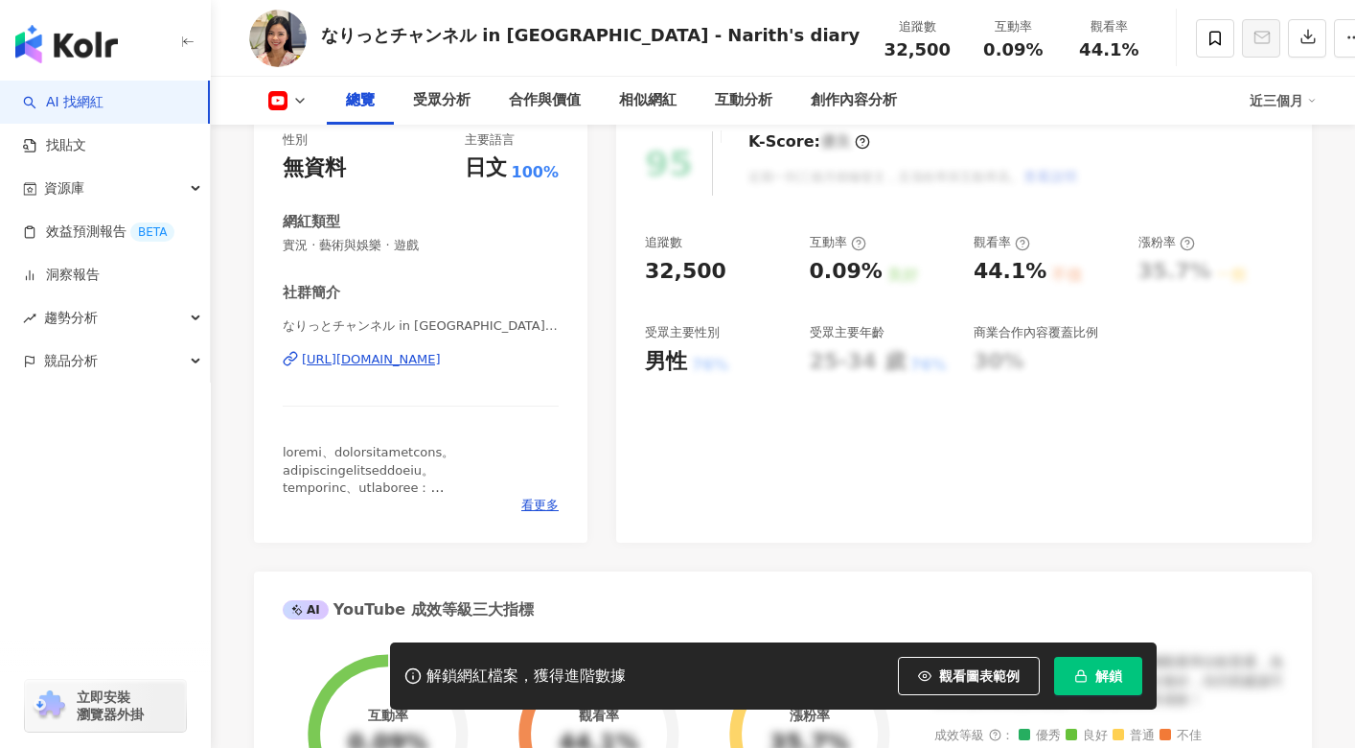
click at [441, 354] on div "https://www.youtube.com/channel/UCJNEng9ZLPOTTEyCJ79c46w" at bounding box center [371, 359] width 139 height 17
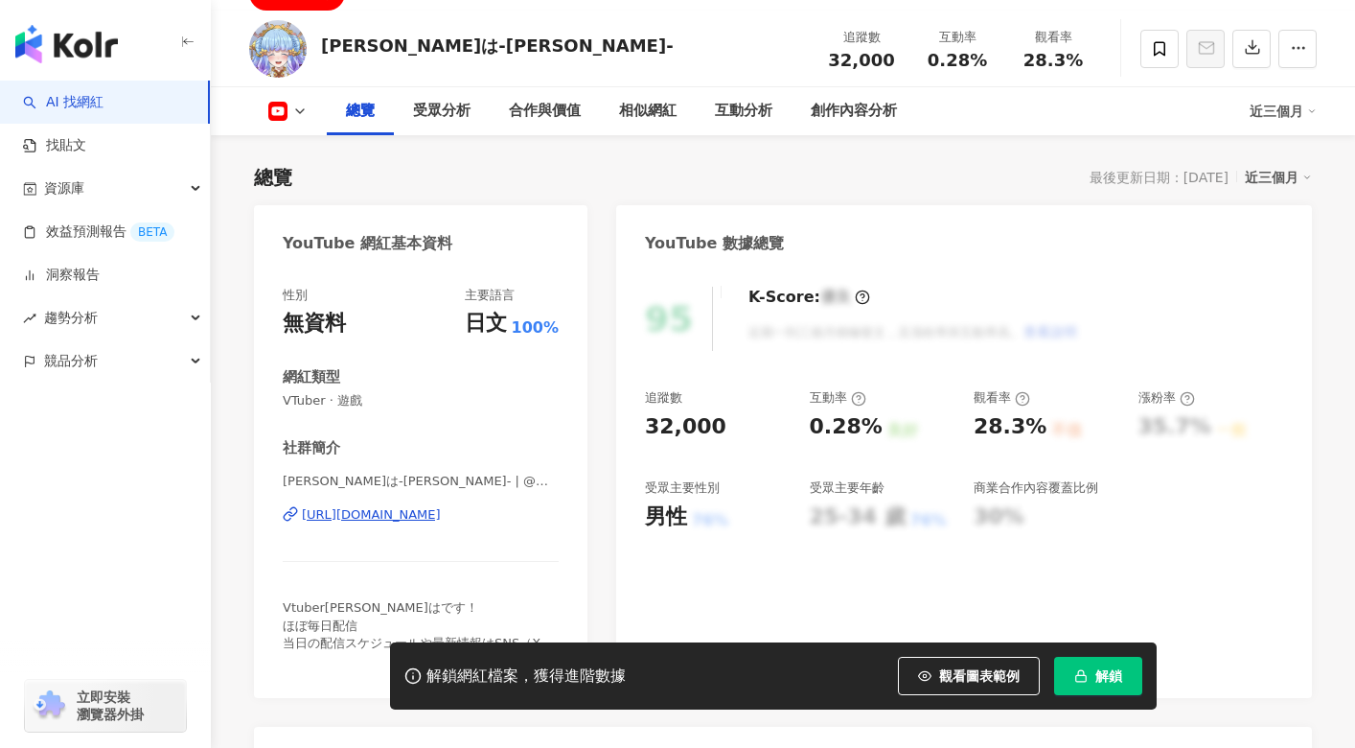
scroll to position [192, 0]
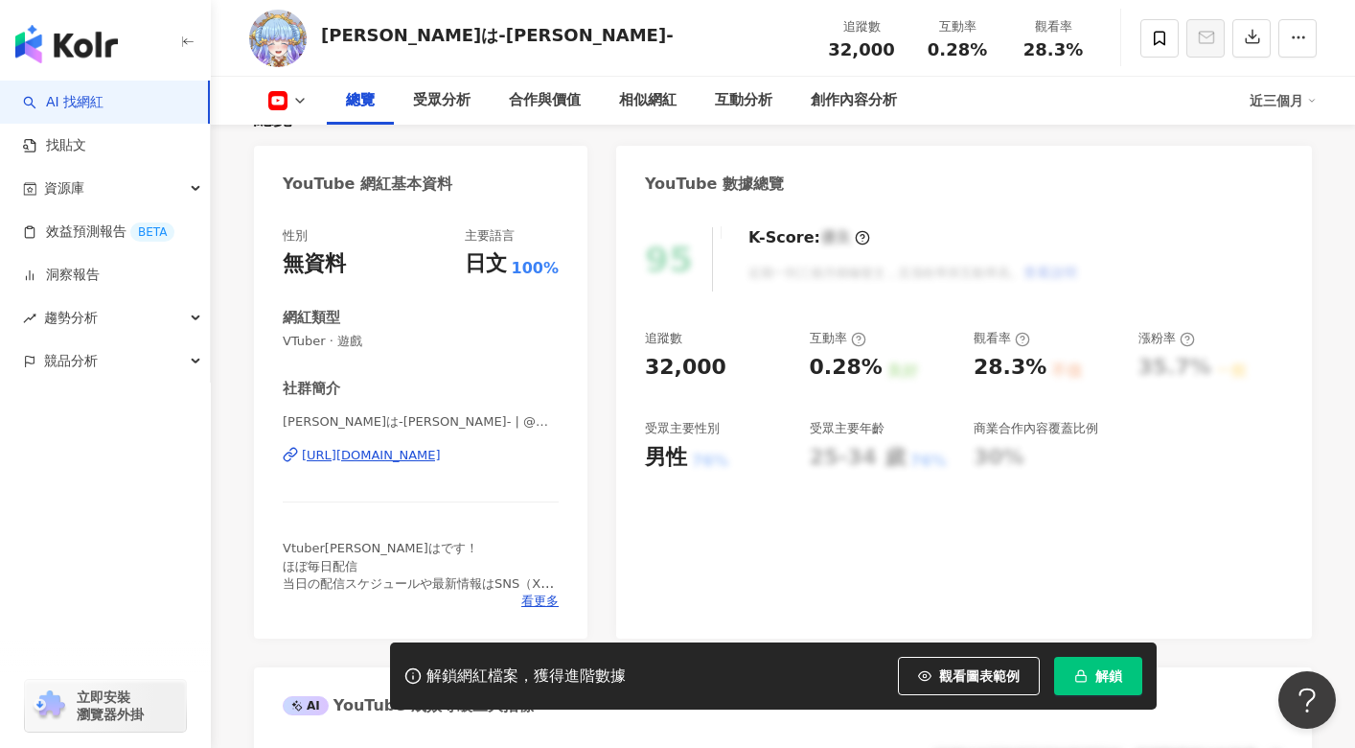
click at [441, 460] on div "[URL][DOMAIN_NAME]" at bounding box center [371, 455] width 139 height 17
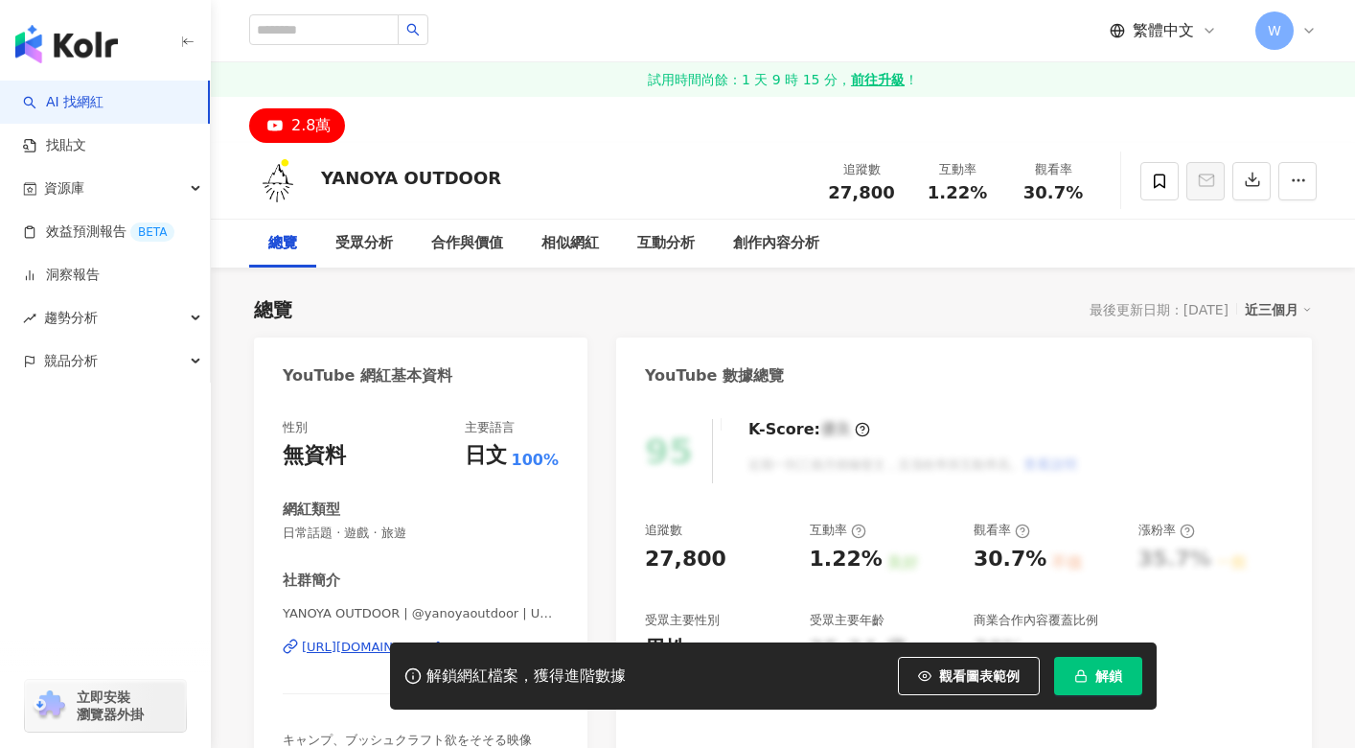
scroll to position [96, 0]
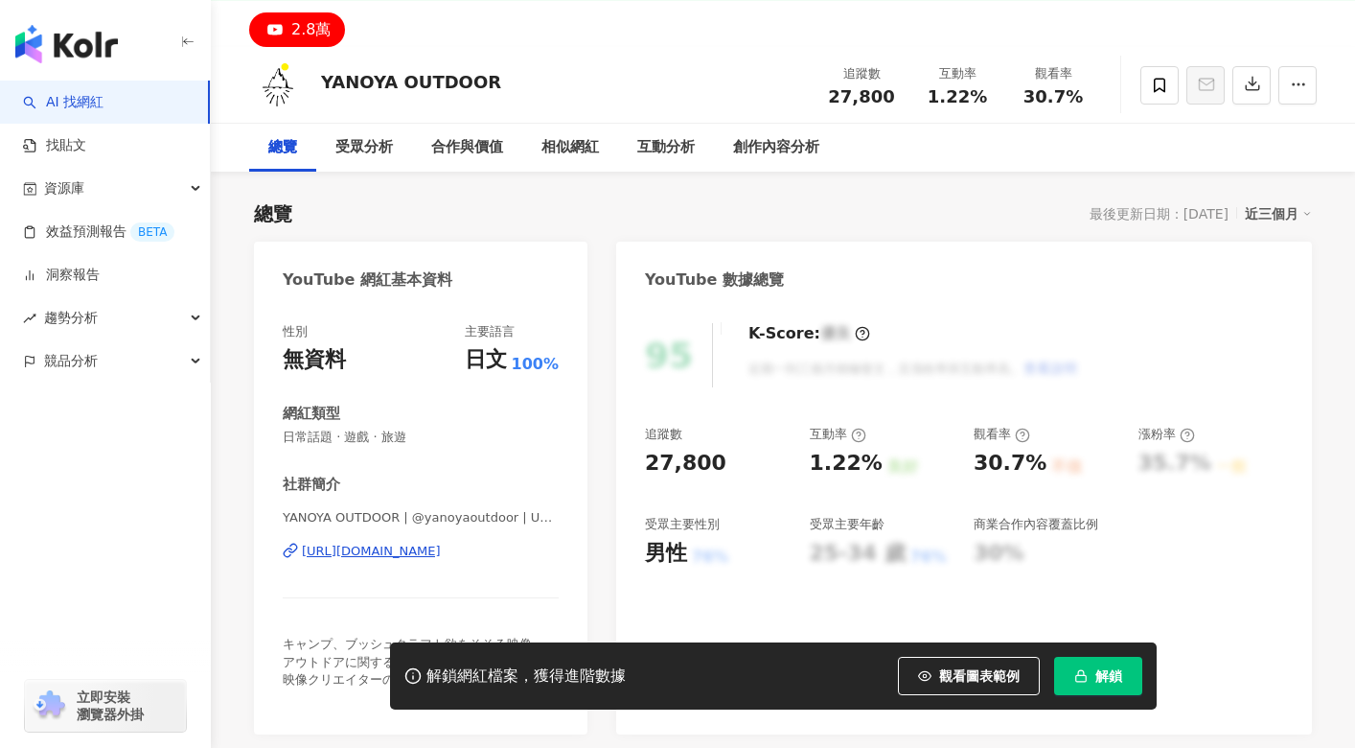
click at [441, 549] on div "https://www.youtube.com/channel/UCCt-jMMGP-Fm-npn5XB7-Kg" at bounding box center [371, 550] width 139 height 17
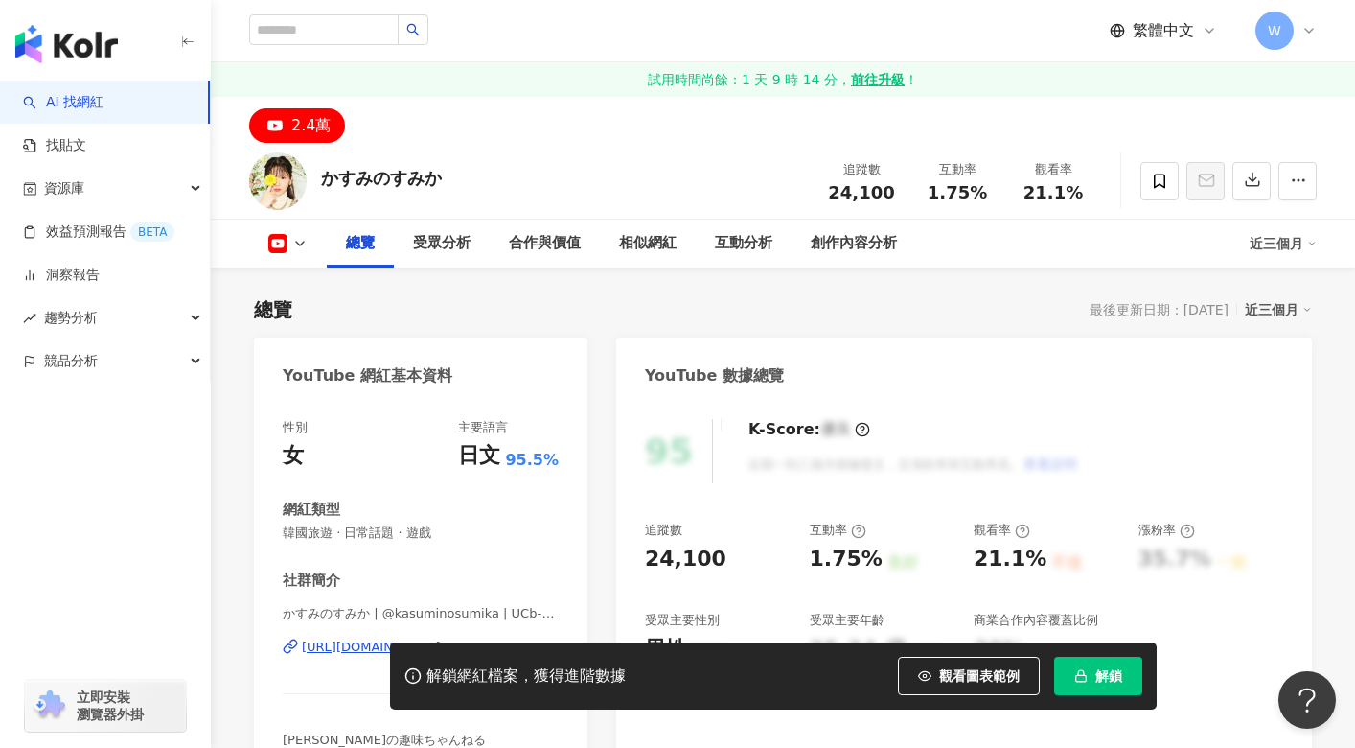
scroll to position [192, 0]
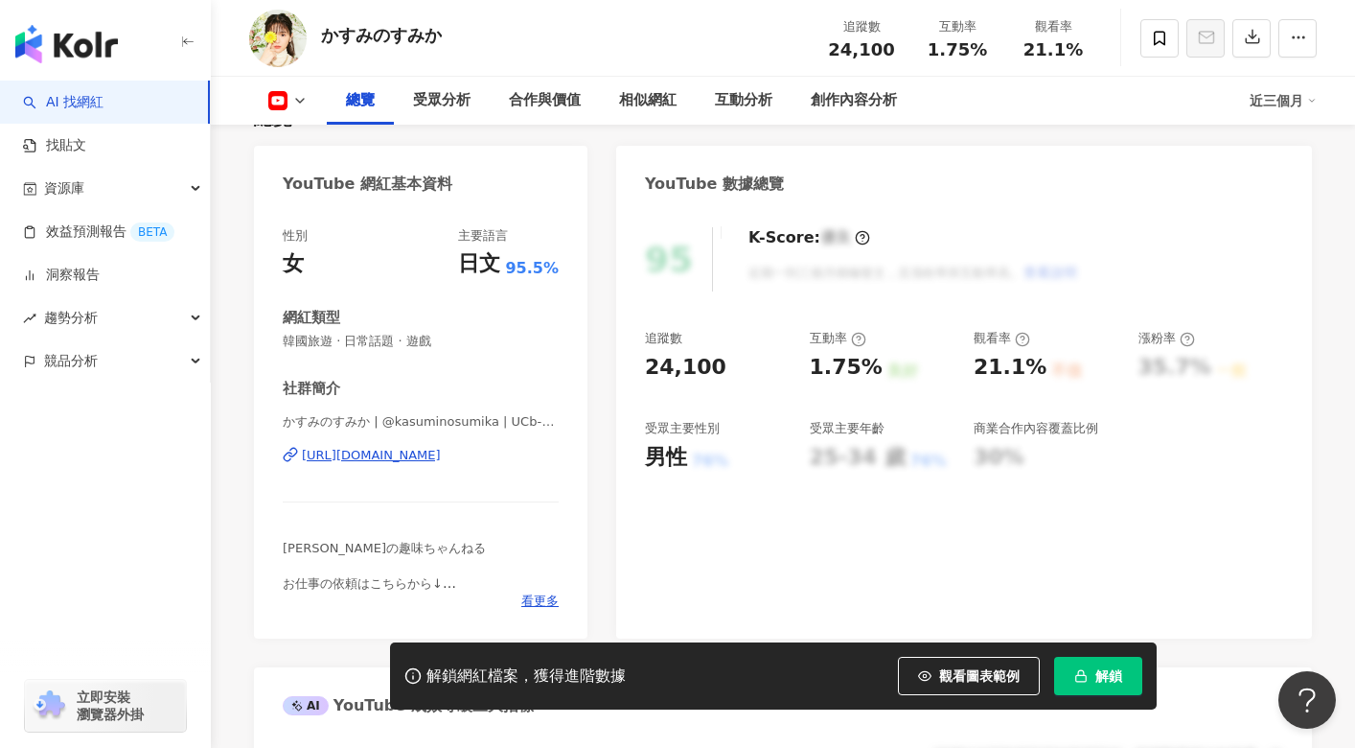
click at [441, 447] on div "[URL][DOMAIN_NAME]" at bounding box center [371, 455] width 139 height 17
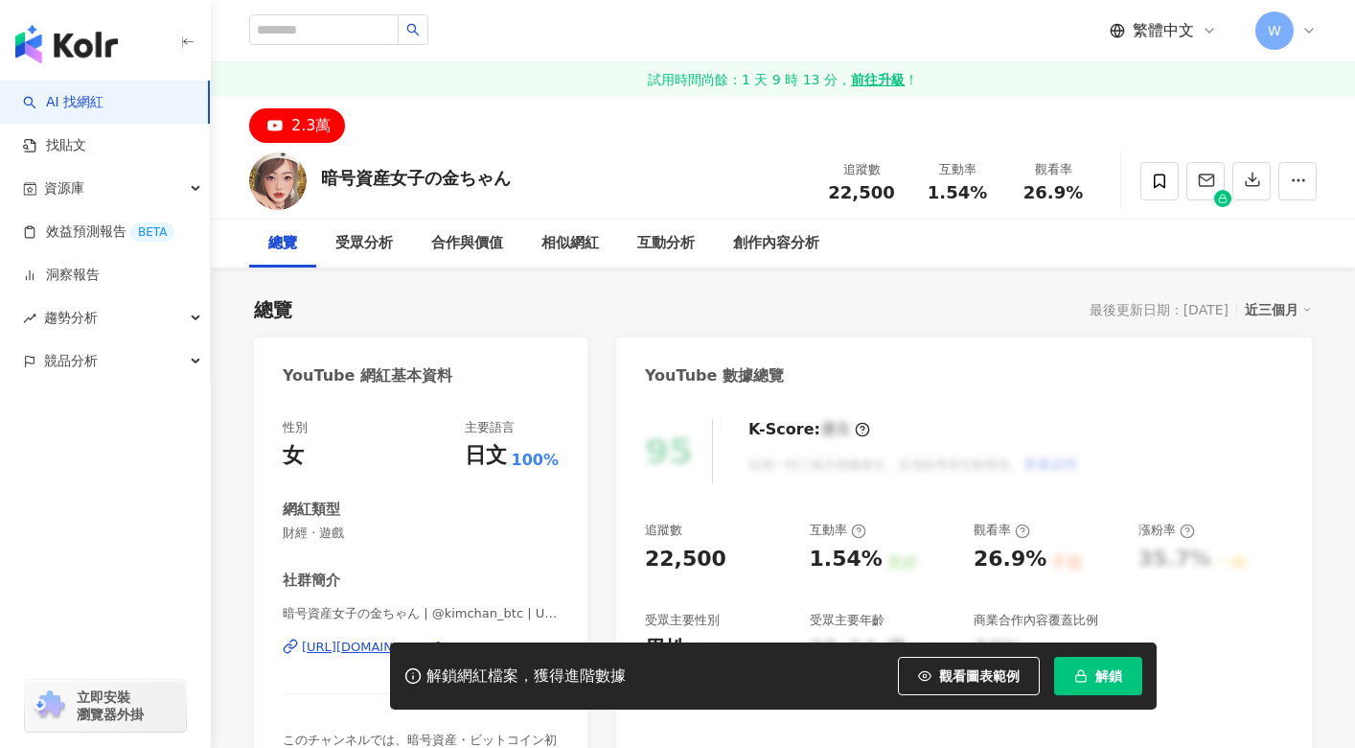
scroll to position [192, 0]
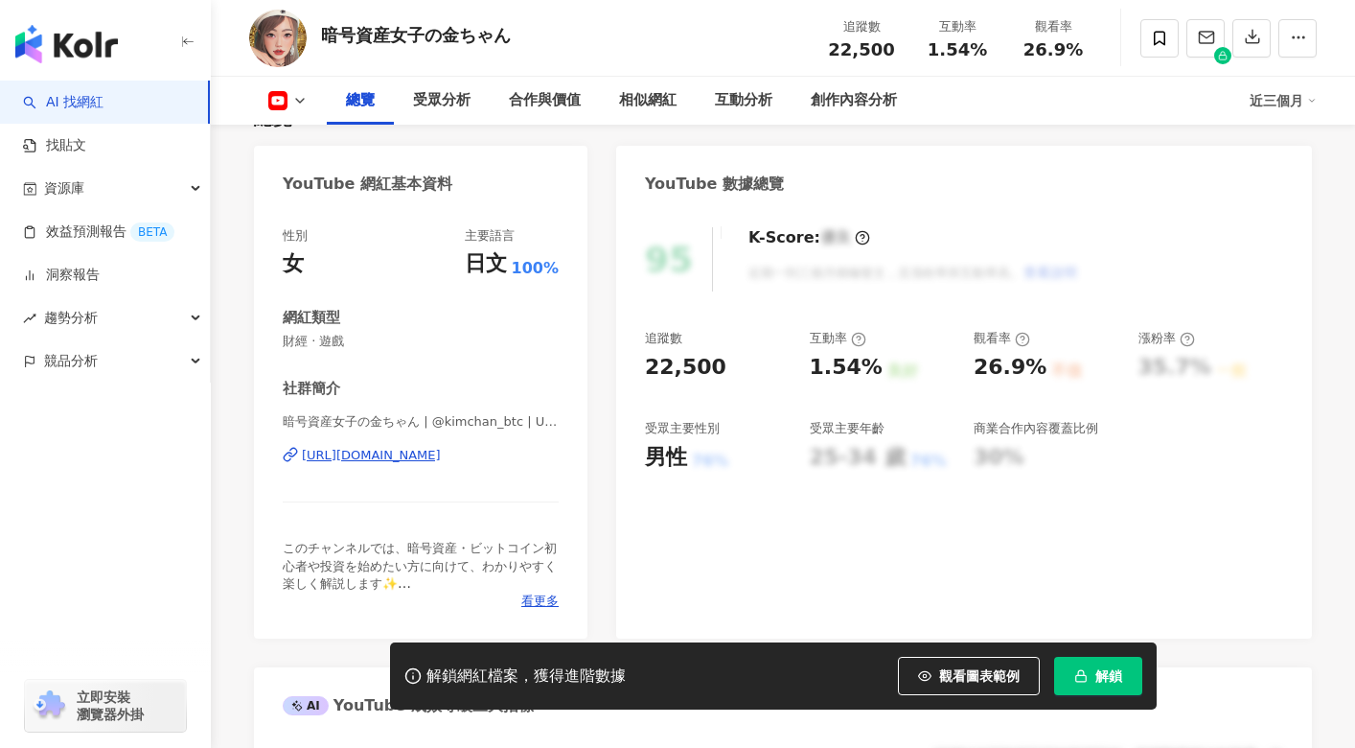
click at [441, 453] on div "https://www.youtube.com/channel/UCzMTIEi26OMv94brG9JEyQQ" at bounding box center [371, 455] width 139 height 17
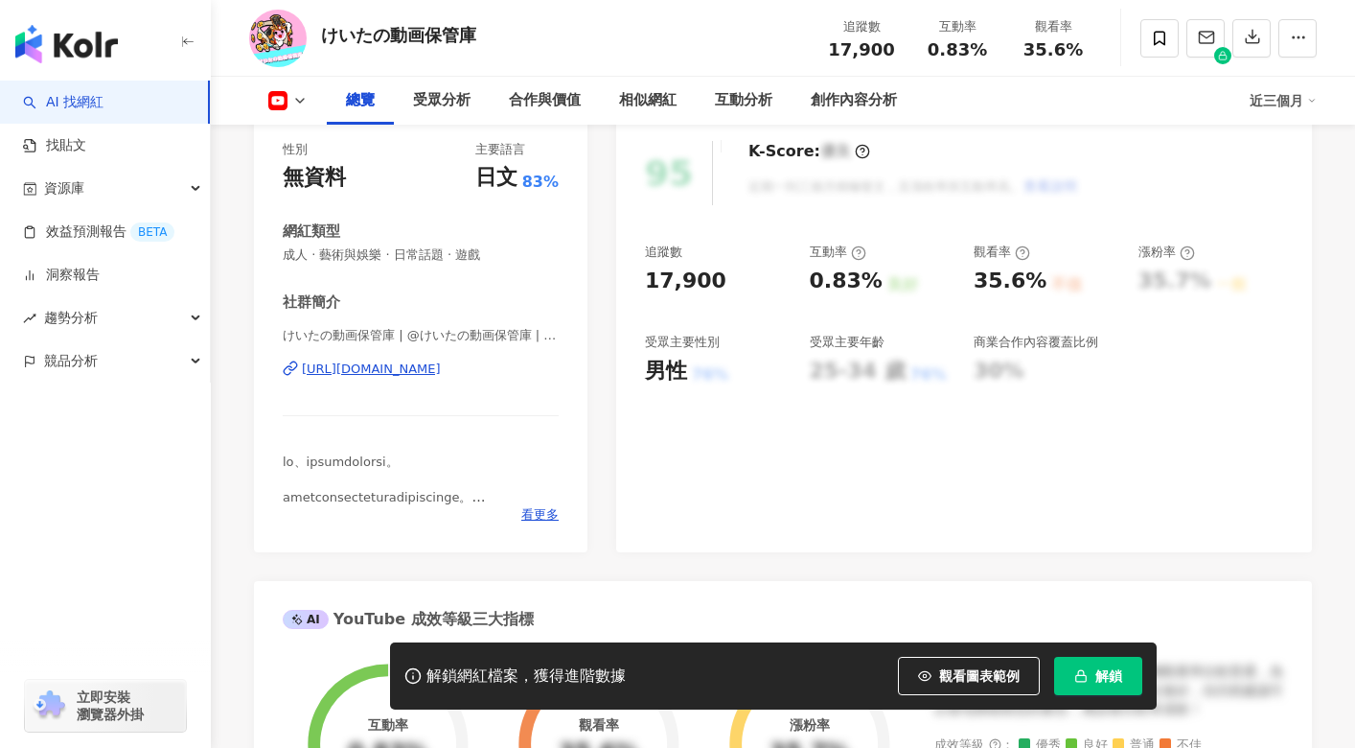
scroll to position [288, 0]
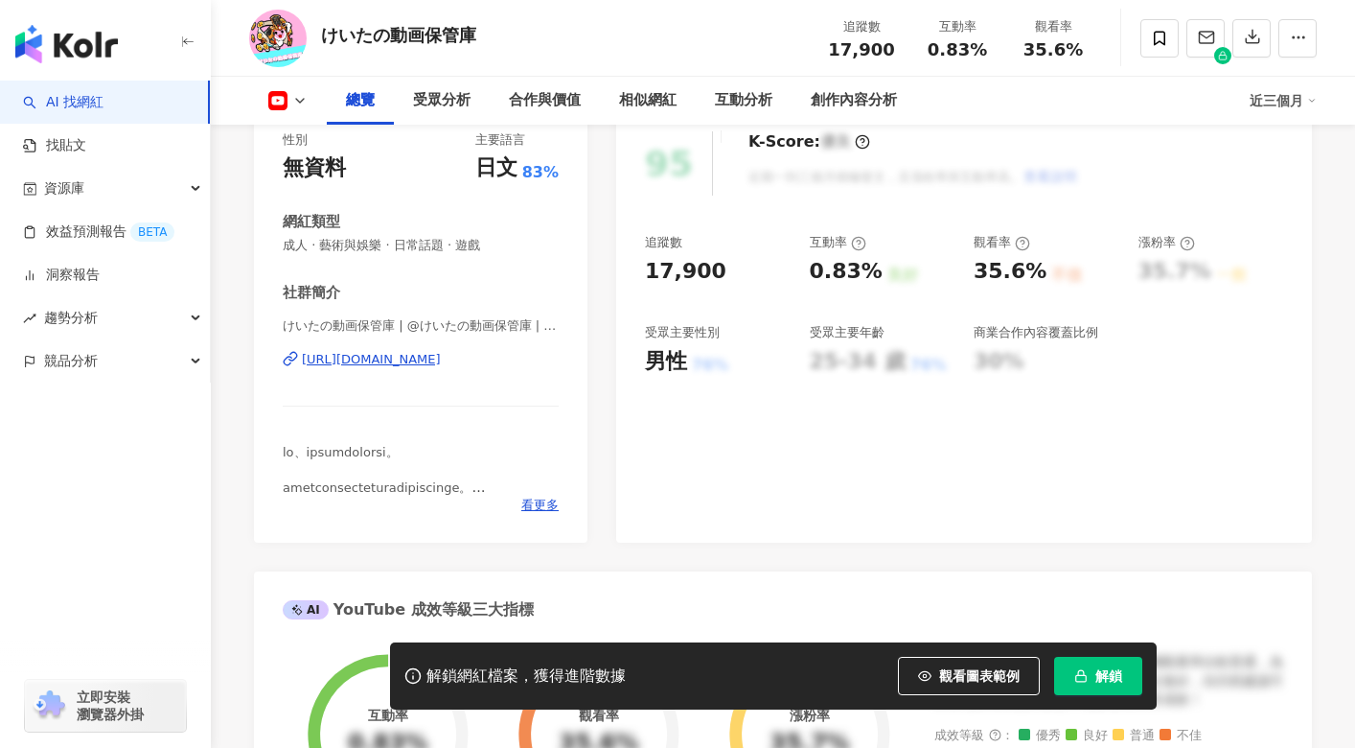
click at [441, 357] on div "[URL][DOMAIN_NAME]" at bounding box center [371, 359] width 139 height 17
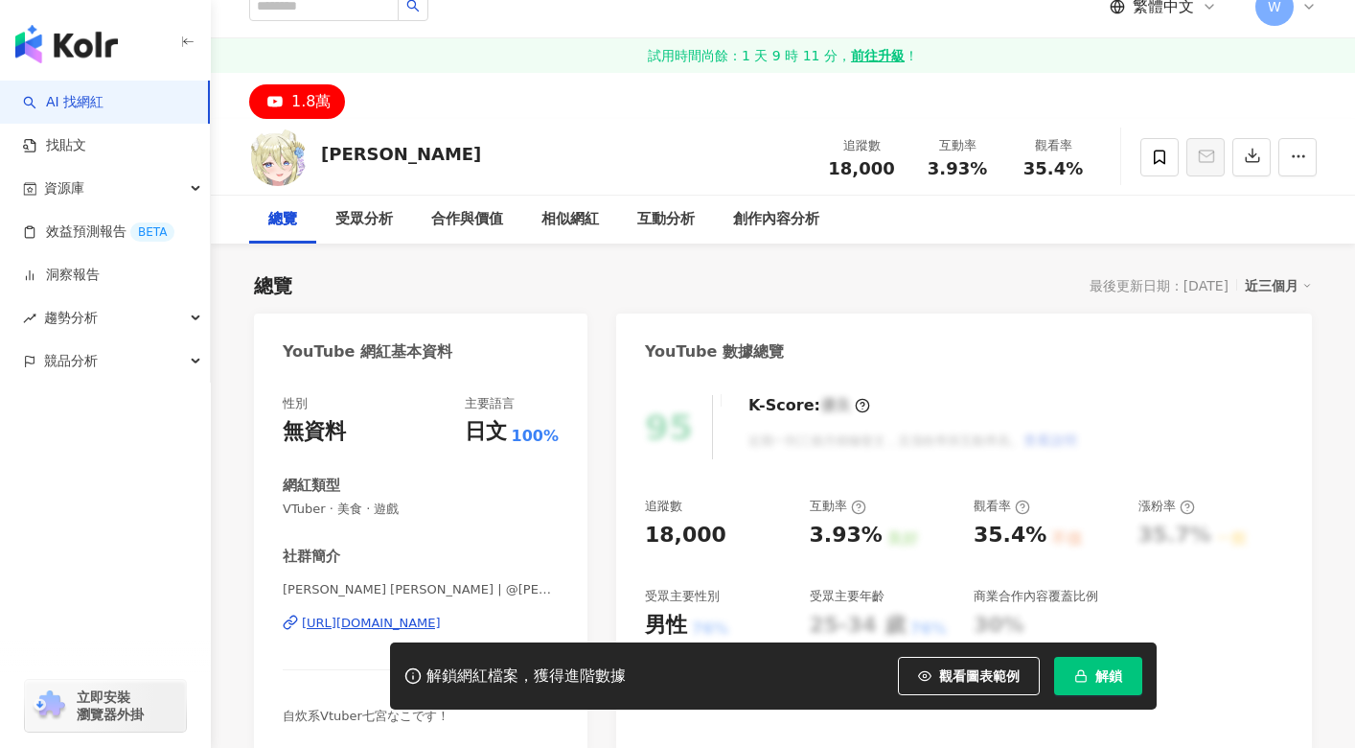
scroll to position [192, 0]
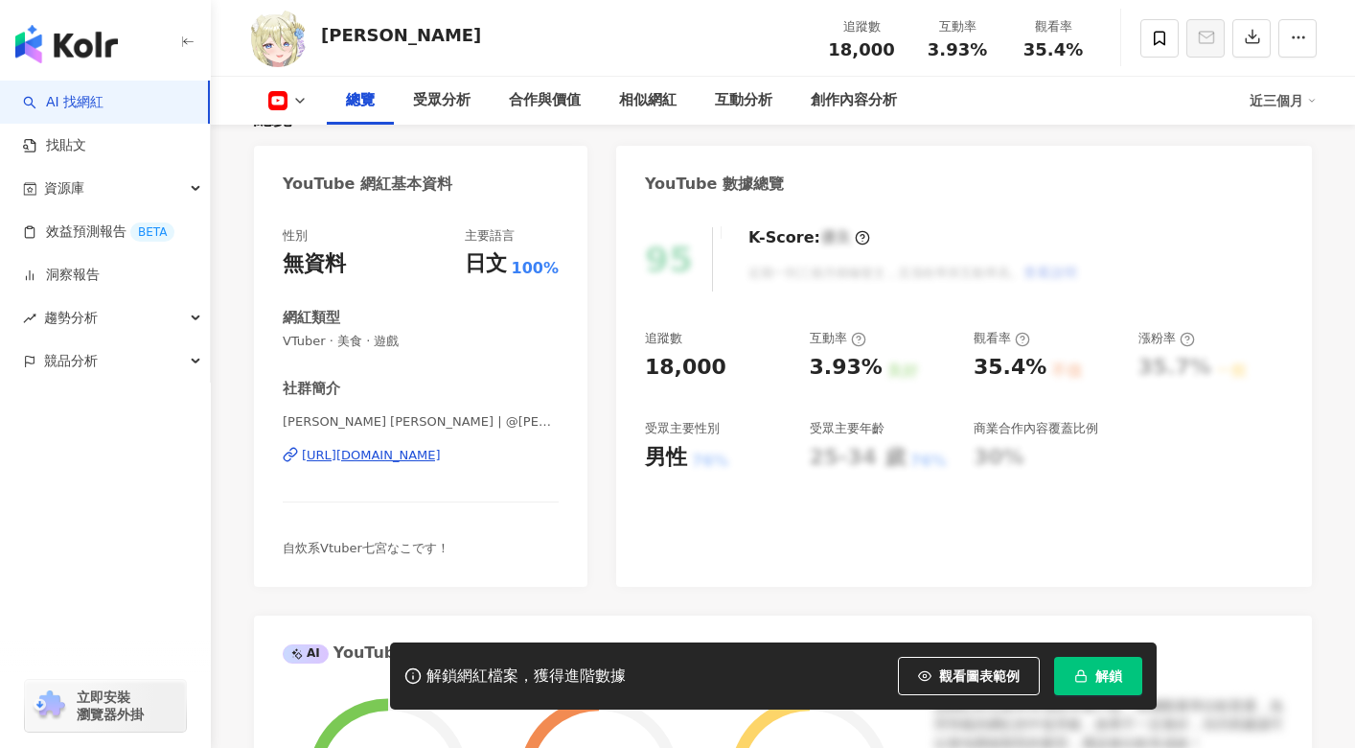
click at [430, 449] on div "[URL][DOMAIN_NAME]" at bounding box center [371, 455] width 139 height 17
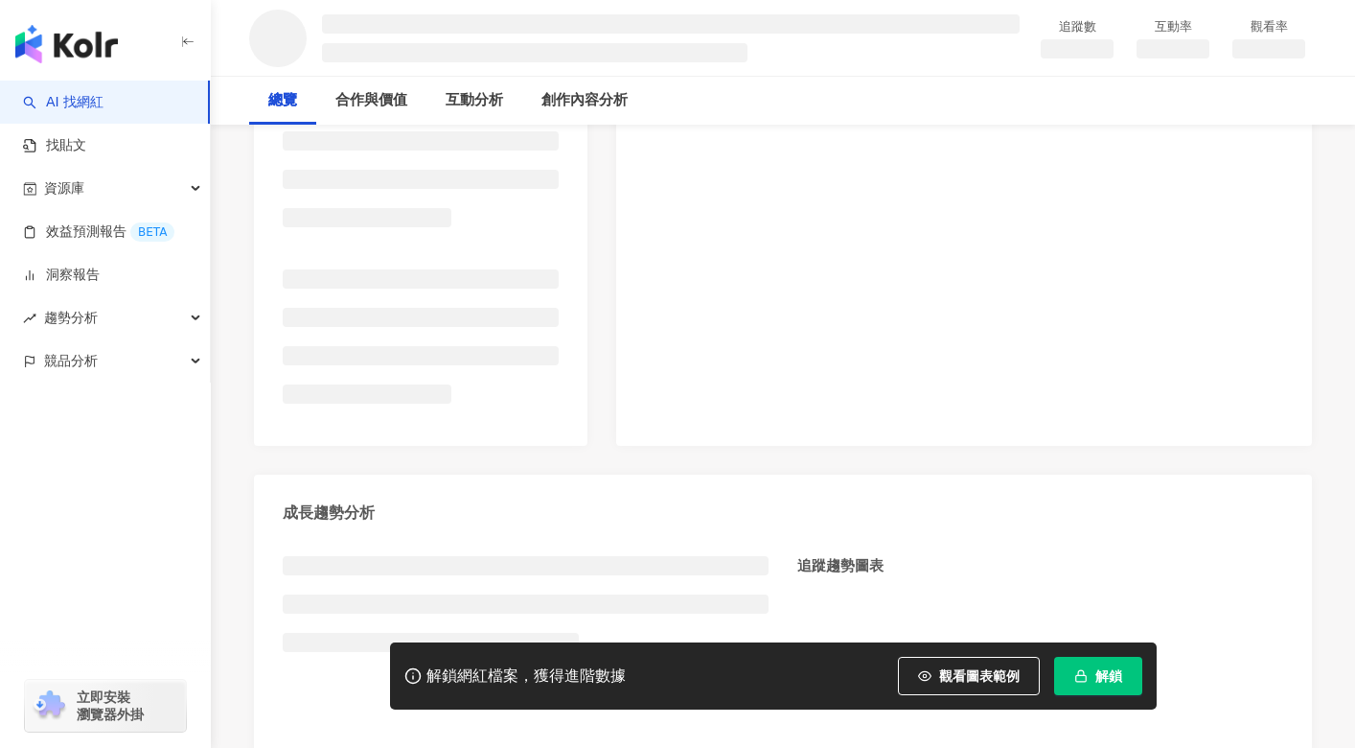
scroll to position [383, 0]
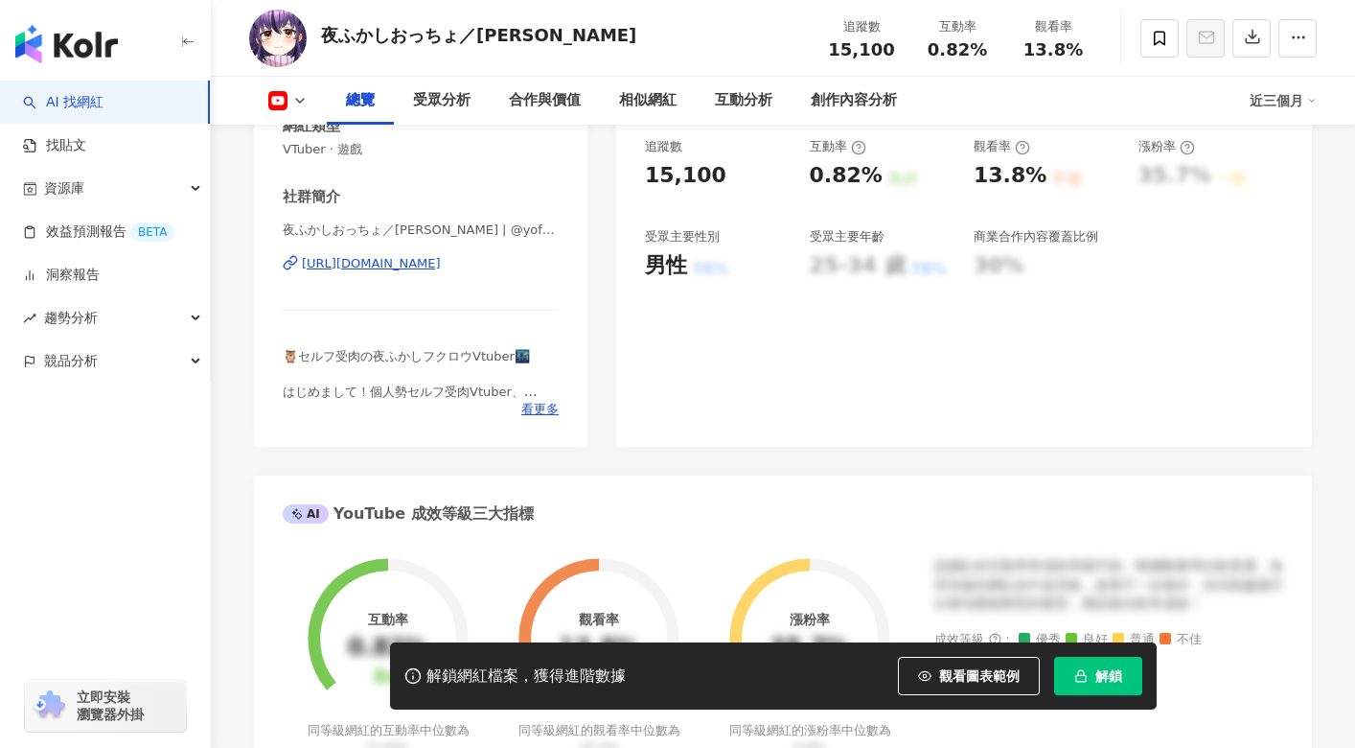
click at [441, 258] on div "https://www.youtube.com/channel/UC0k3XnAVSs3DwrblsNW-Skg" at bounding box center [371, 263] width 139 height 17
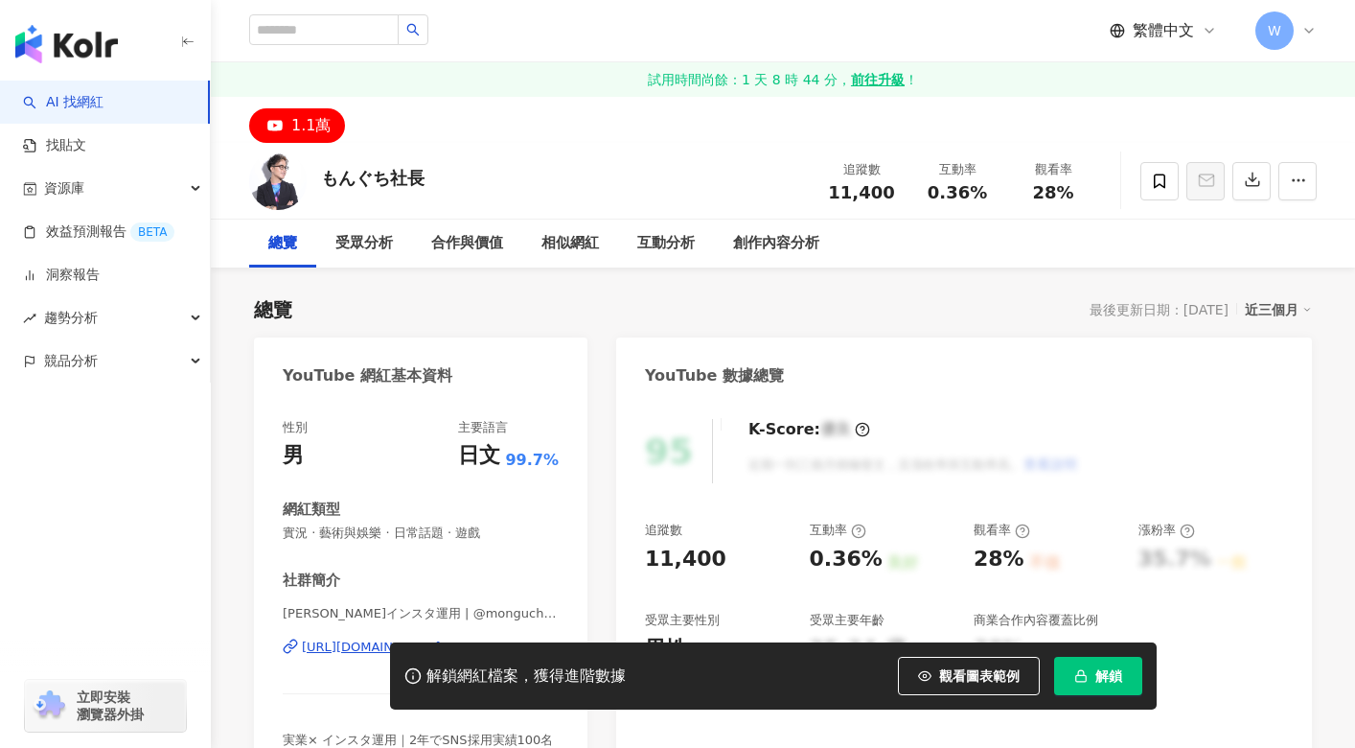
click at [429, 638] on div "https://www.youtube.com/channel/UCzXOc1V6hRAiQfNvqz4eVBw" at bounding box center [371, 646] width 139 height 17
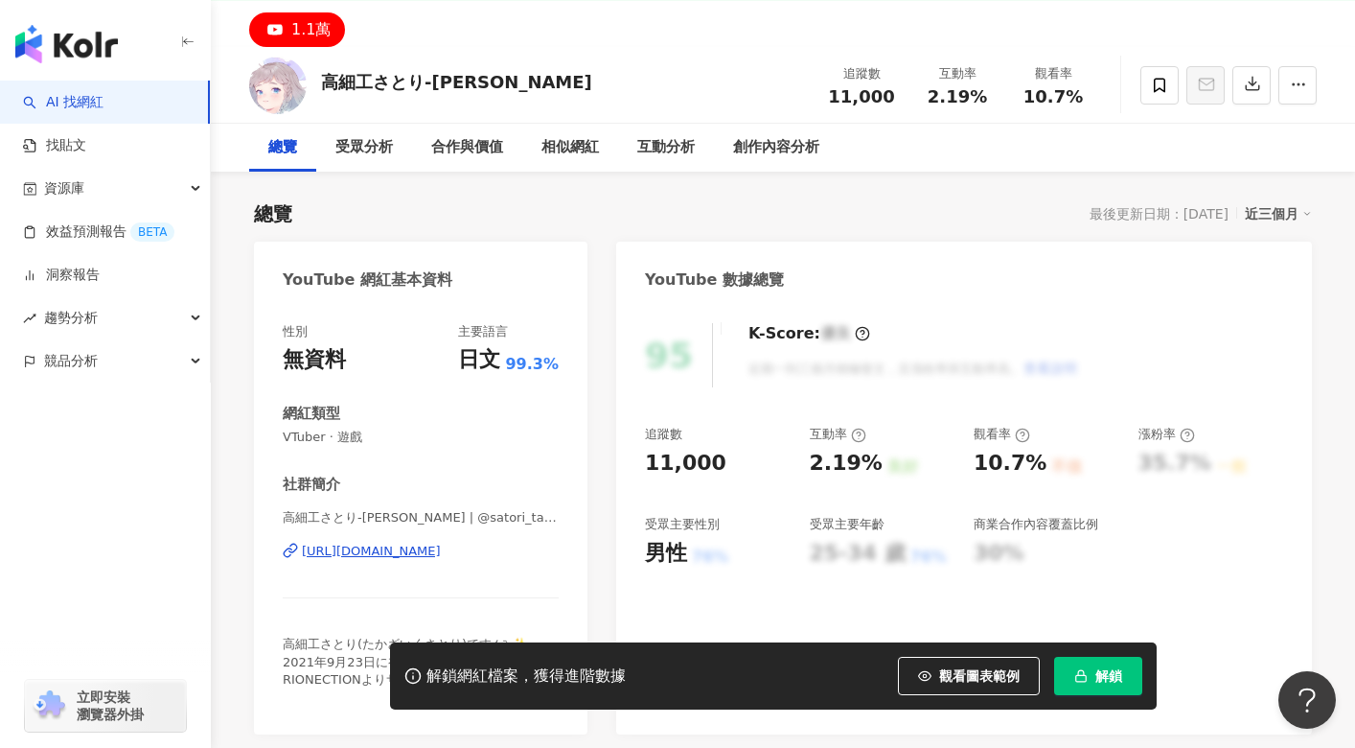
click at [441, 555] on div "[URL][DOMAIN_NAME]" at bounding box center [371, 550] width 139 height 17
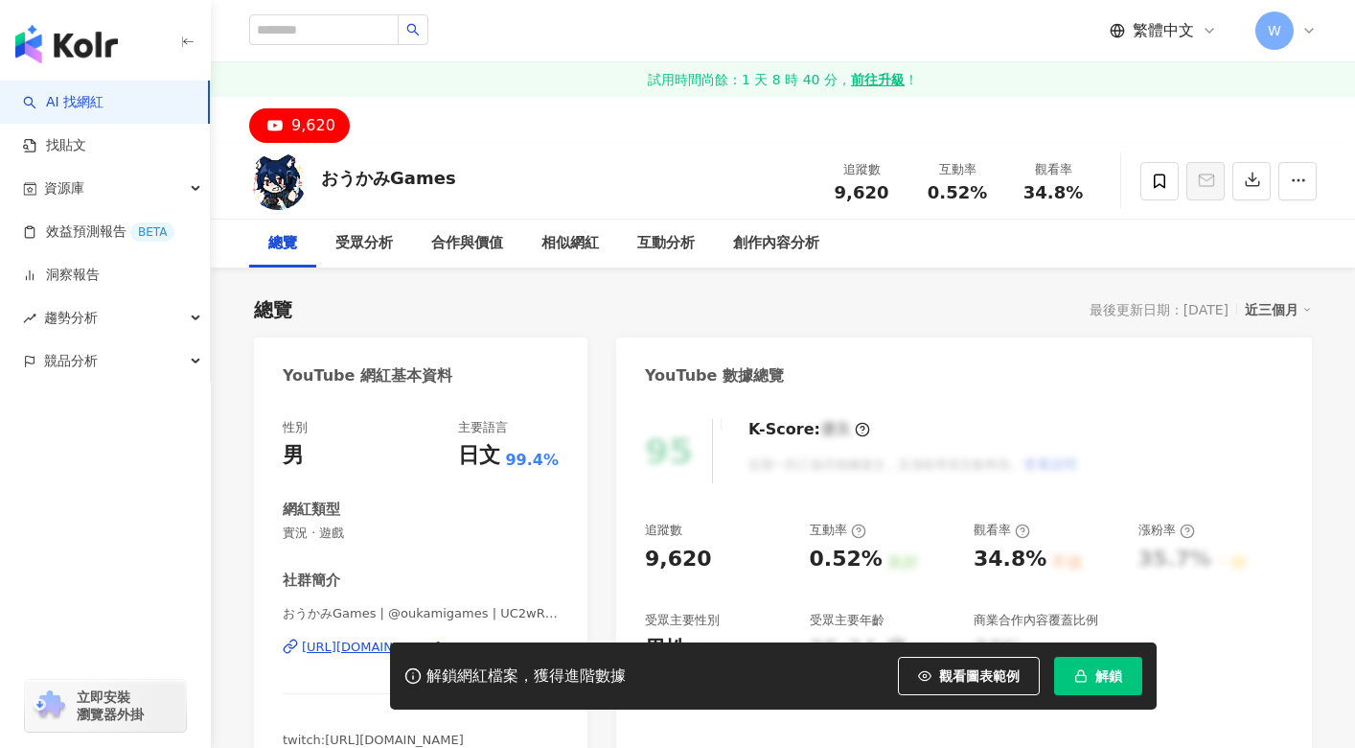
scroll to position [96, 0]
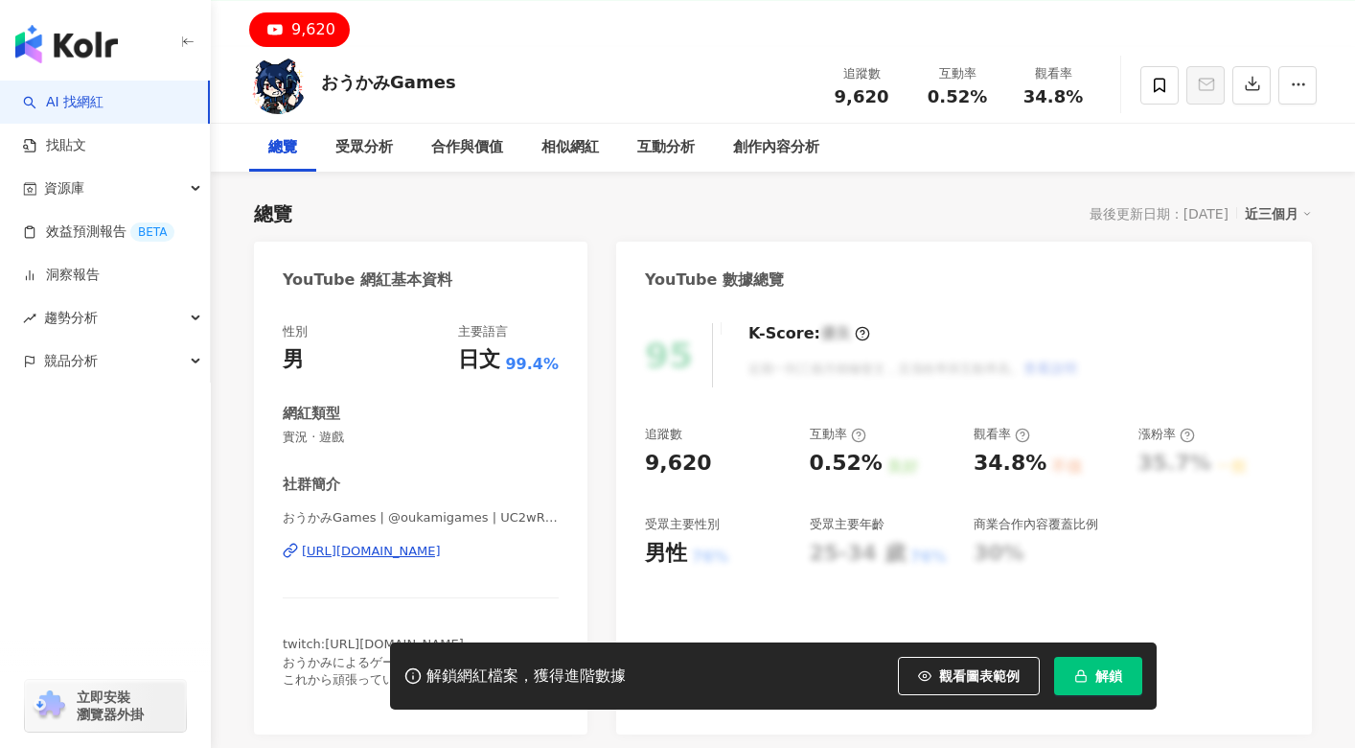
click at [403, 554] on div "https://www.youtube.com/channel/UC2wRhHUEqwDJ-ObXPwvXgSA" at bounding box center [371, 550] width 139 height 17
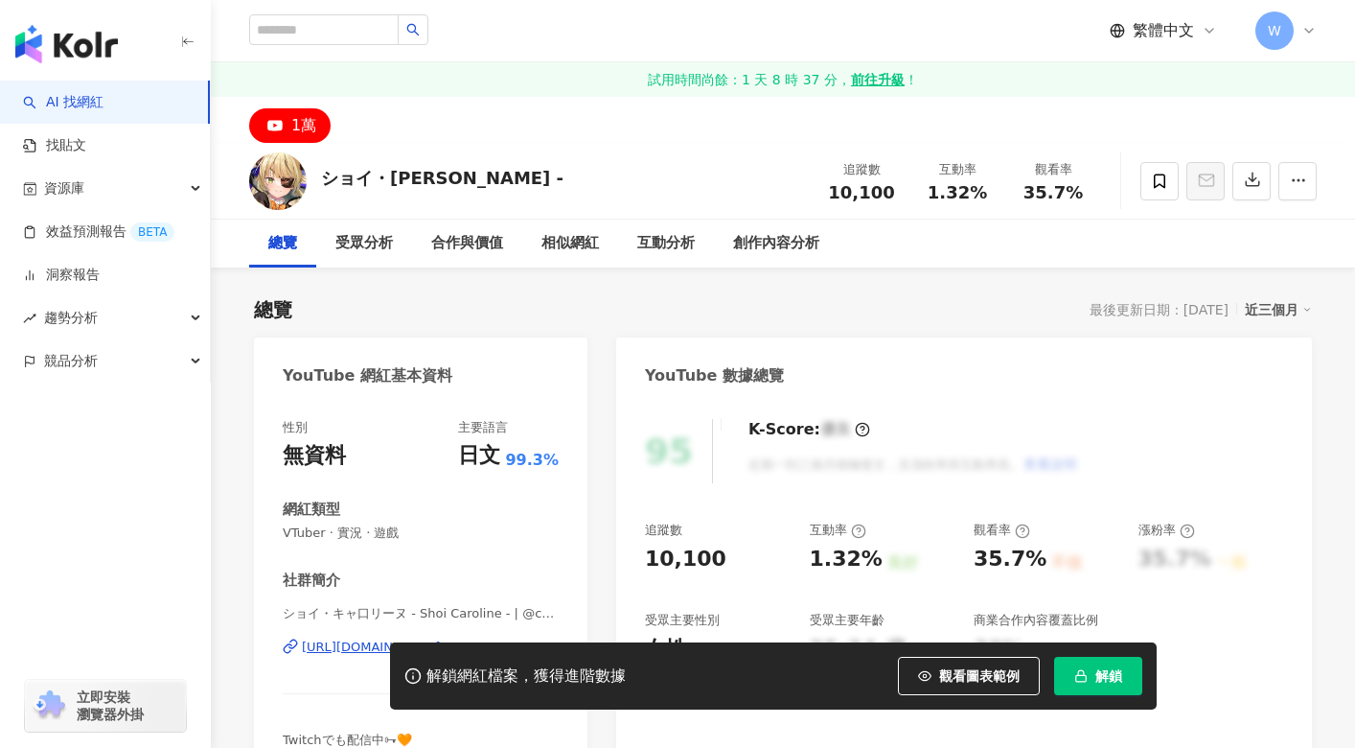
scroll to position [192, 0]
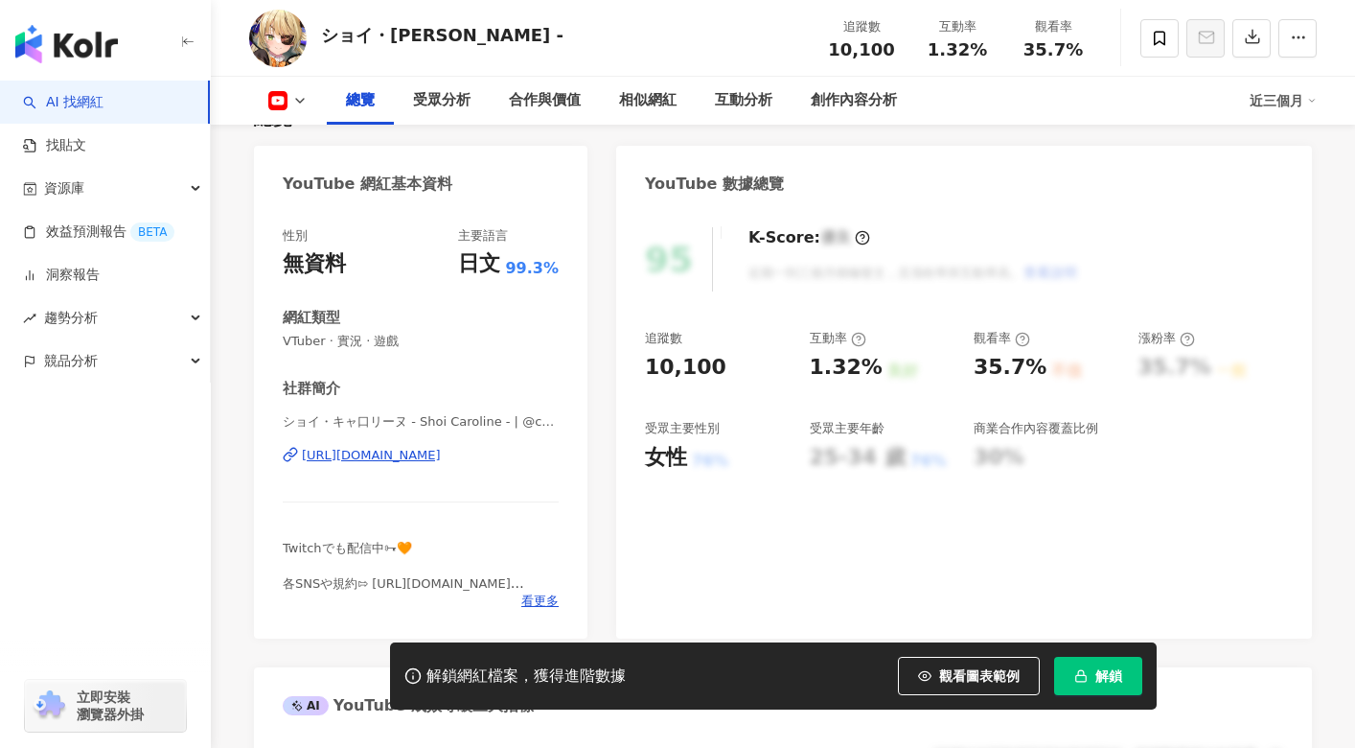
click at [441, 457] on div "[URL][DOMAIN_NAME]" at bounding box center [371, 455] width 139 height 17
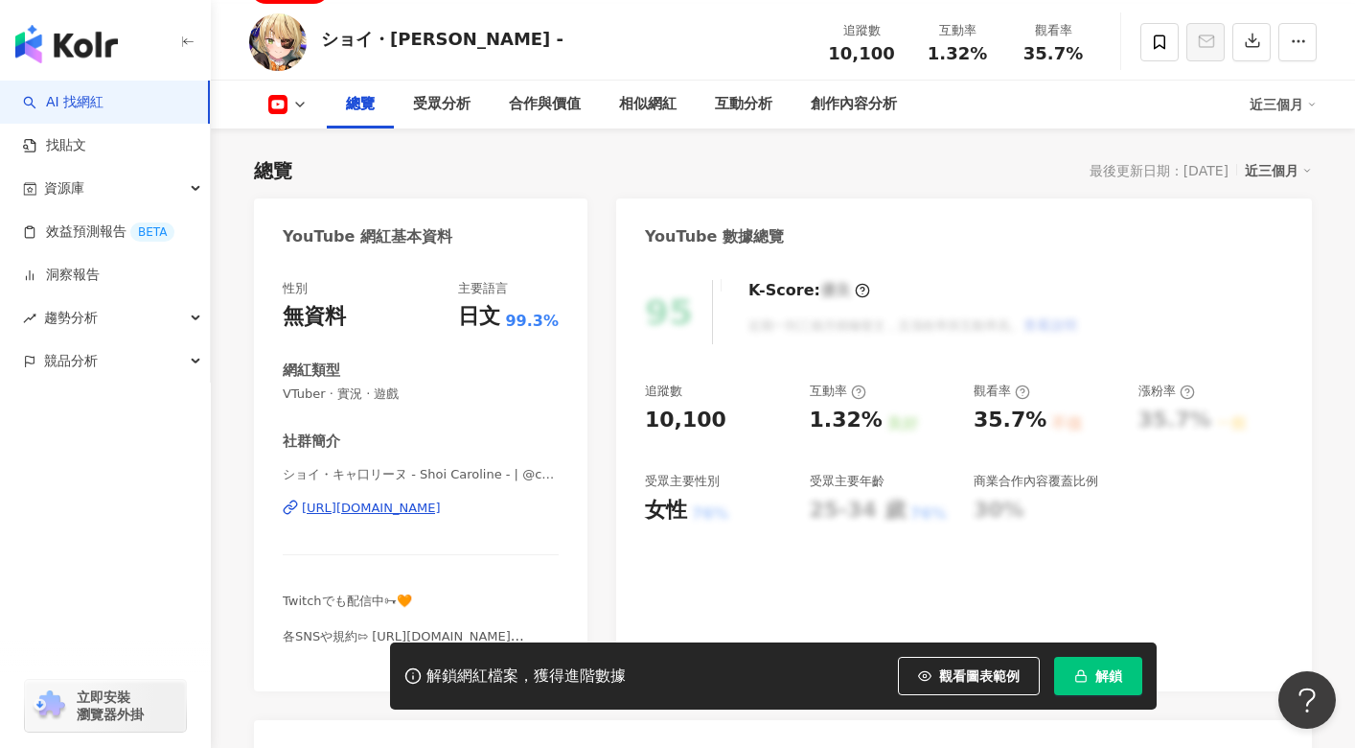
scroll to position [96, 0]
